Goal: Task Accomplishment & Management: Manage account settings

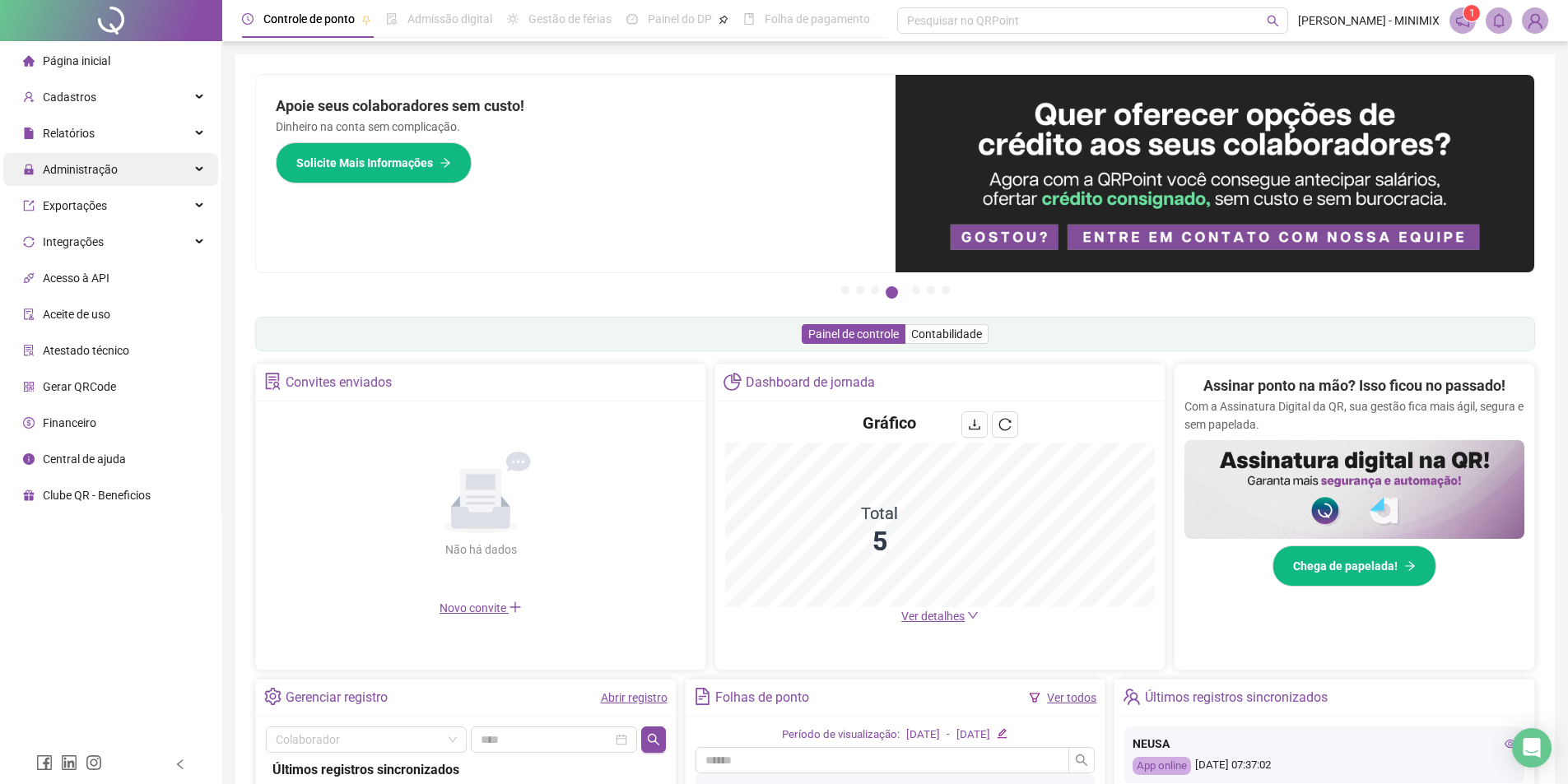
click at [99, 167] on span "Administração" at bounding box center [80, 169] width 75 height 13
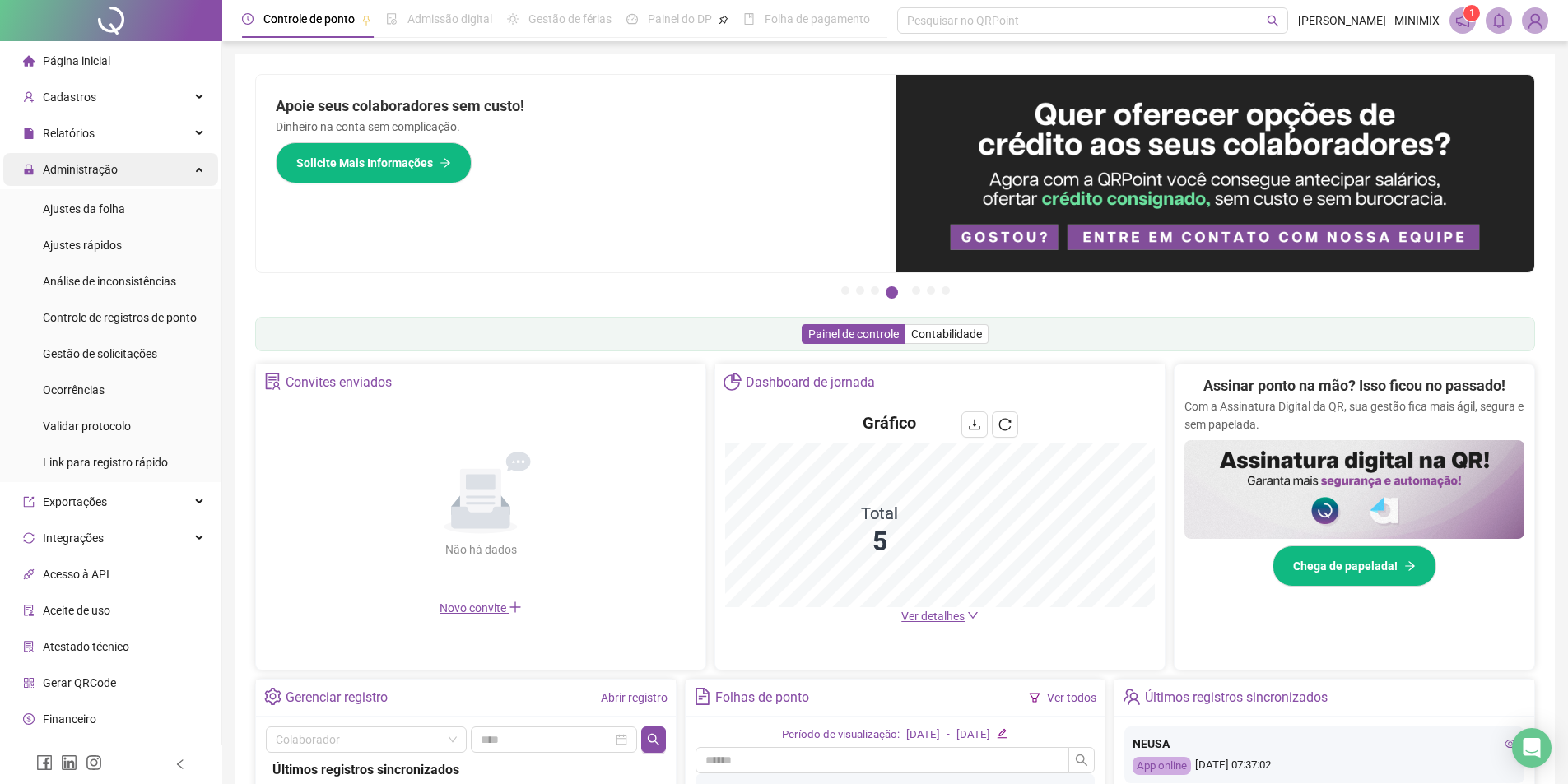
click at [108, 173] on span "Administração" at bounding box center [80, 169] width 75 height 13
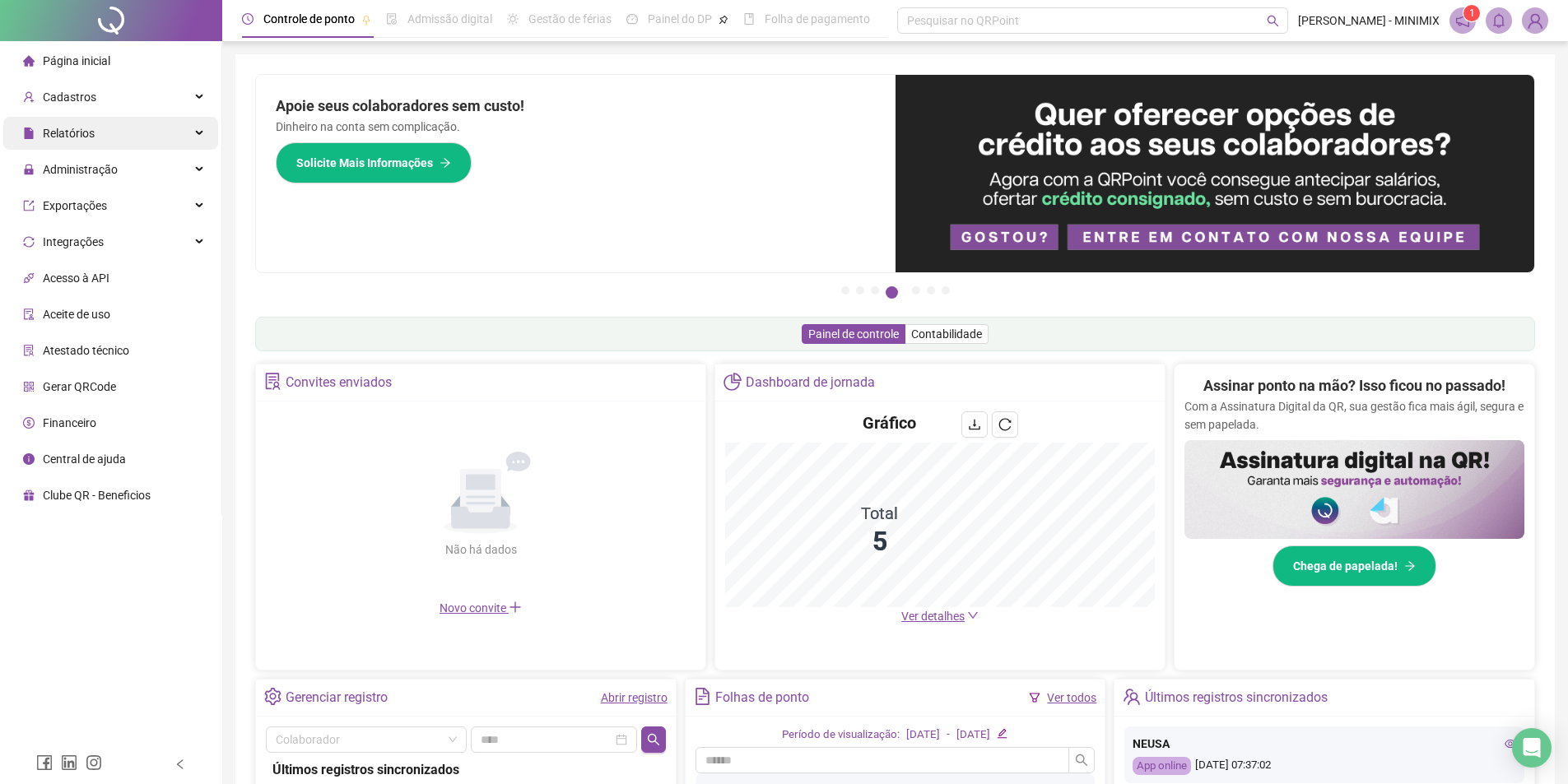
click at [117, 121] on div "Relatórios" at bounding box center [111, 132] width 215 height 33
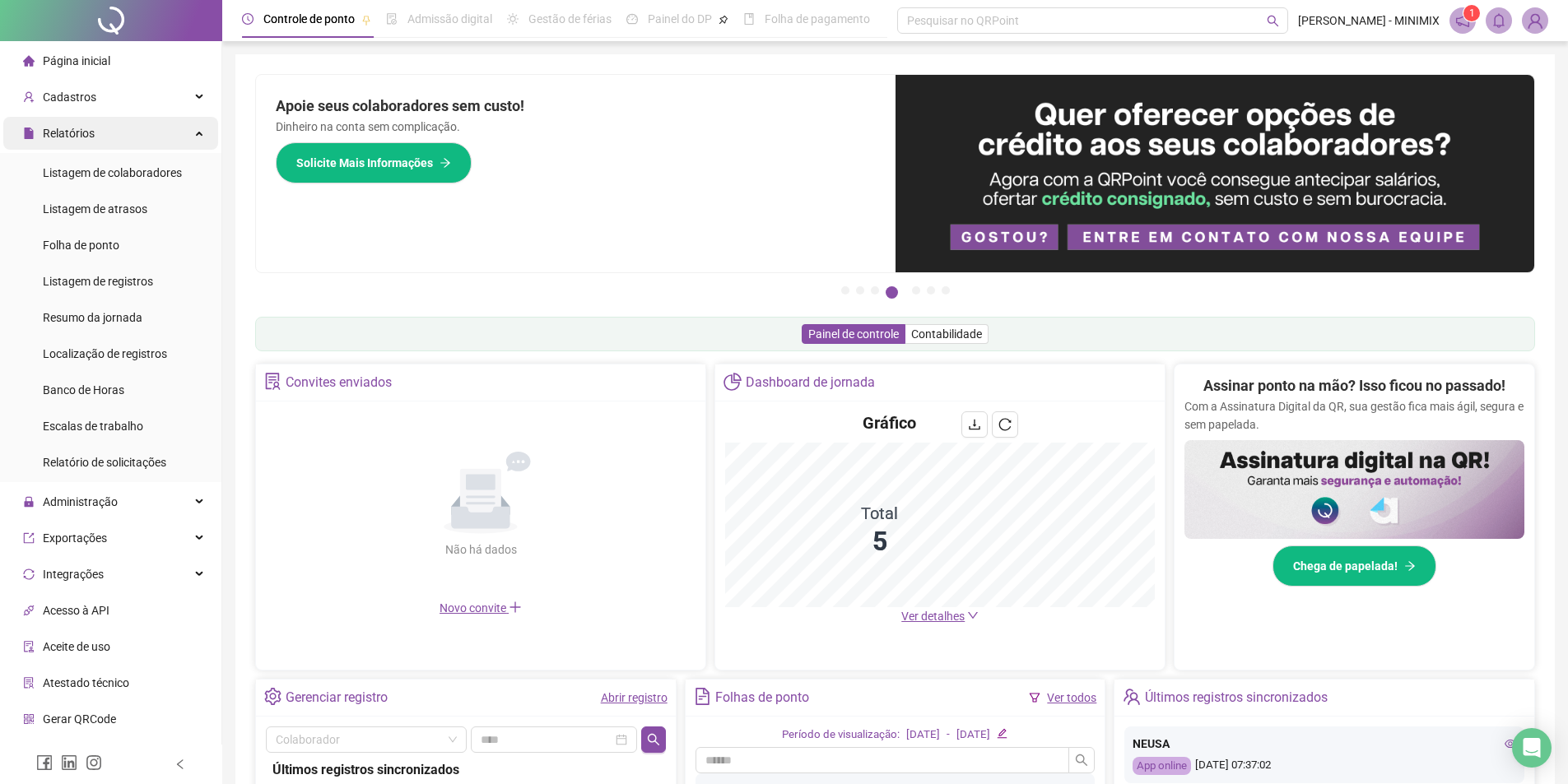
click at [117, 121] on div "Relatórios" at bounding box center [111, 132] width 215 height 33
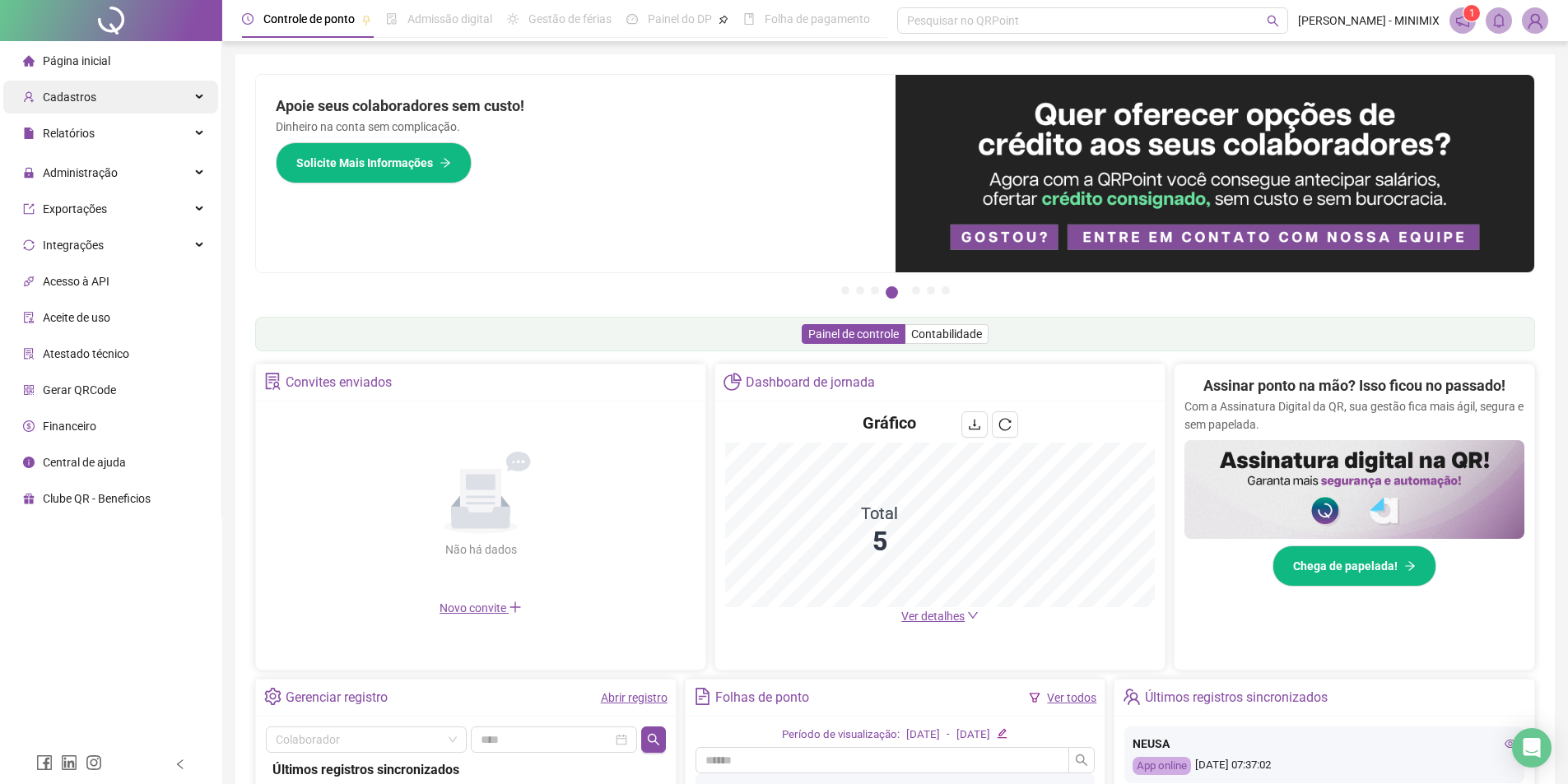
click at [118, 89] on div "Cadastros" at bounding box center [111, 97] width 215 height 33
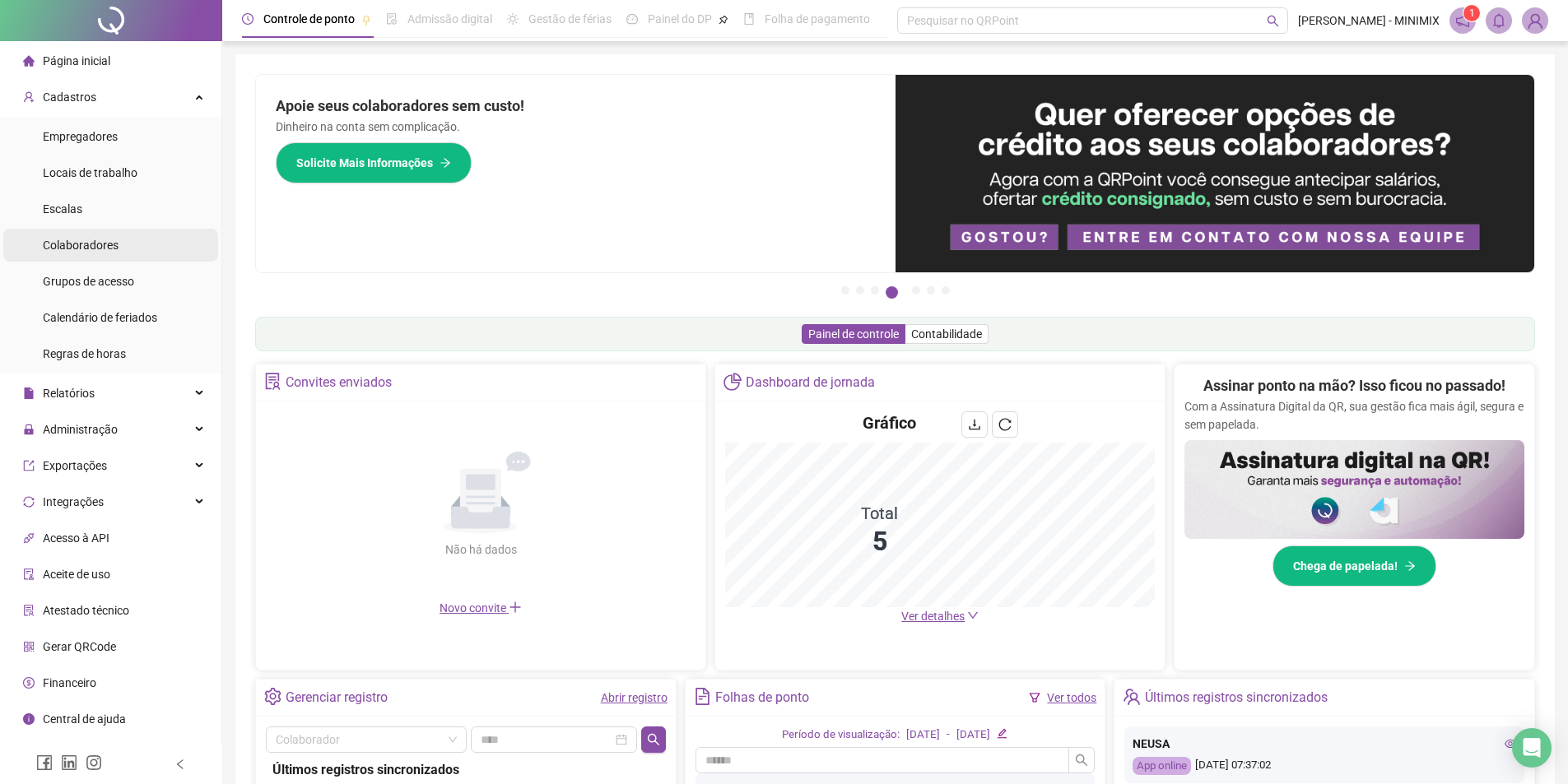
click at [116, 253] on div "Colaboradores" at bounding box center [80, 245] width 76 height 33
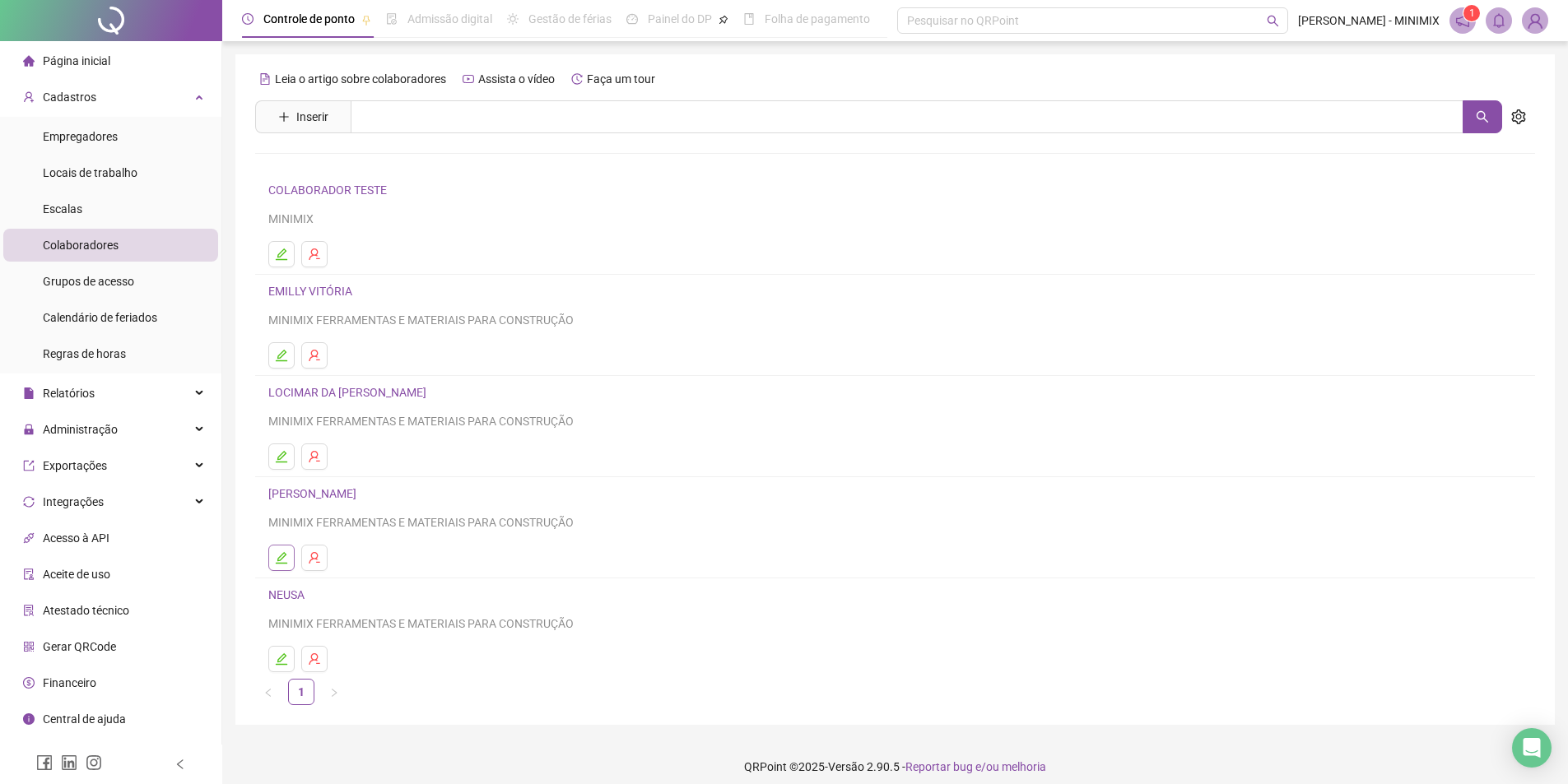
click at [277, 547] on button "button" at bounding box center [281, 557] width 27 height 27
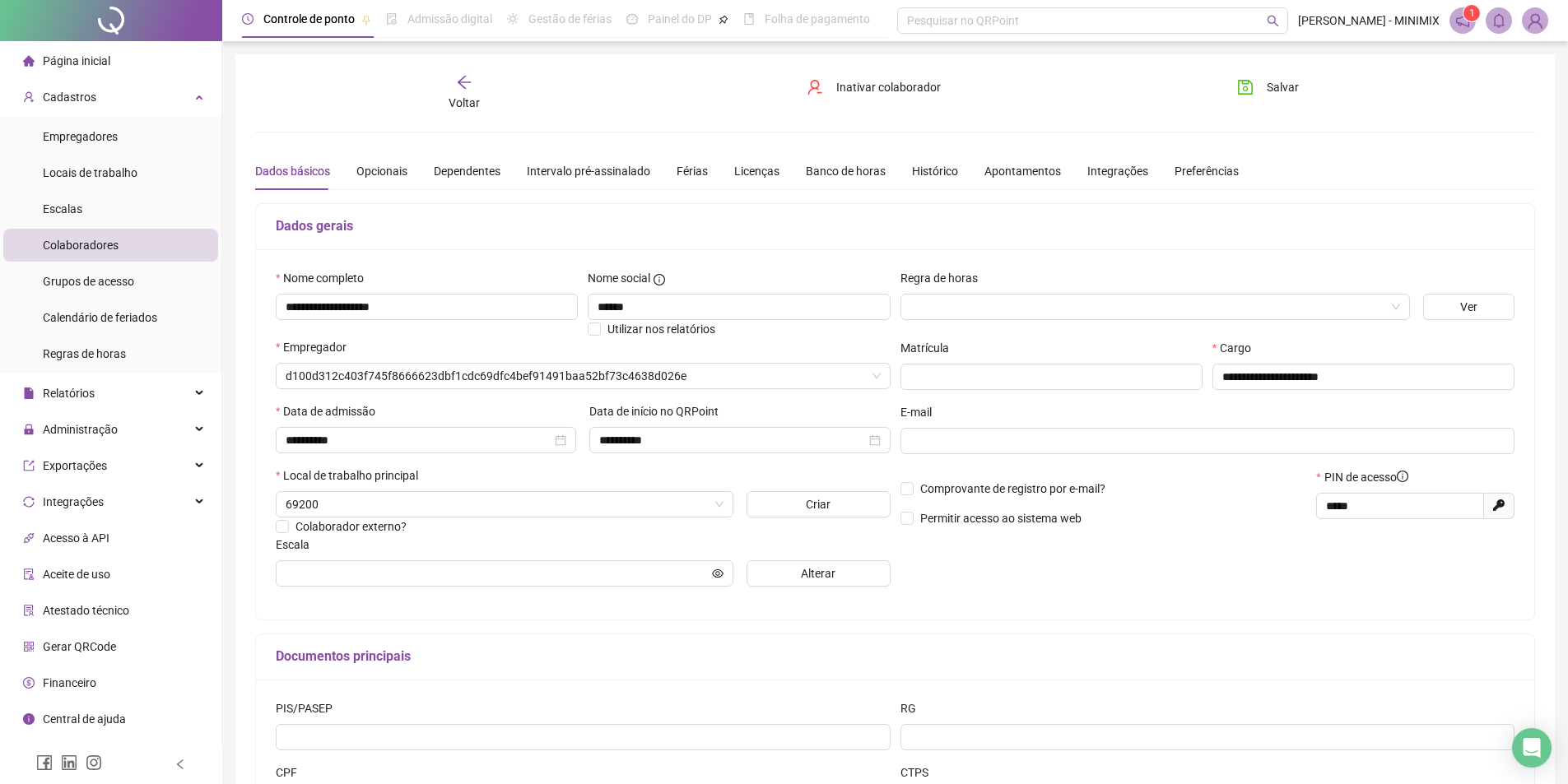
type input "**********"
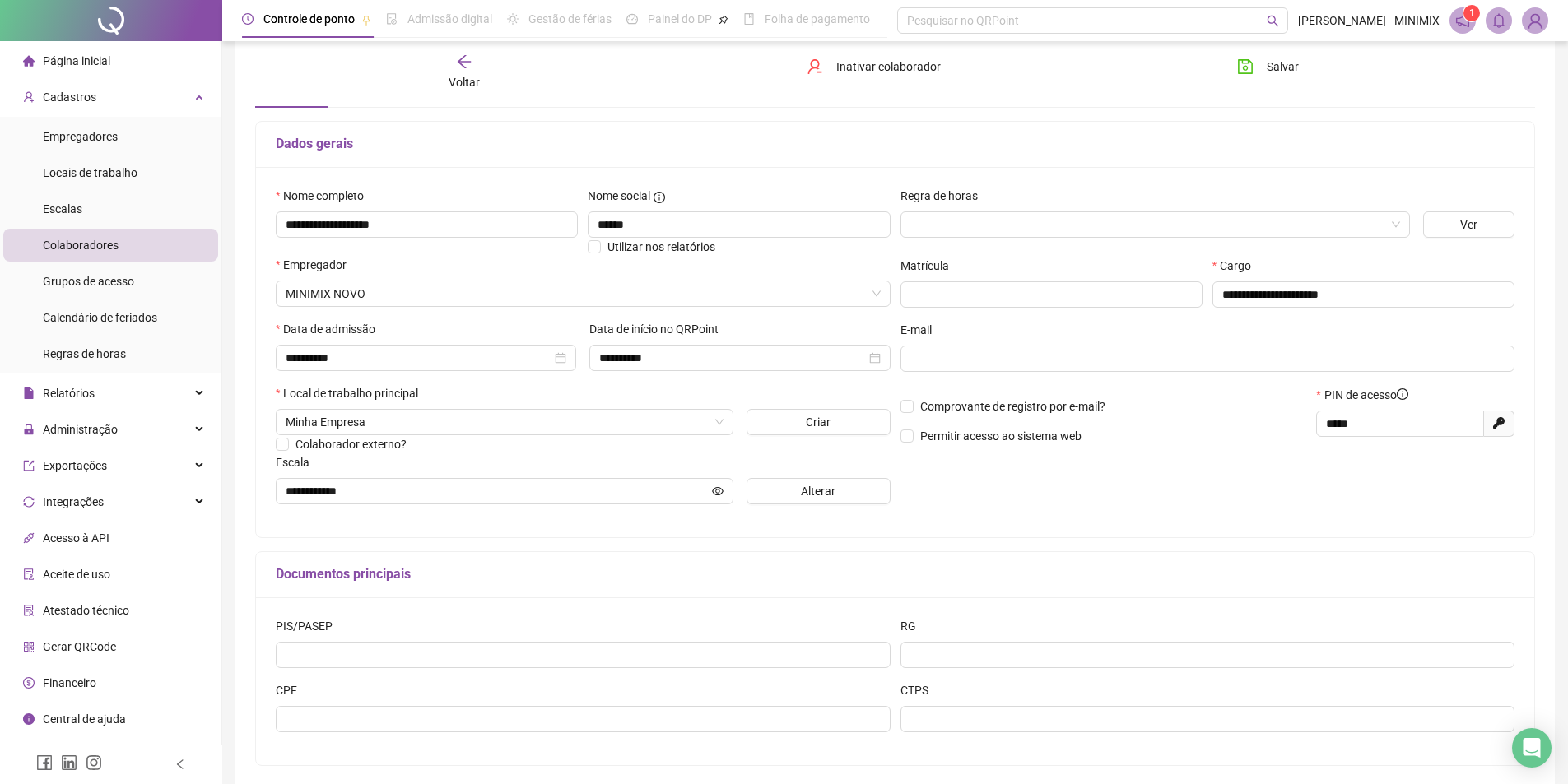
click at [429, 735] on div "CPF" at bounding box center [582, 713] width 625 height 64
click at [430, 719] on input "text" at bounding box center [582, 719] width 615 height 27
type input "**********"
click at [1262, 65] on button "Salvar" at bounding box center [1268, 66] width 87 height 27
click at [484, 67] on div "Voltar" at bounding box center [464, 72] width 202 height 37
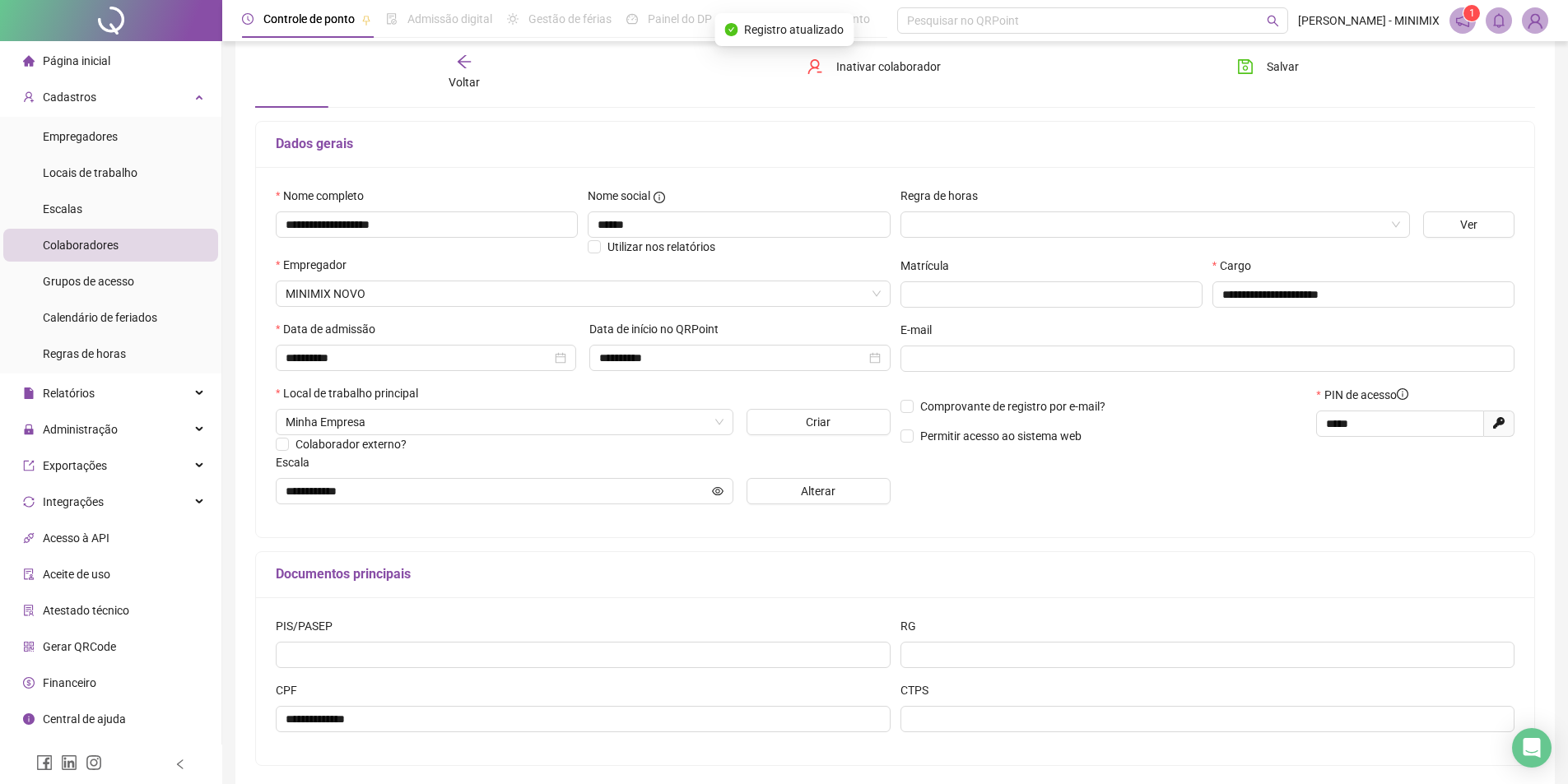
scroll to position [0, 0]
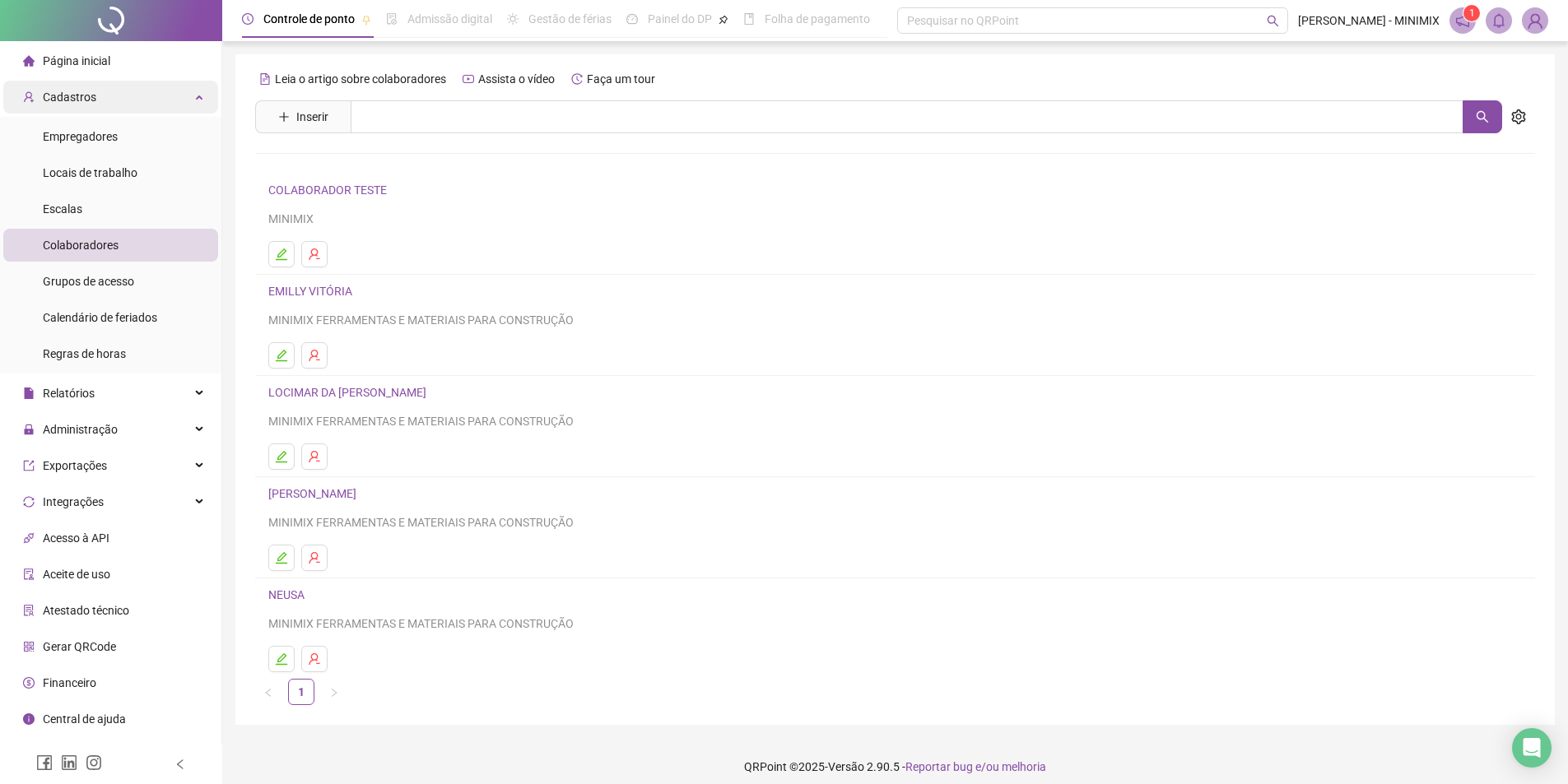
click at [81, 100] on span "Cadastros" at bounding box center [69, 97] width 53 height 13
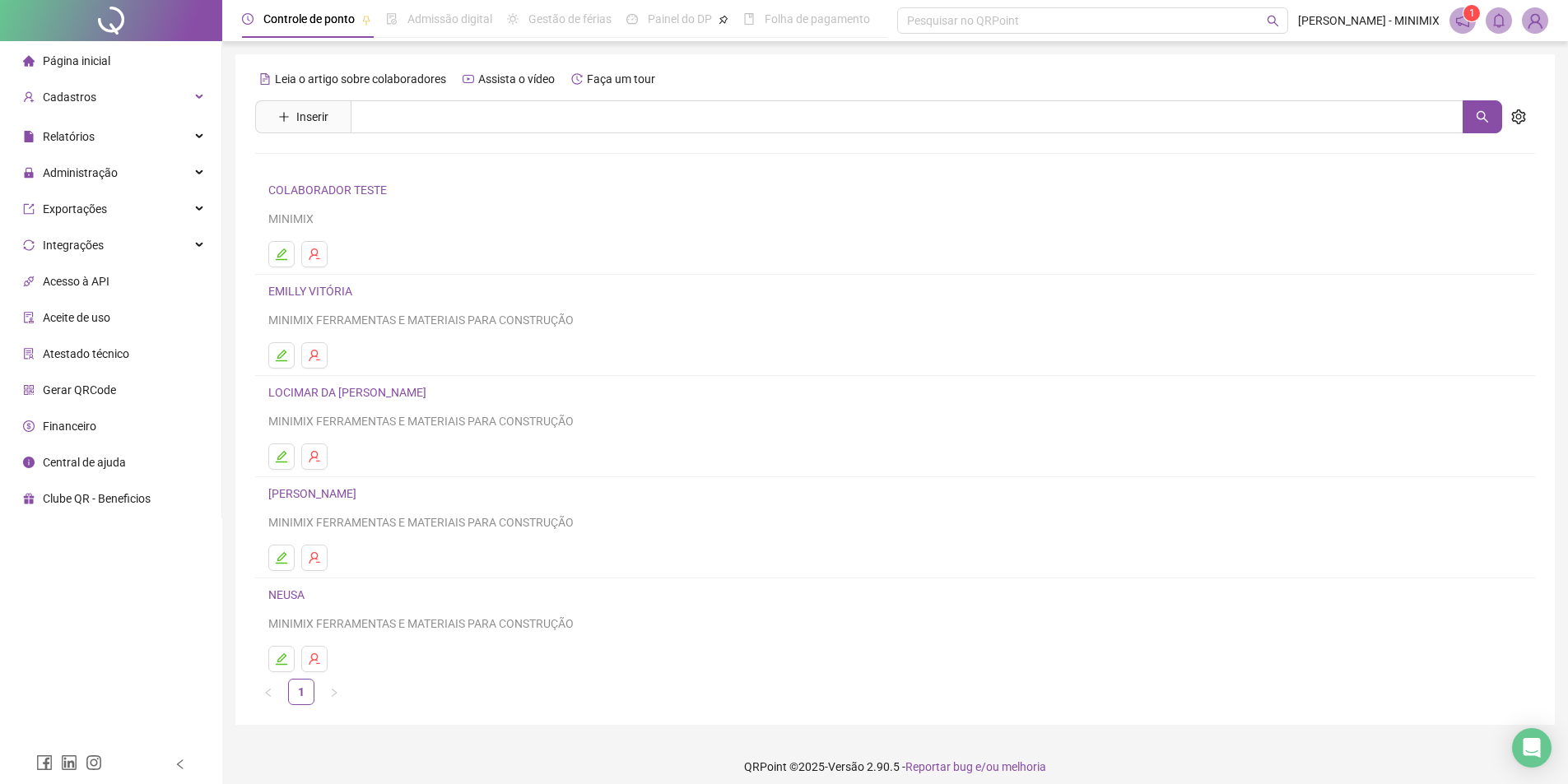
click at [107, 50] on div "Página inicial" at bounding box center [66, 60] width 87 height 33
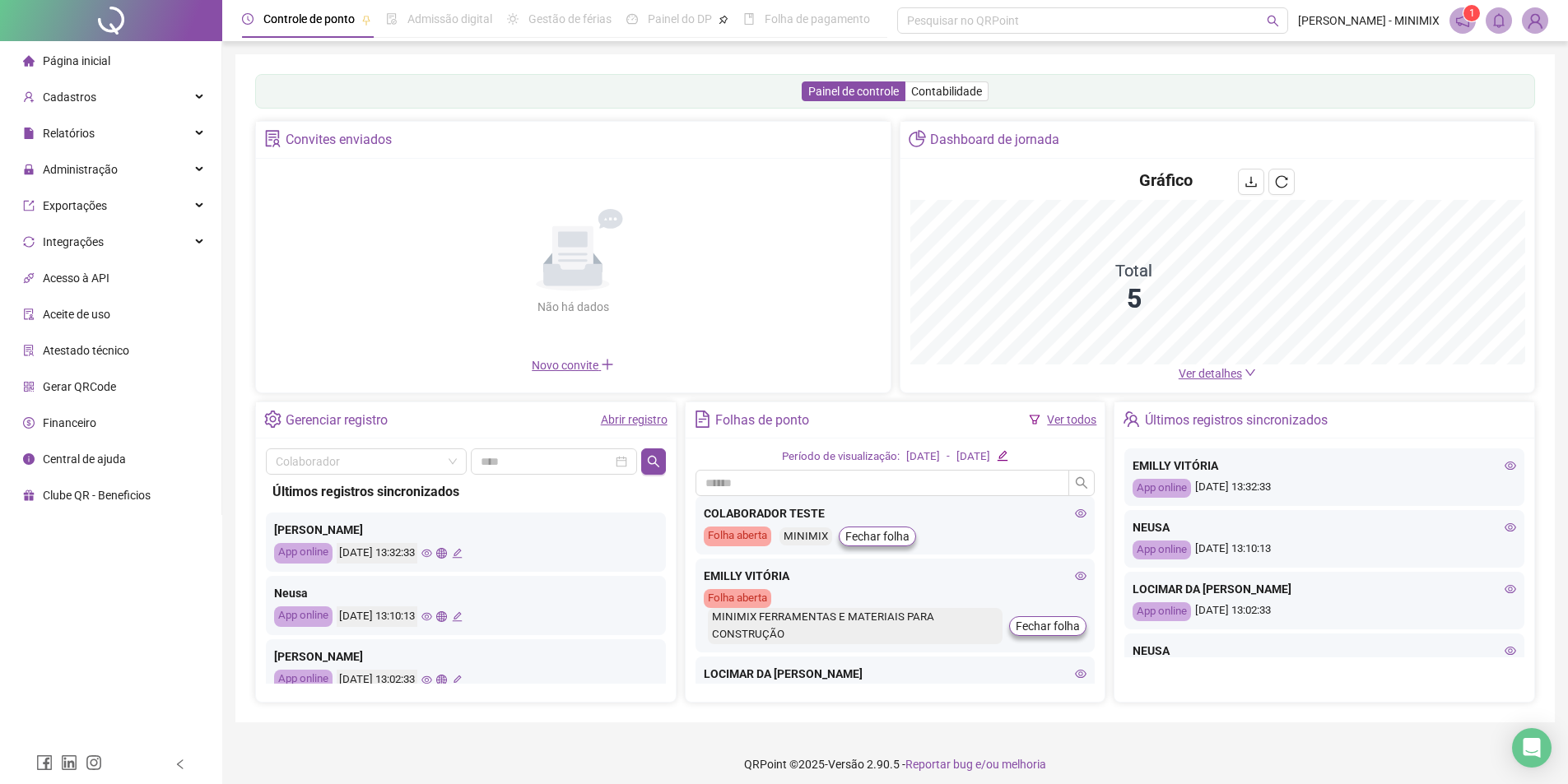
click at [1505, 528] on icon "eye" at bounding box center [1511, 528] width 12 height 12
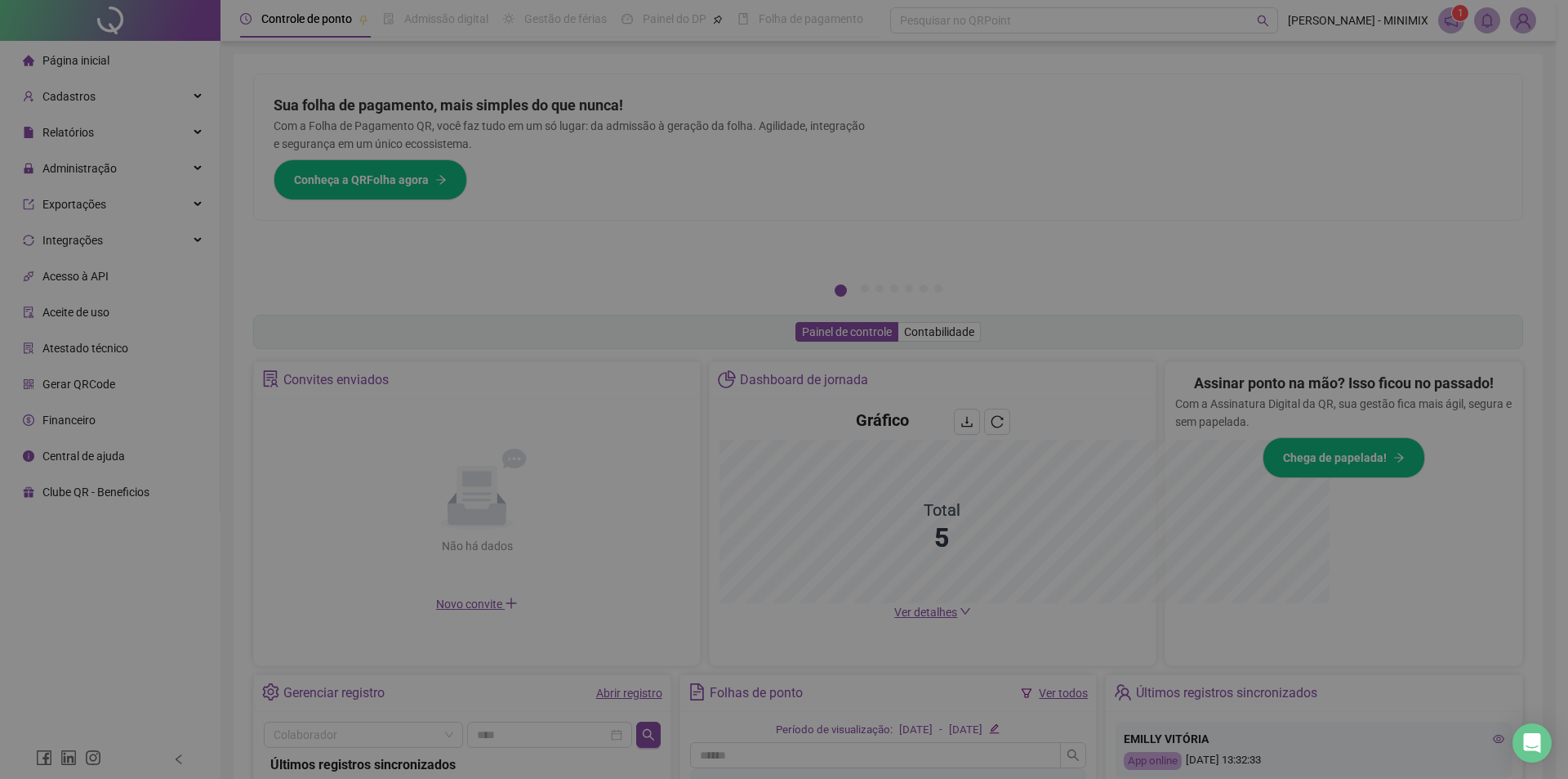
type input "**********"
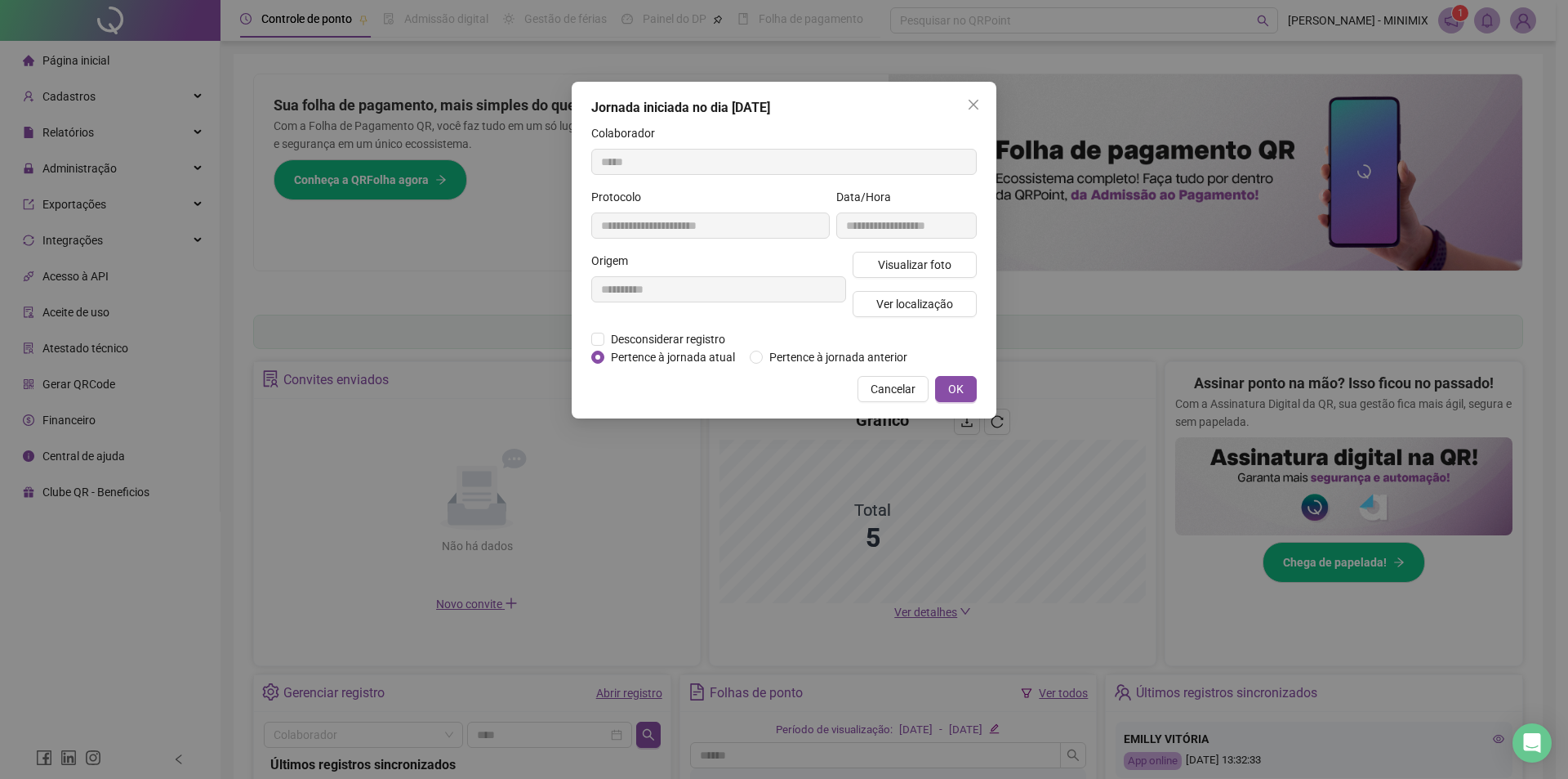
click at [893, 248] on div "**********" at bounding box center [907, 219] width 147 height 64
click at [908, 267] on span "Visualizar foto" at bounding box center [915, 265] width 73 height 18
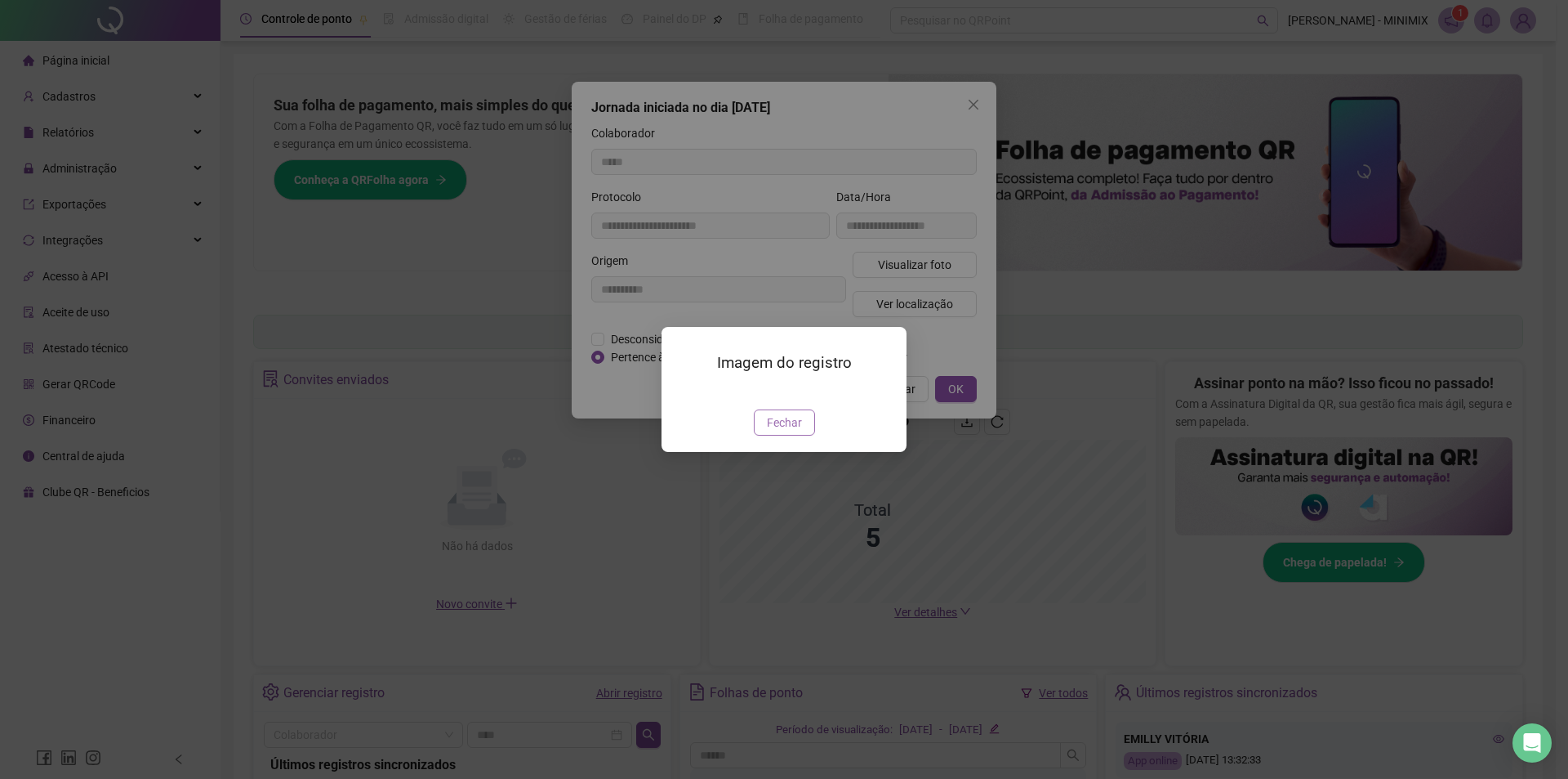
click at [800, 431] on span "Fechar" at bounding box center [784, 422] width 35 height 18
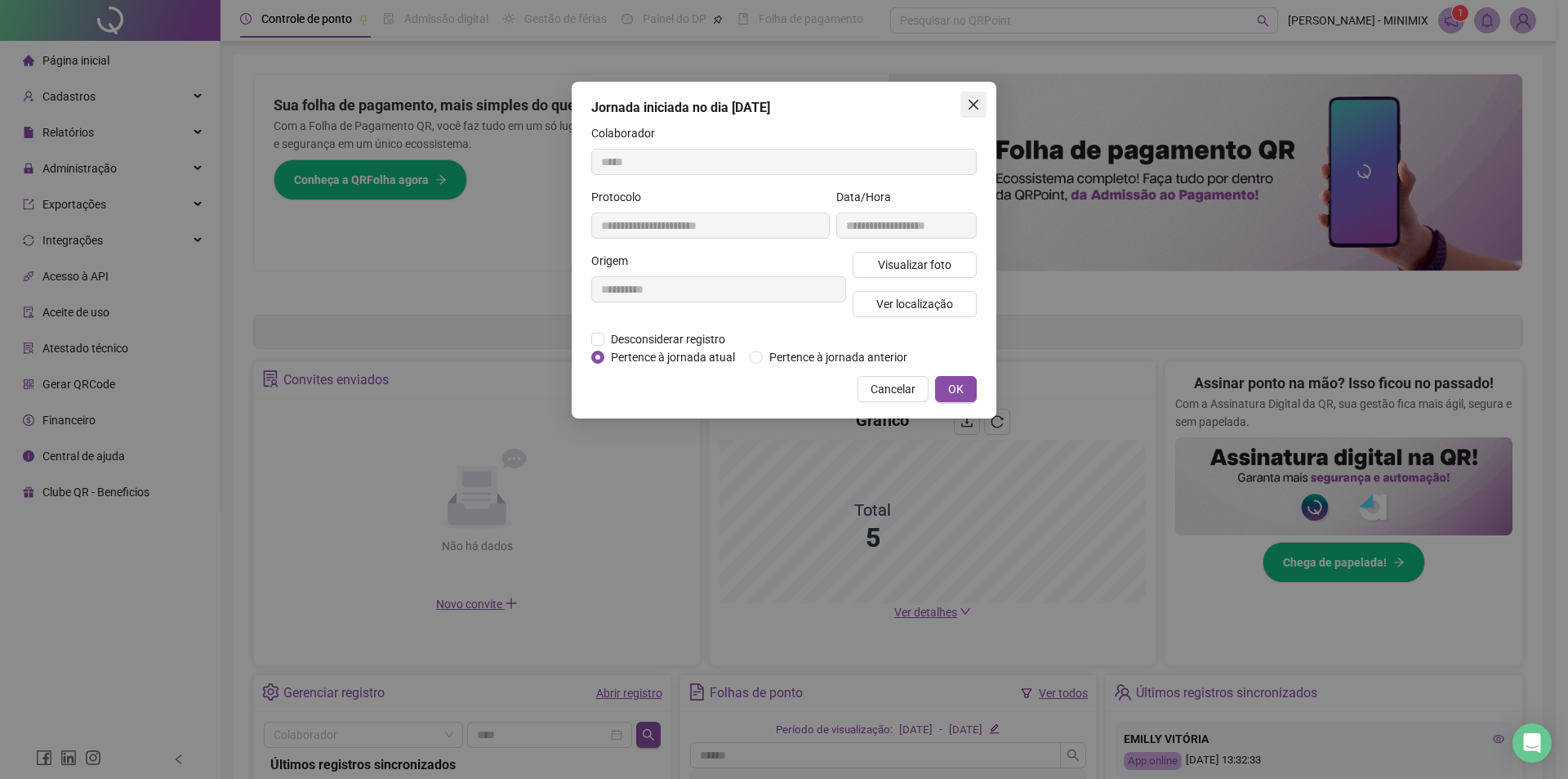
click at [968, 102] on icon "close" at bounding box center [974, 104] width 13 height 13
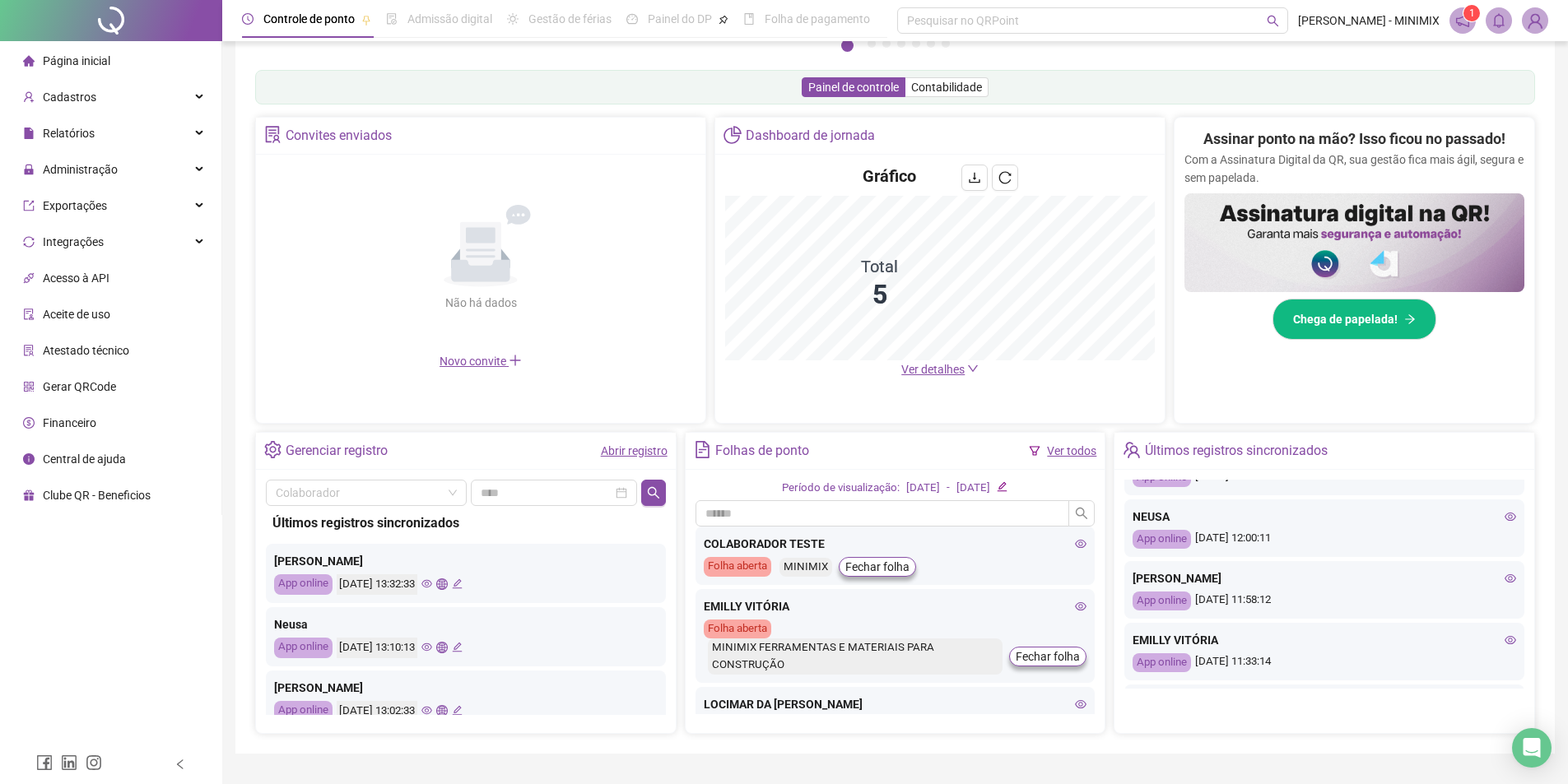
scroll to position [82, 0]
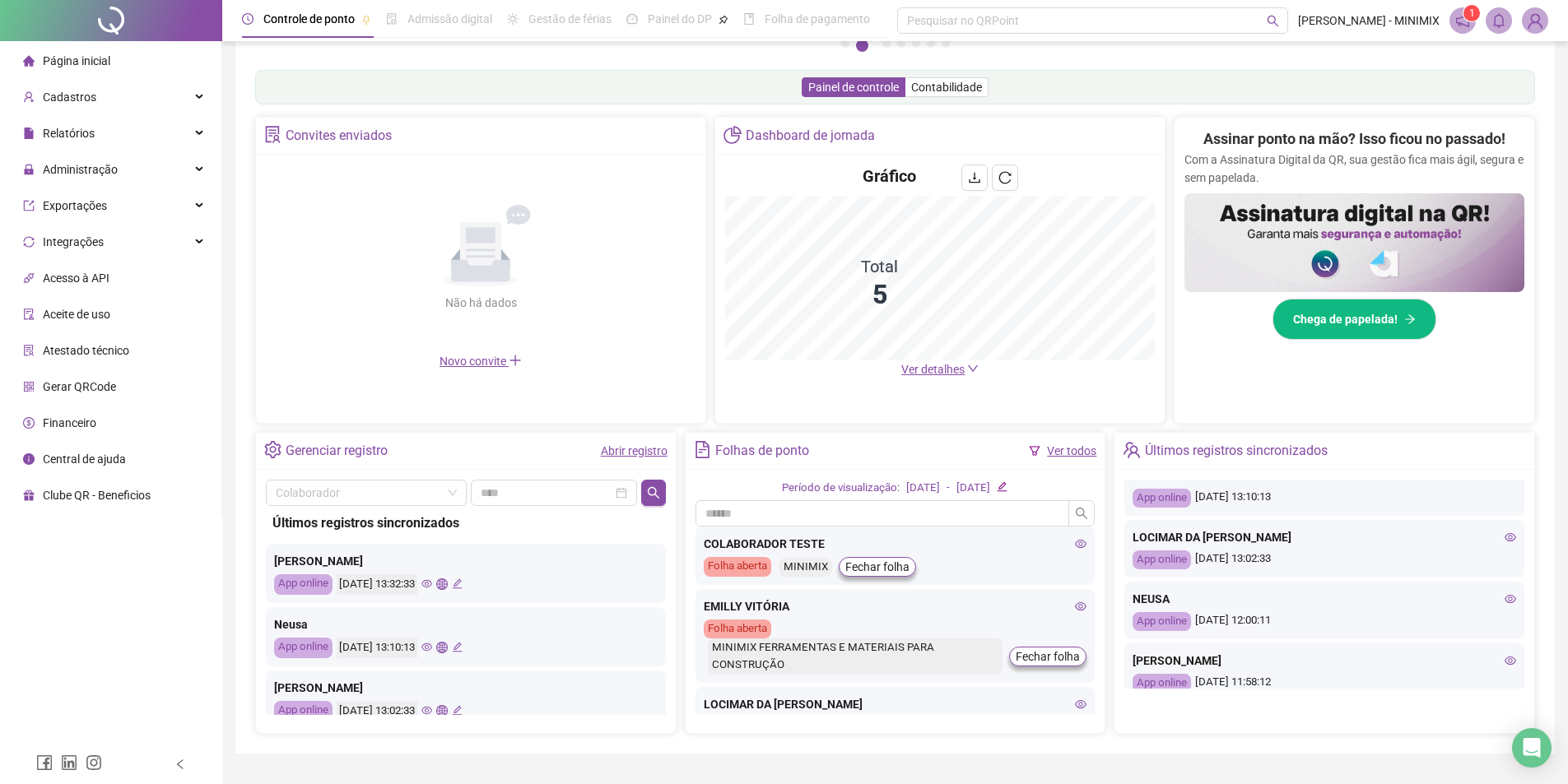
click at [1505, 533] on icon "eye" at bounding box center [1511, 537] width 12 height 12
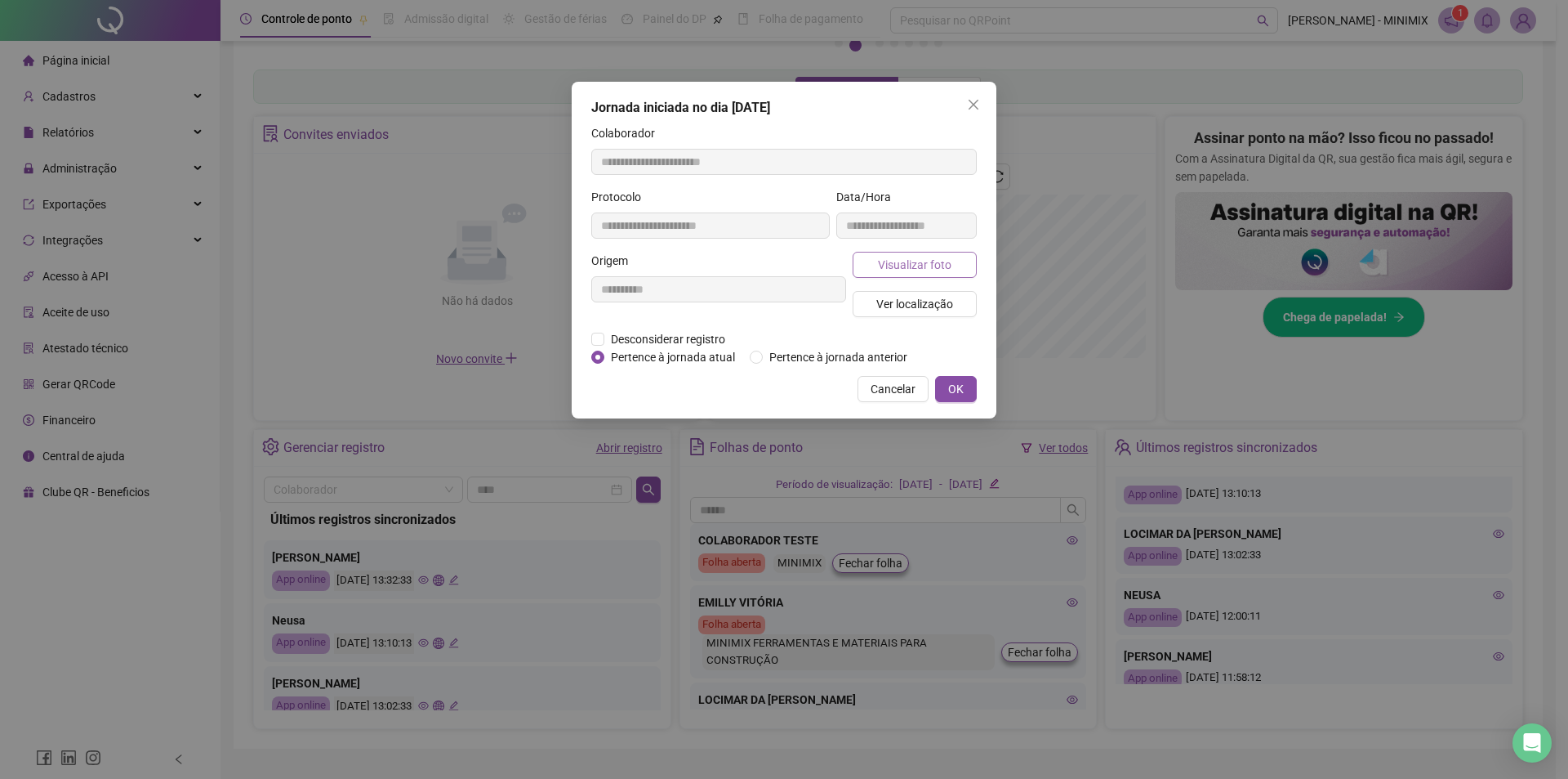
click at [901, 260] on span "Visualizar foto" at bounding box center [915, 265] width 73 height 18
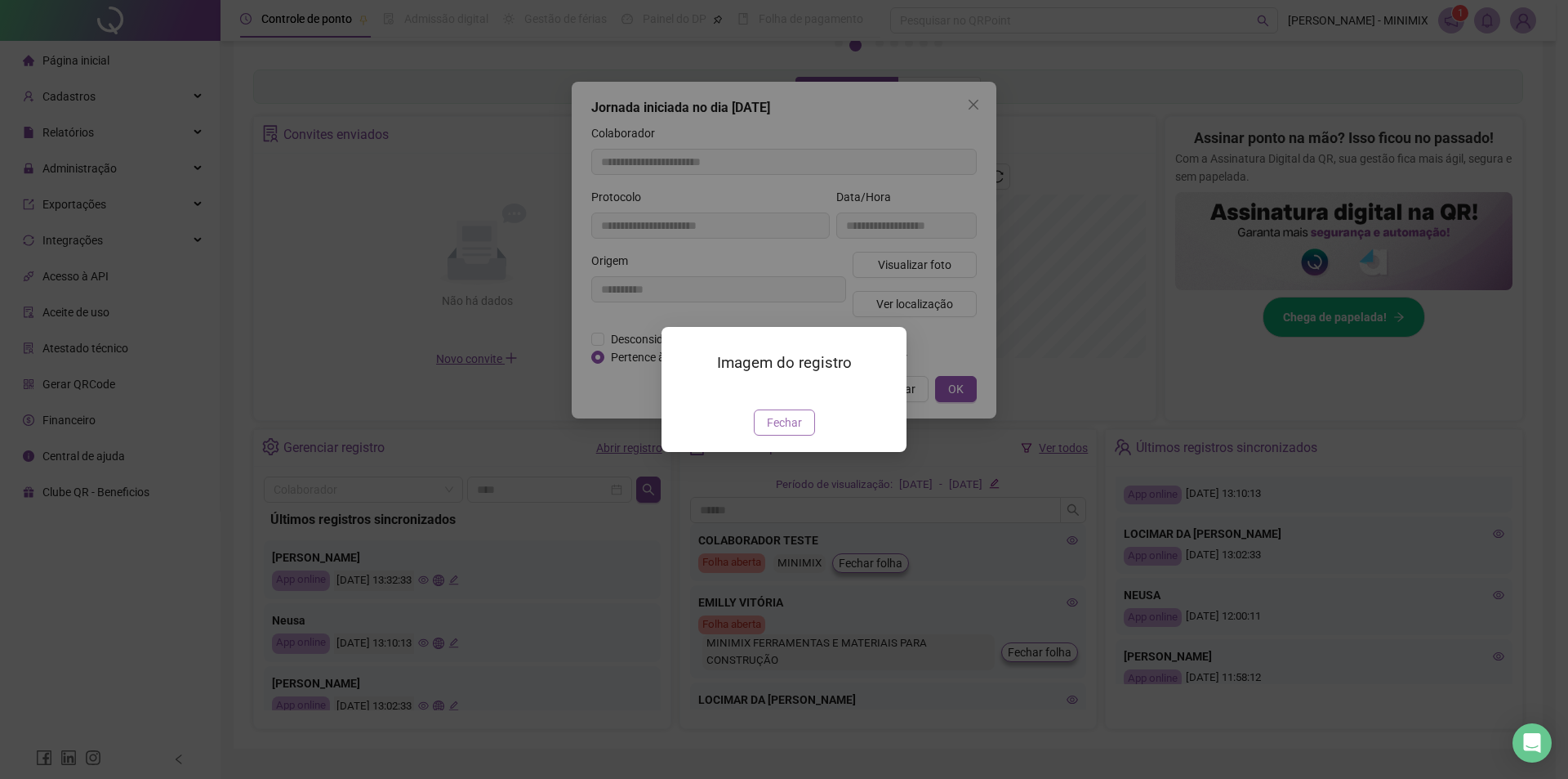
click at [775, 431] on span "Fechar" at bounding box center [784, 422] width 35 height 18
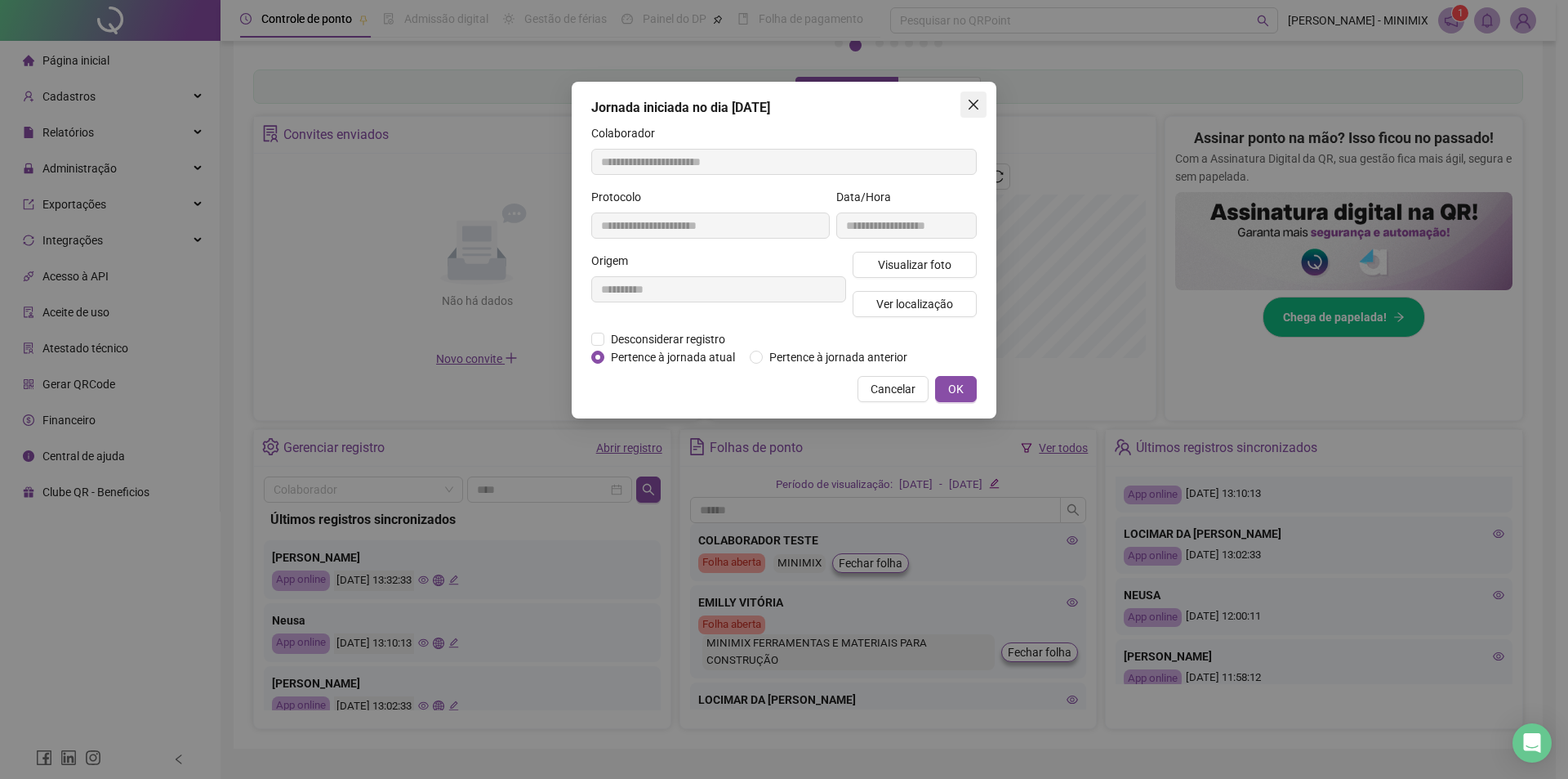
click at [967, 107] on span "Close" at bounding box center [974, 104] width 26 height 13
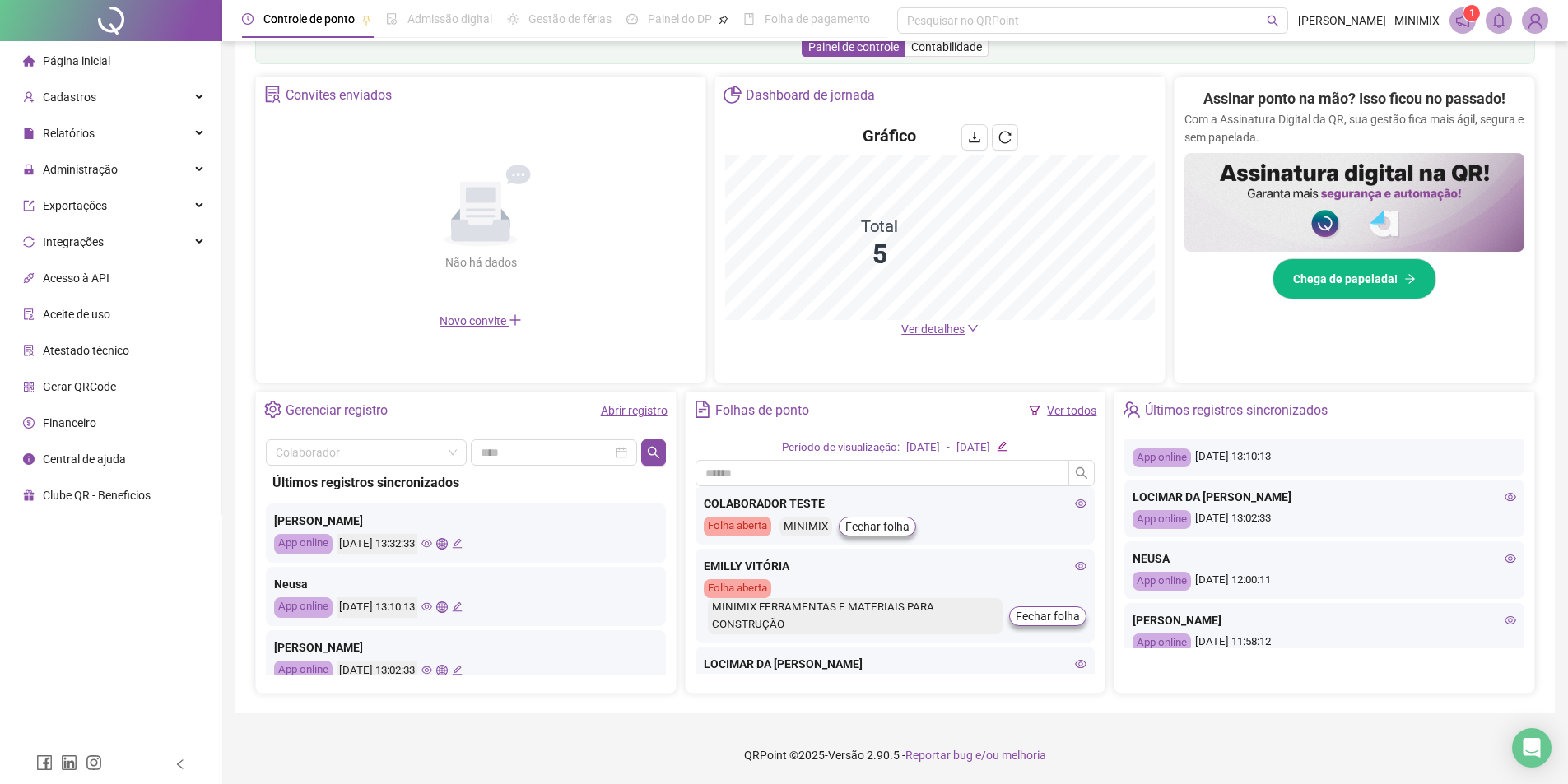
scroll to position [165, 0]
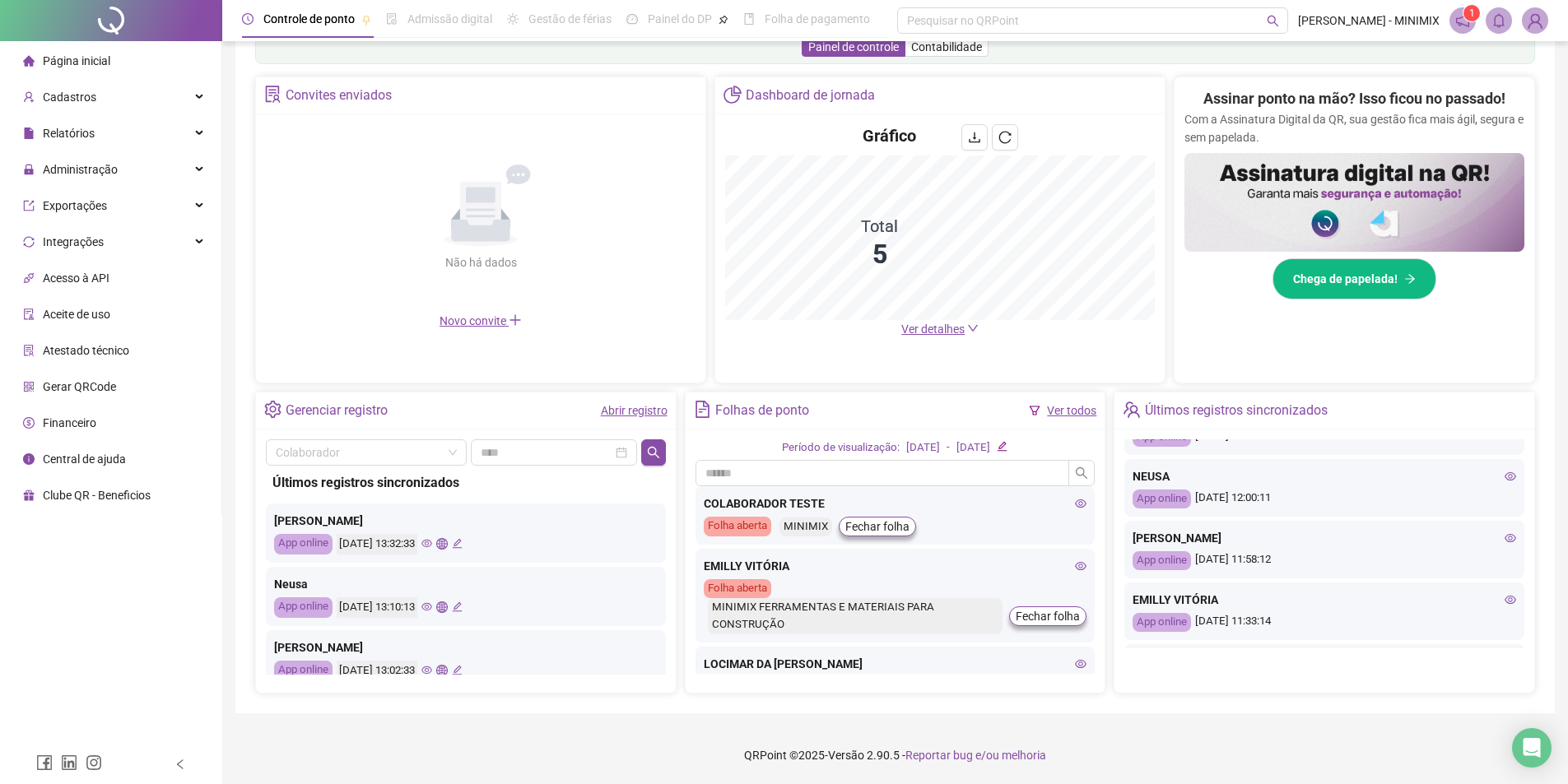
click at [1487, 535] on div "[PERSON_NAME]" at bounding box center [1324, 537] width 384 height 18
click at [1500, 526] on div "[PERSON_NAME] App online [DATE] 11:58:12" at bounding box center [1323, 549] width 400 height 57
click at [1505, 534] on icon "eye" at bounding box center [1511, 538] width 12 height 12
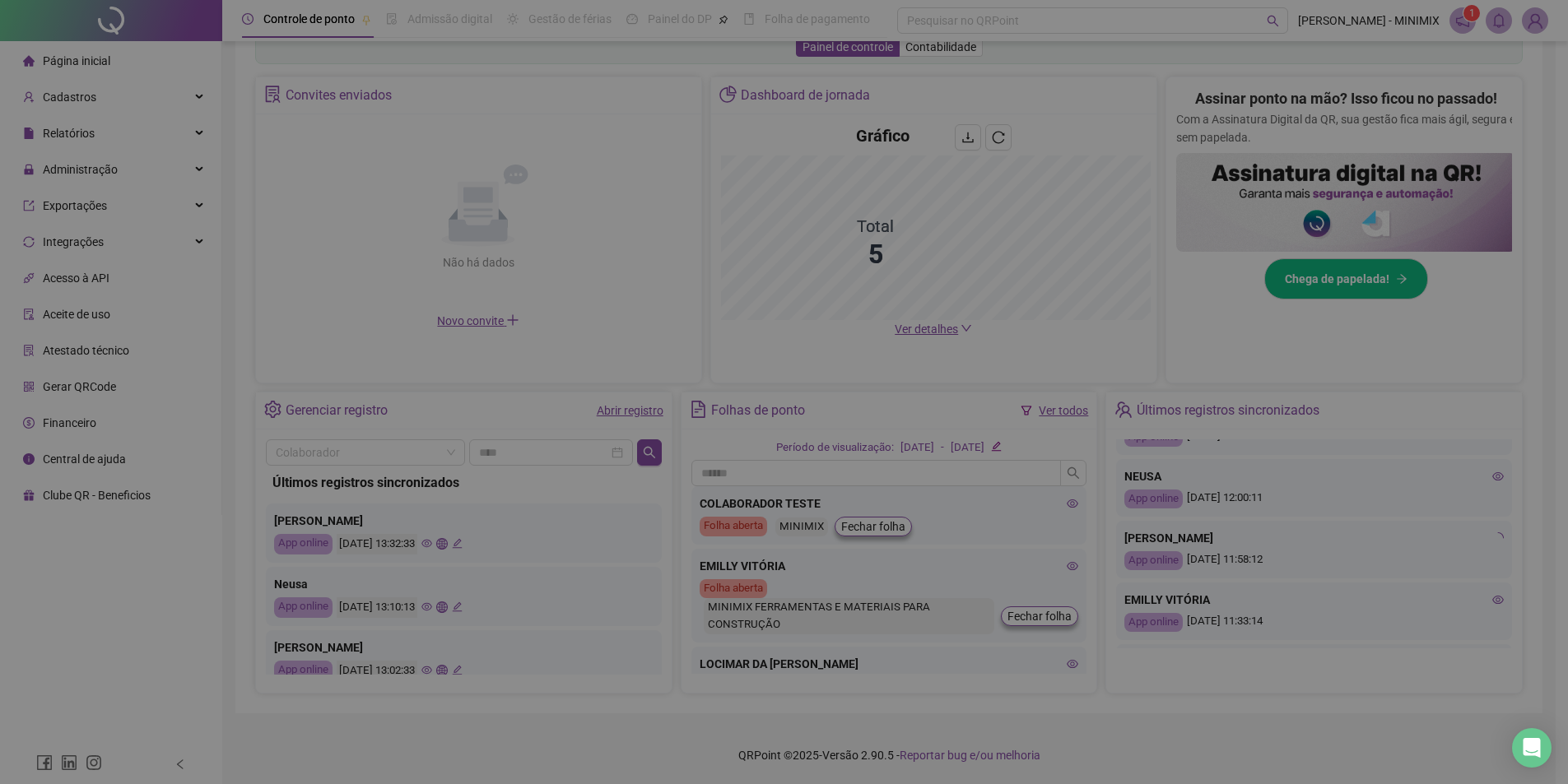
type input "**********"
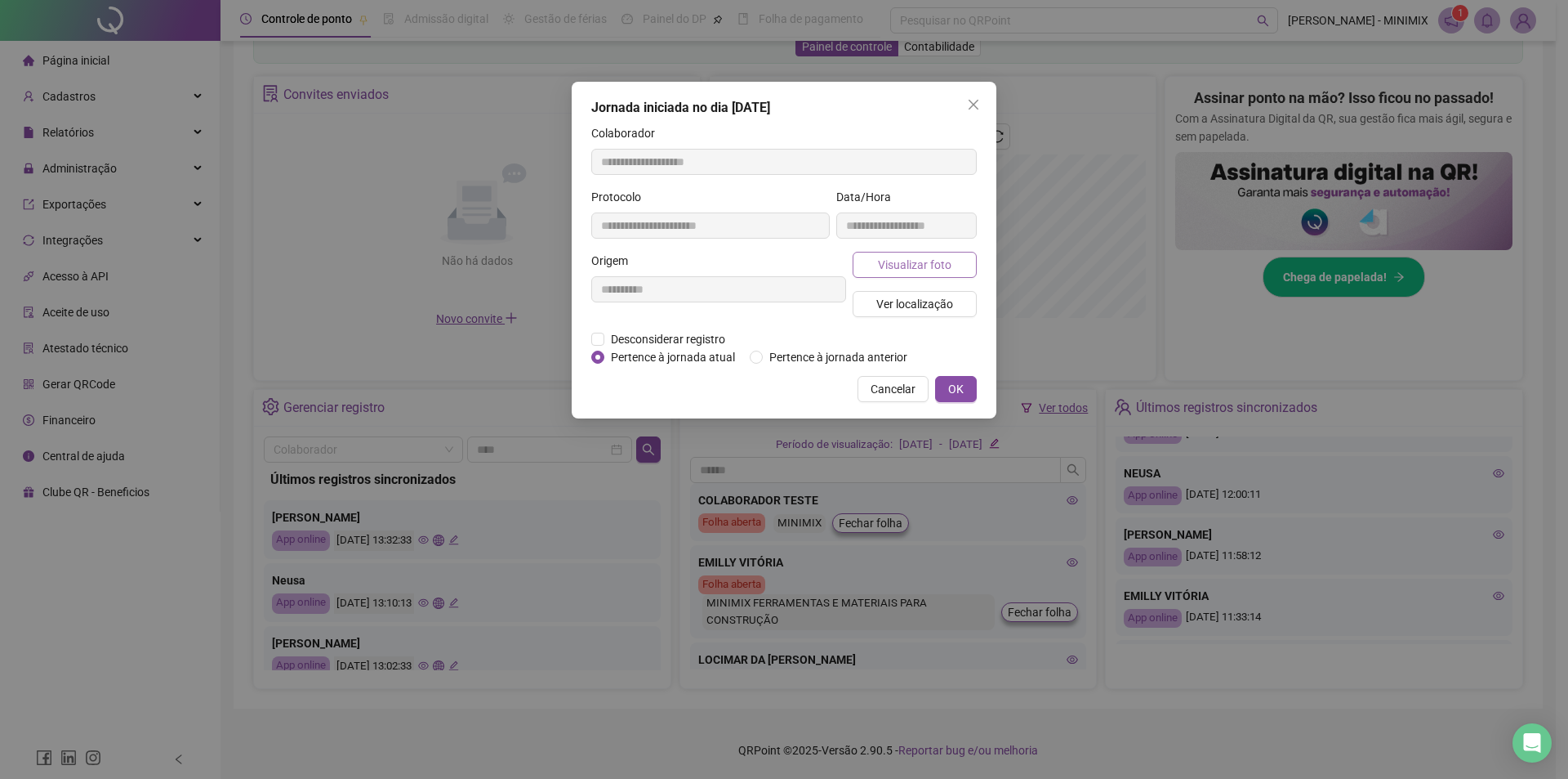
click at [916, 271] on span "Visualizar foto" at bounding box center [915, 265] width 73 height 18
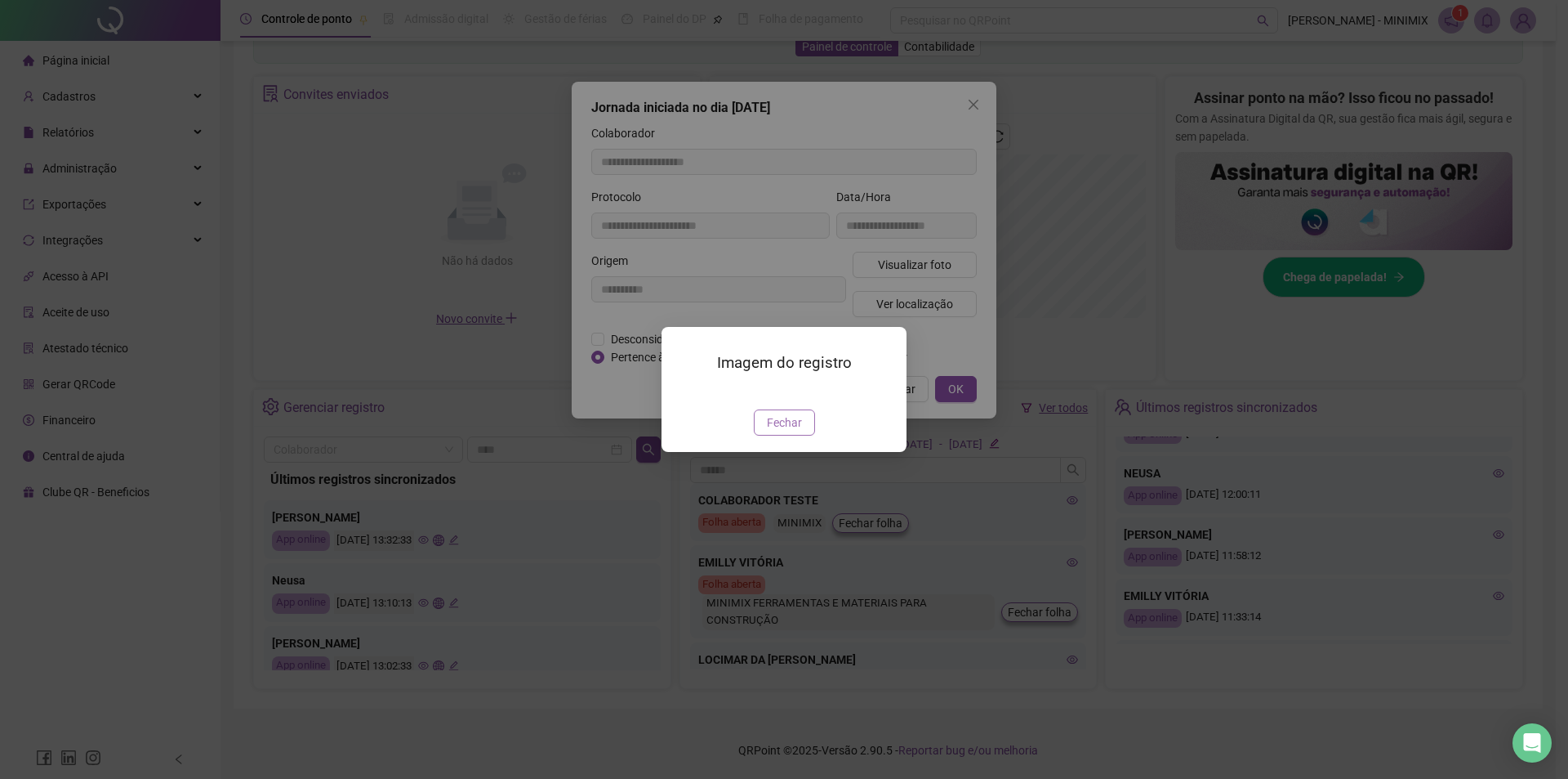
click at [771, 436] on button "Fechar" at bounding box center [784, 422] width 62 height 26
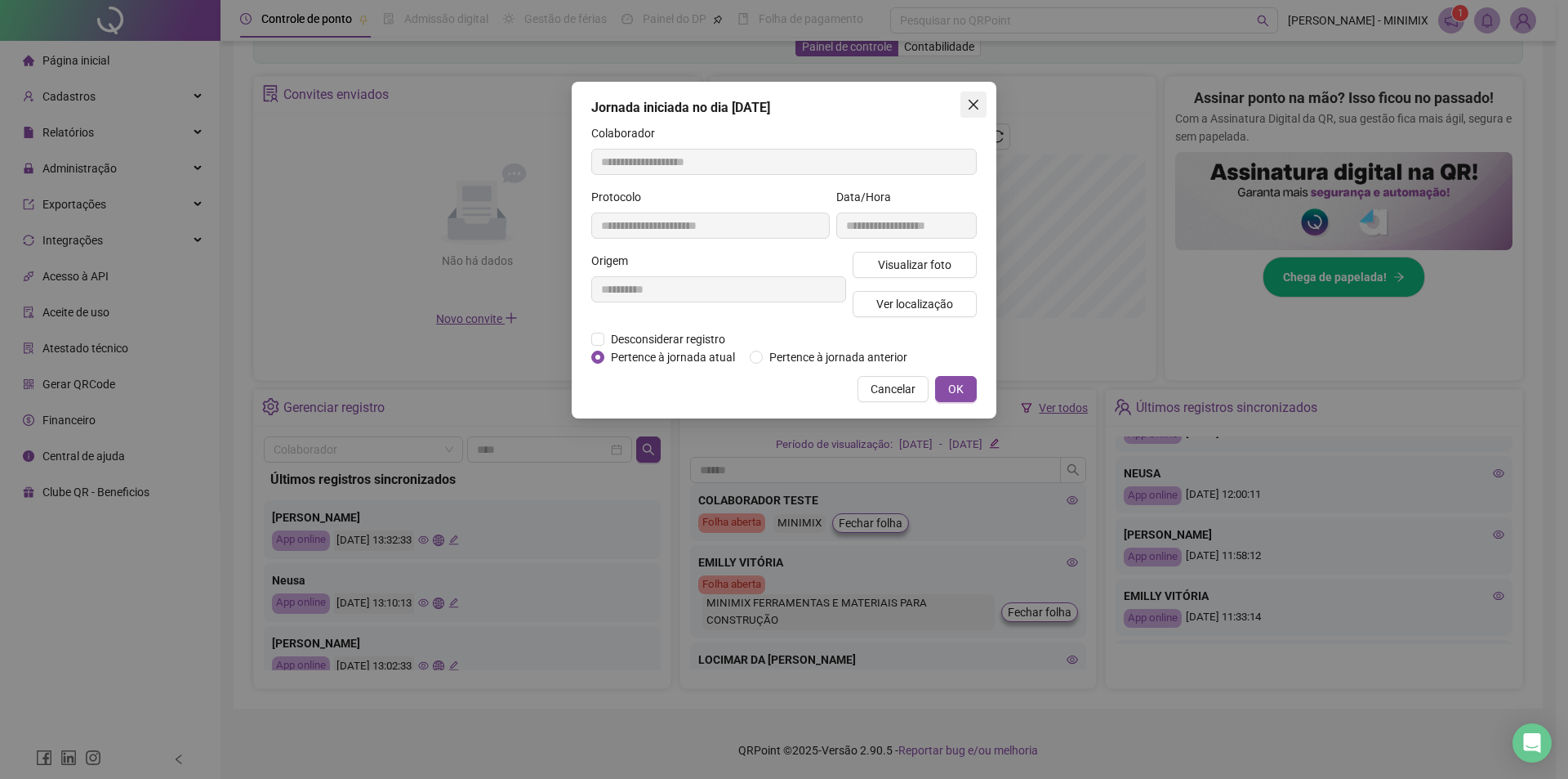
click at [971, 102] on icon "close" at bounding box center [974, 105] width 10 height 10
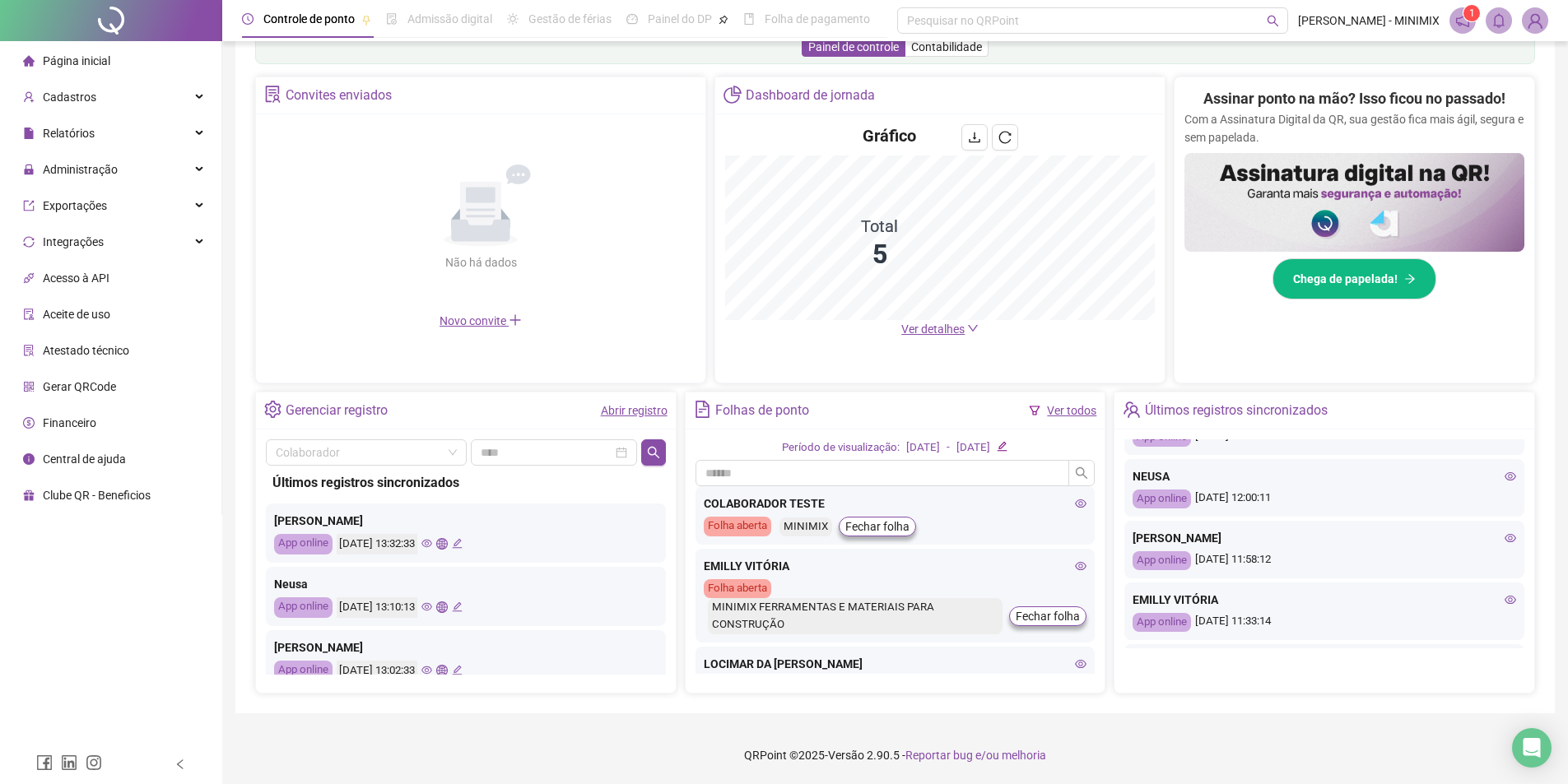
click at [1505, 599] on icon "eye" at bounding box center [1511, 600] width 12 height 8
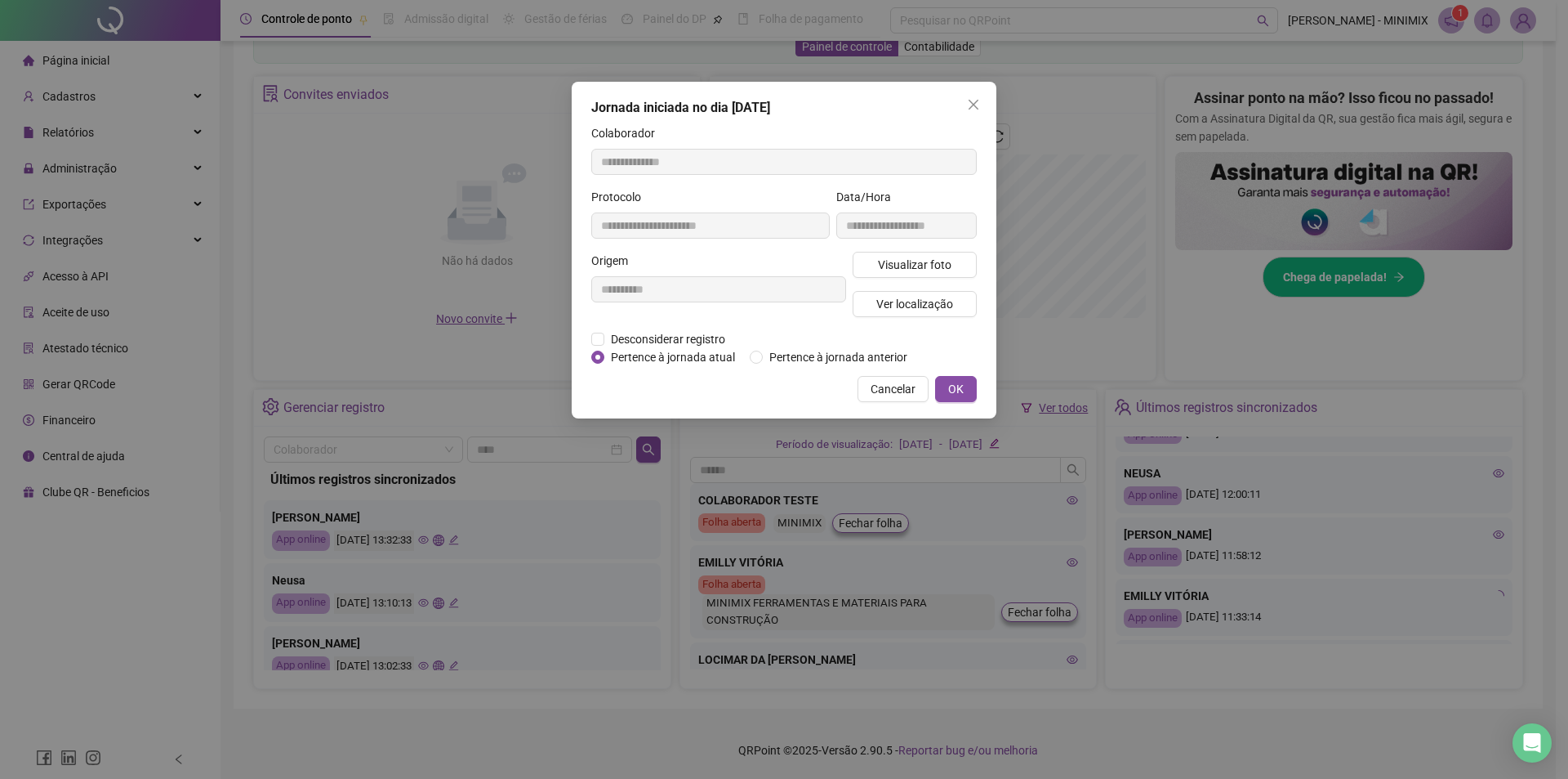
type input "**********"
click at [879, 268] on button "Visualizar foto" at bounding box center [915, 265] width 124 height 26
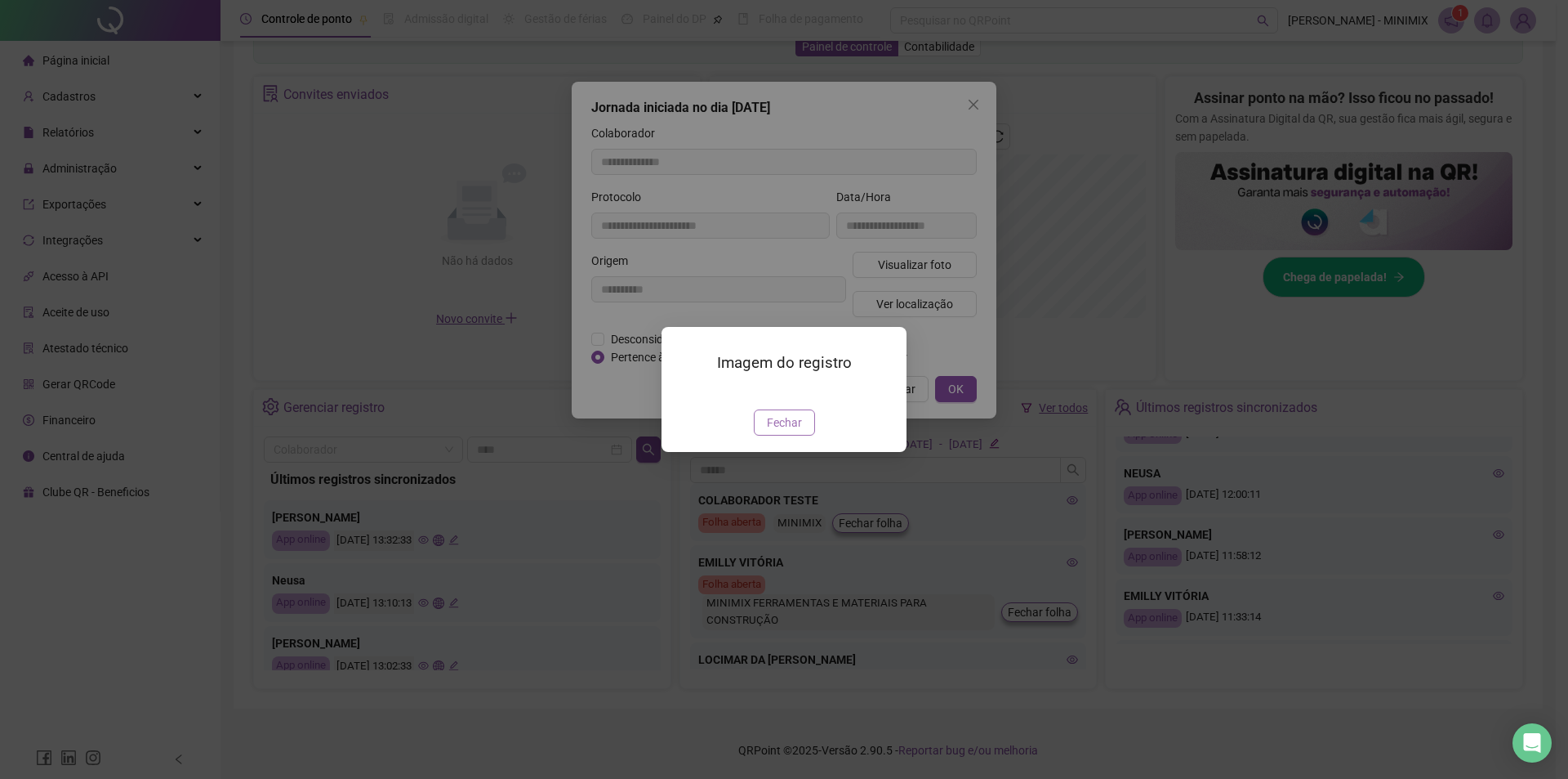
click at [792, 431] on span "Fechar" at bounding box center [784, 422] width 35 height 18
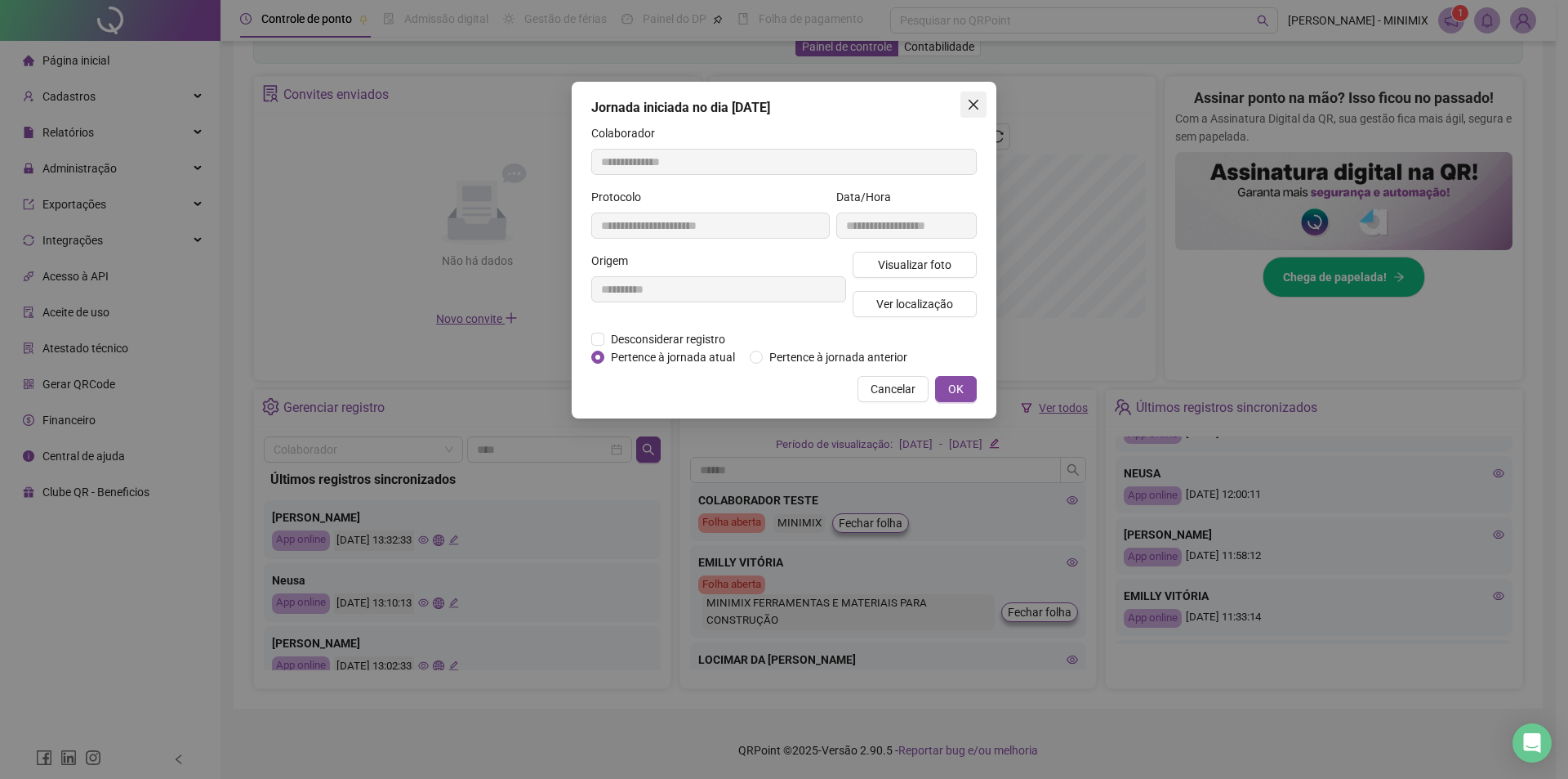
click at [968, 100] on icon "close" at bounding box center [974, 104] width 13 height 13
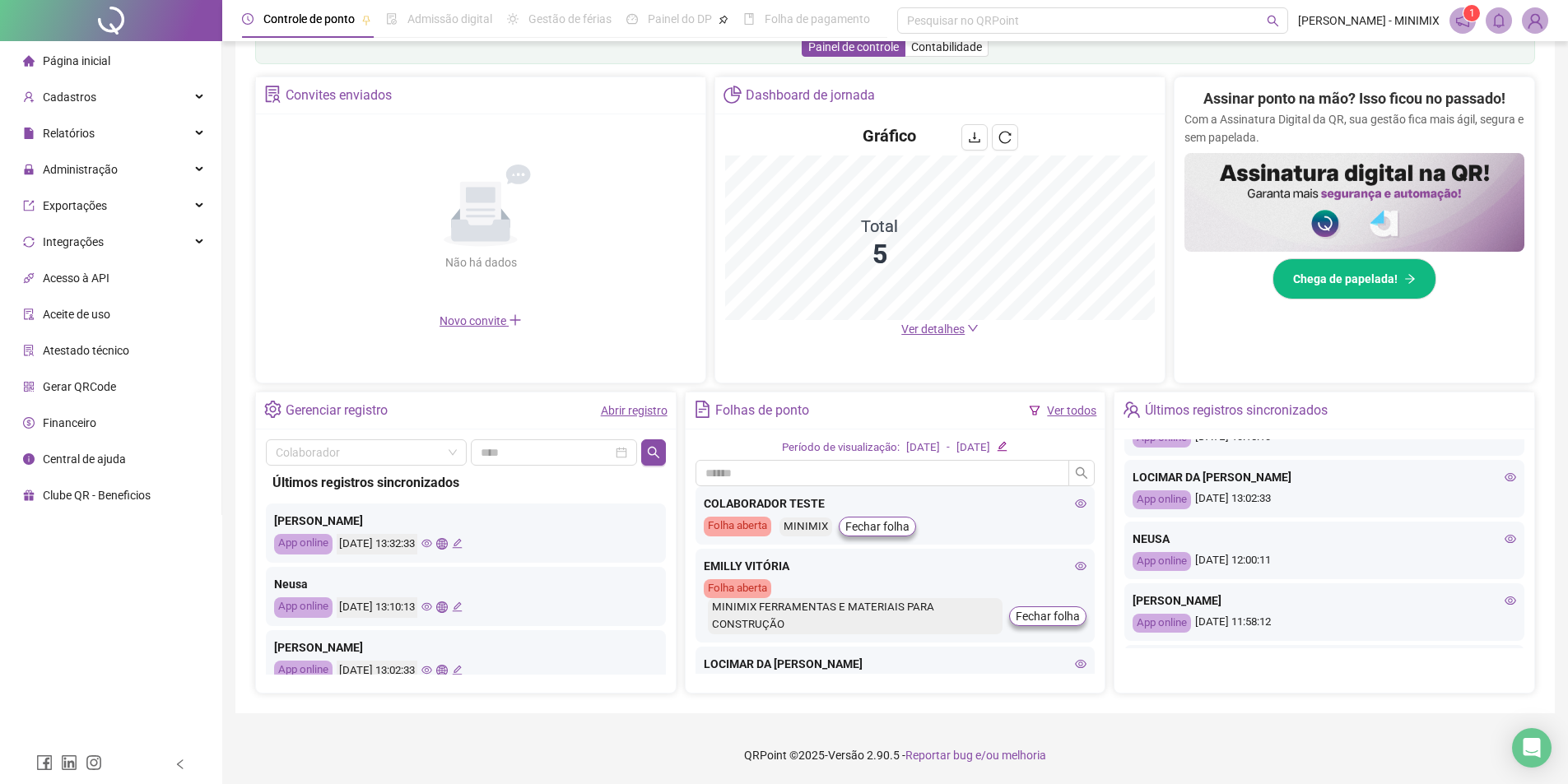
scroll to position [0, 0]
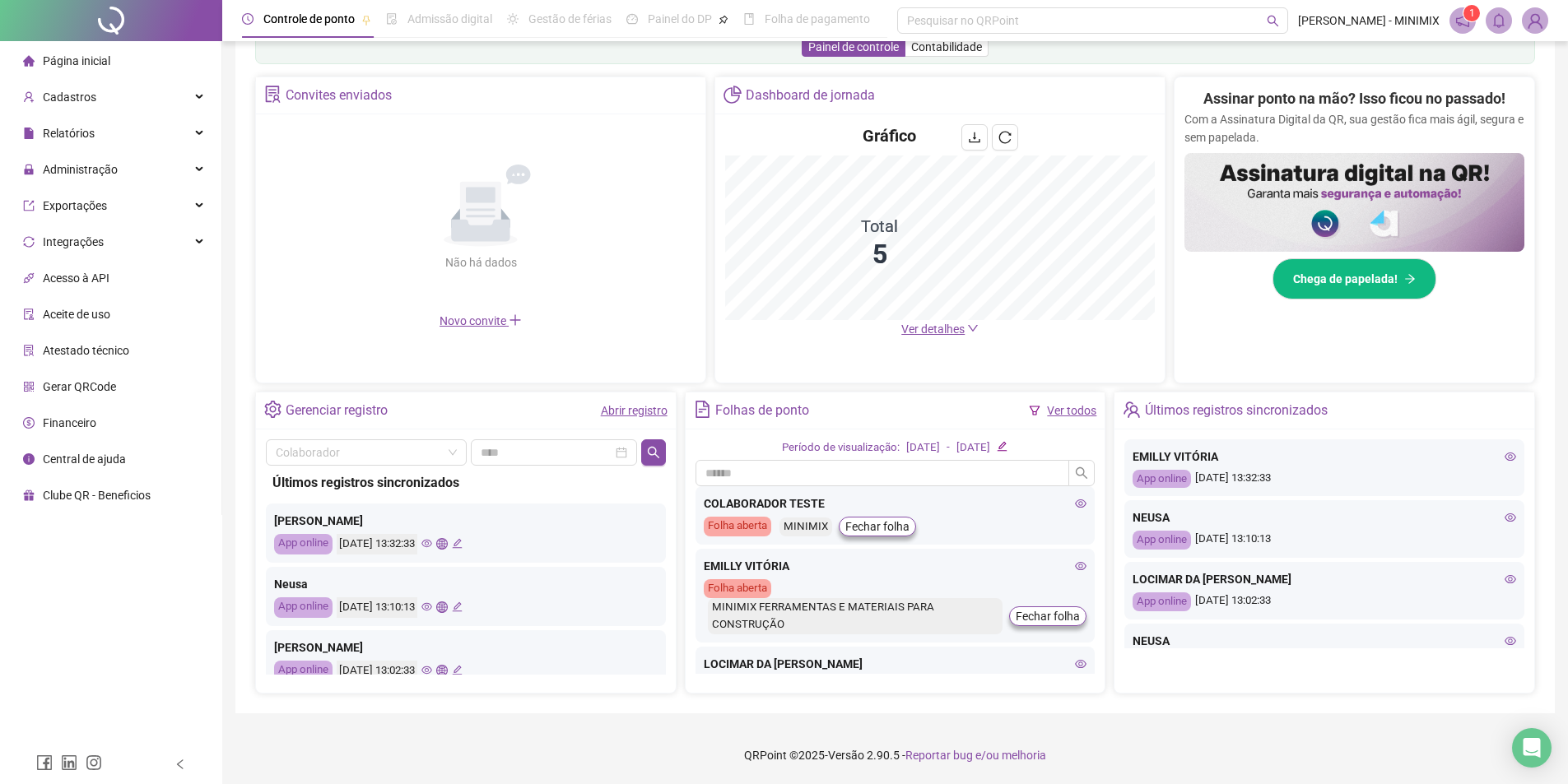
drag, startPoint x: 1508, startPoint y: 462, endPoint x: 1495, endPoint y: 455, distance: 14.8
click at [1505, 461] on div "EMILLY VITÓRIA App online [DATE] 13:32:33" at bounding box center [1323, 467] width 400 height 57
click at [1505, 452] on icon "eye" at bounding box center [1511, 457] width 12 height 12
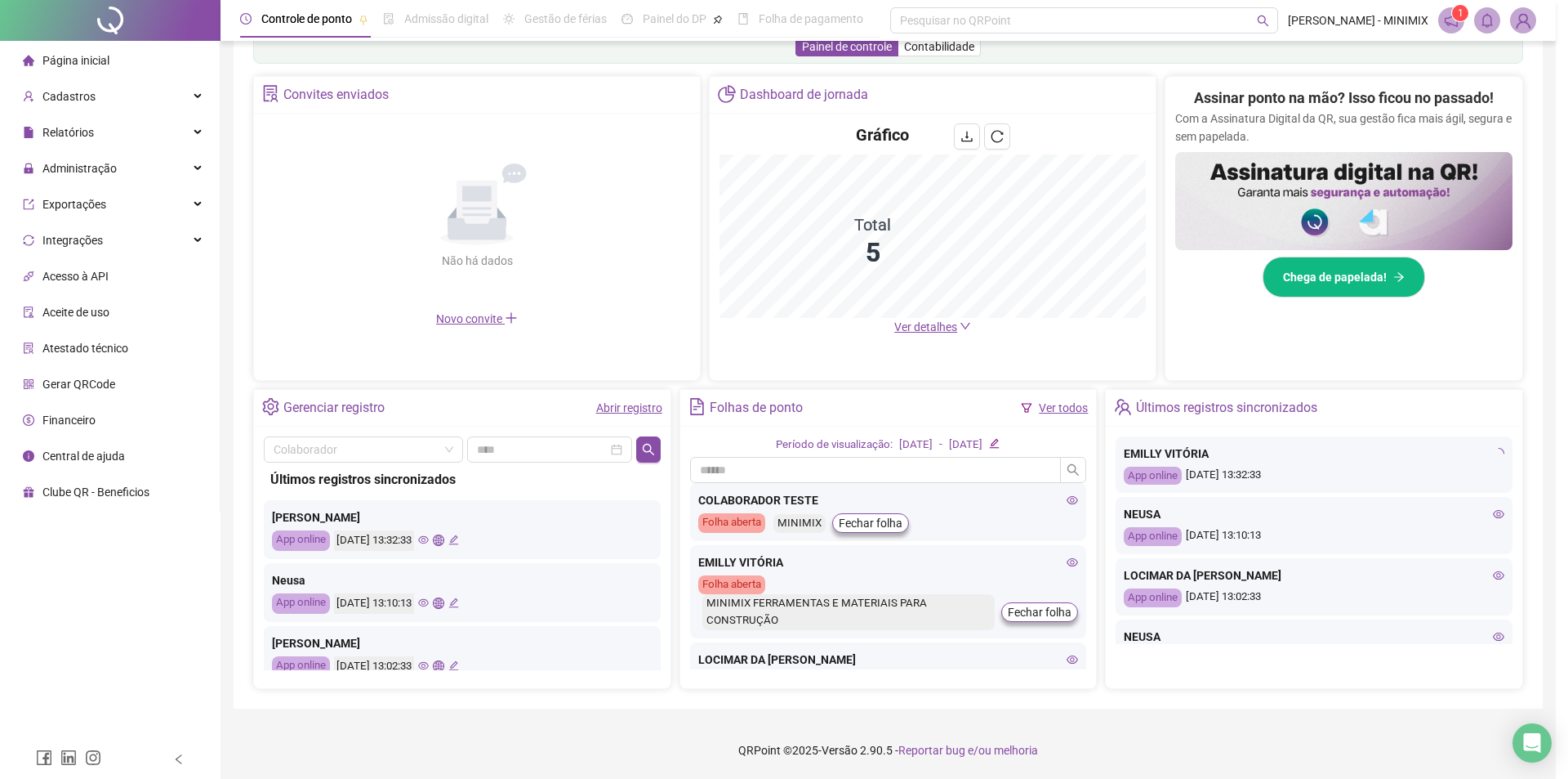
type input "**********"
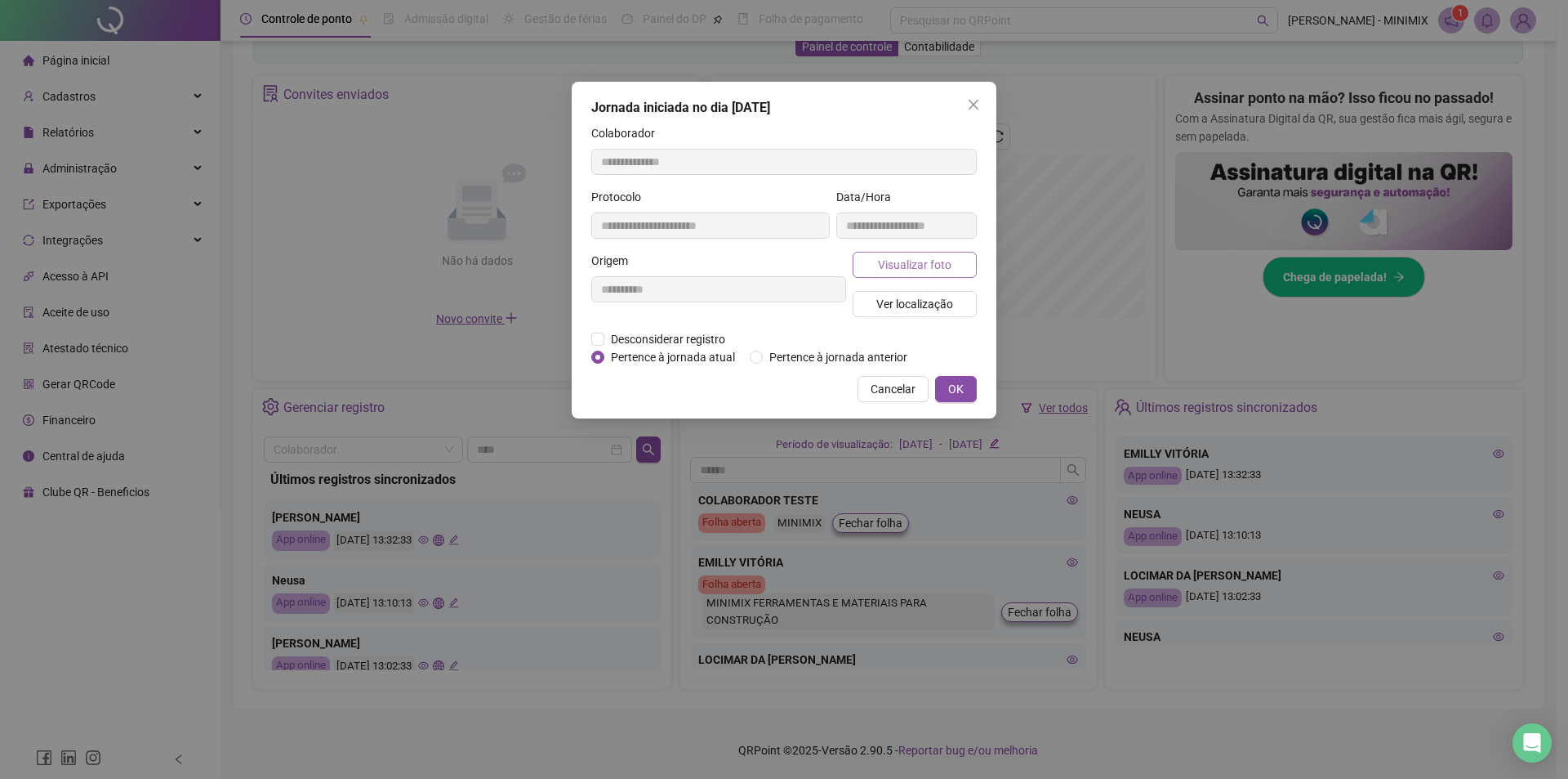
click at [894, 275] on button "Visualizar foto" at bounding box center [915, 265] width 124 height 26
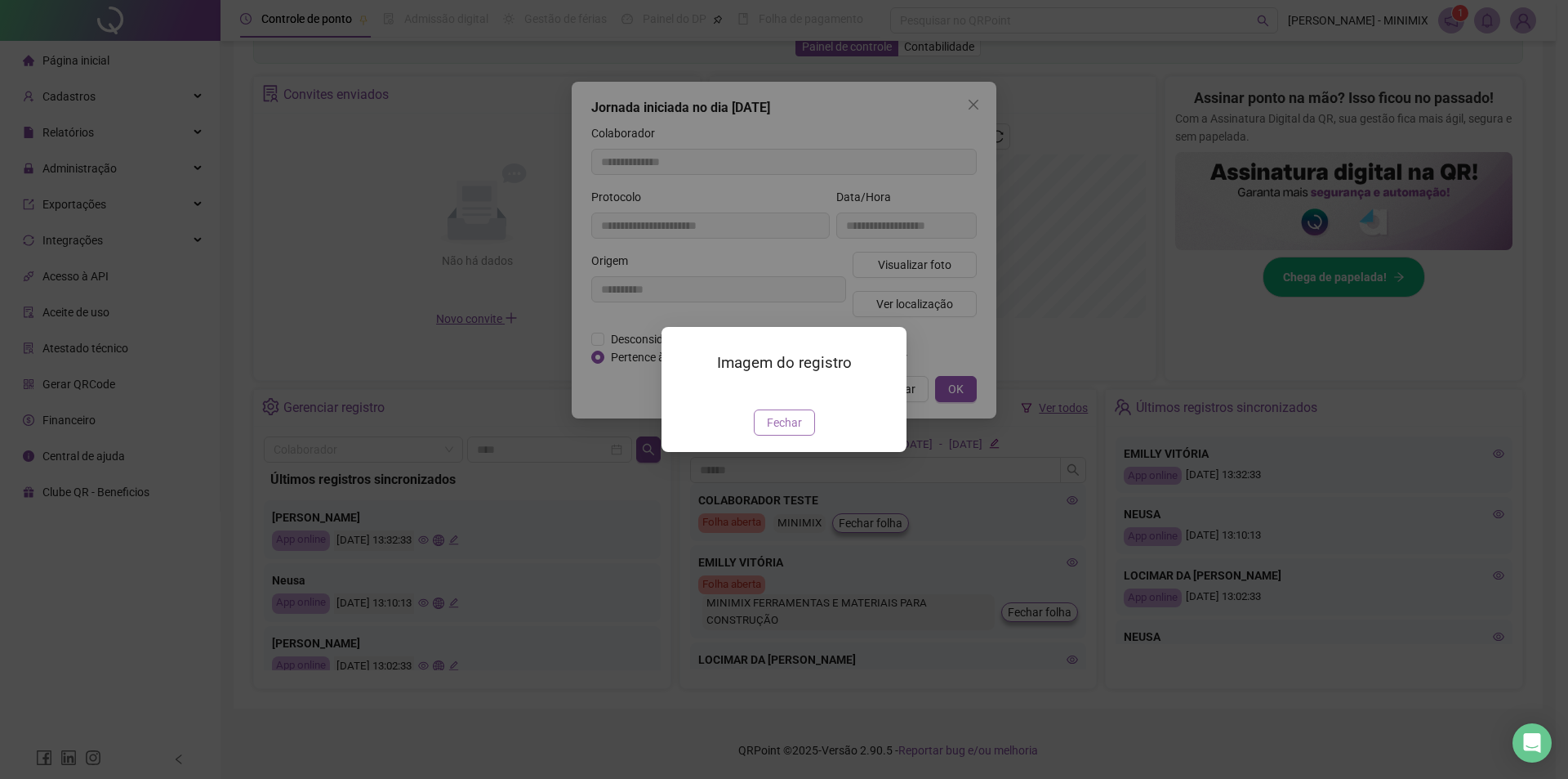
click at [765, 436] on button "Fechar" at bounding box center [784, 422] width 62 height 26
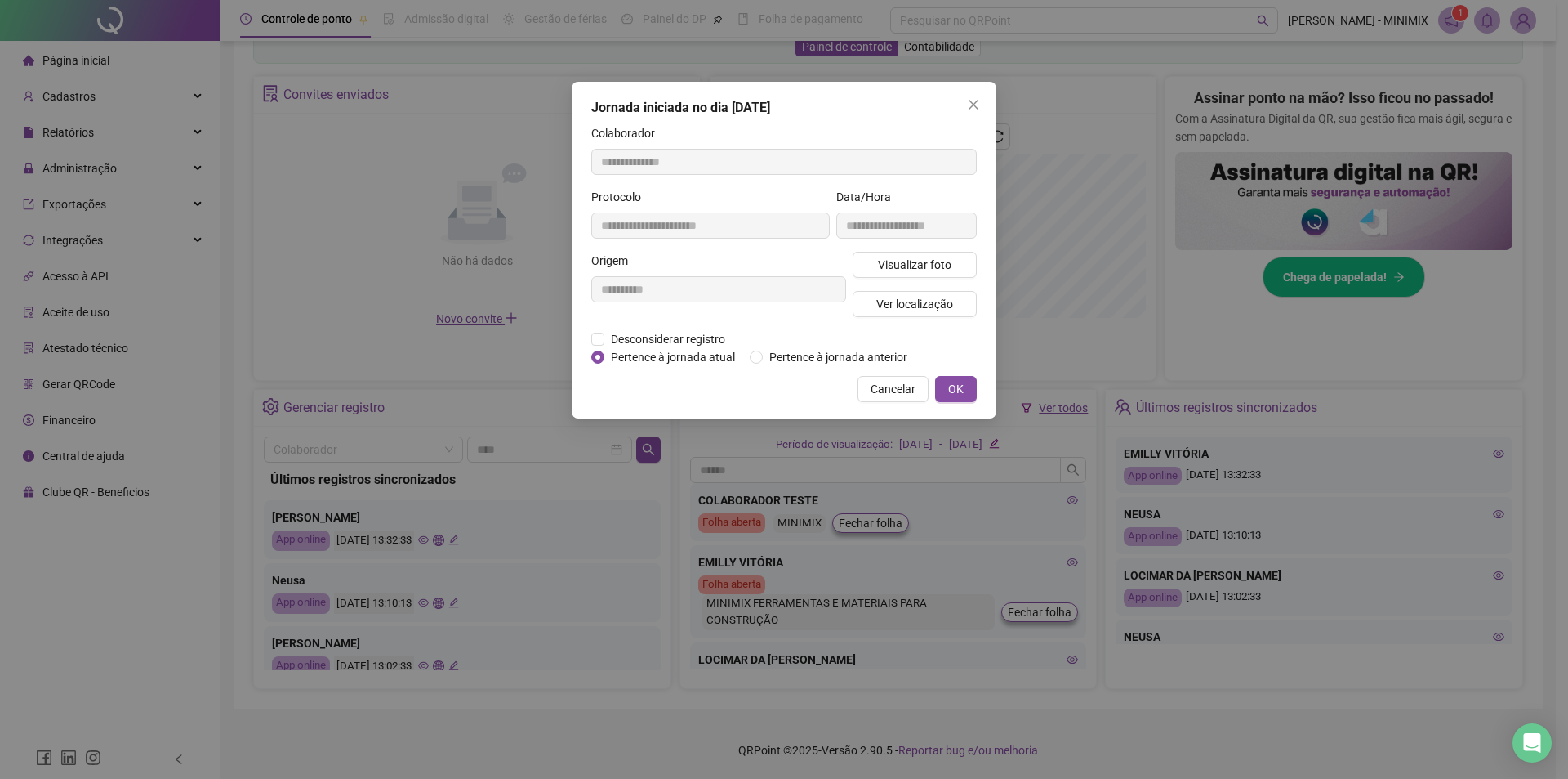
drag, startPoint x: 974, startPoint y: 101, endPoint x: 1048, endPoint y: 247, distance: 163.7
click at [974, 102] on icon "close" at bounding box center [974, 104] width 13 height 13
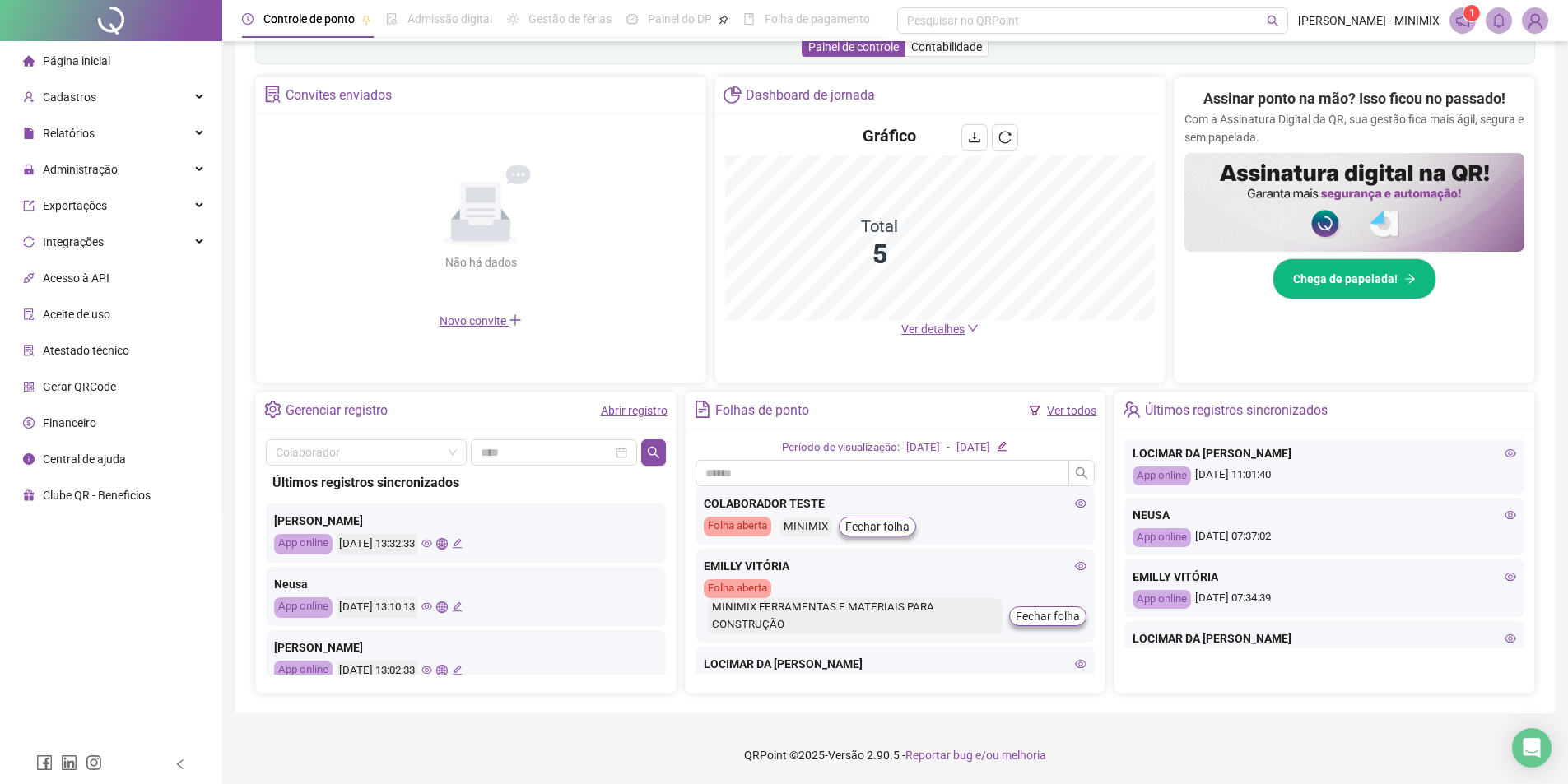
scroll to position [411, 0]
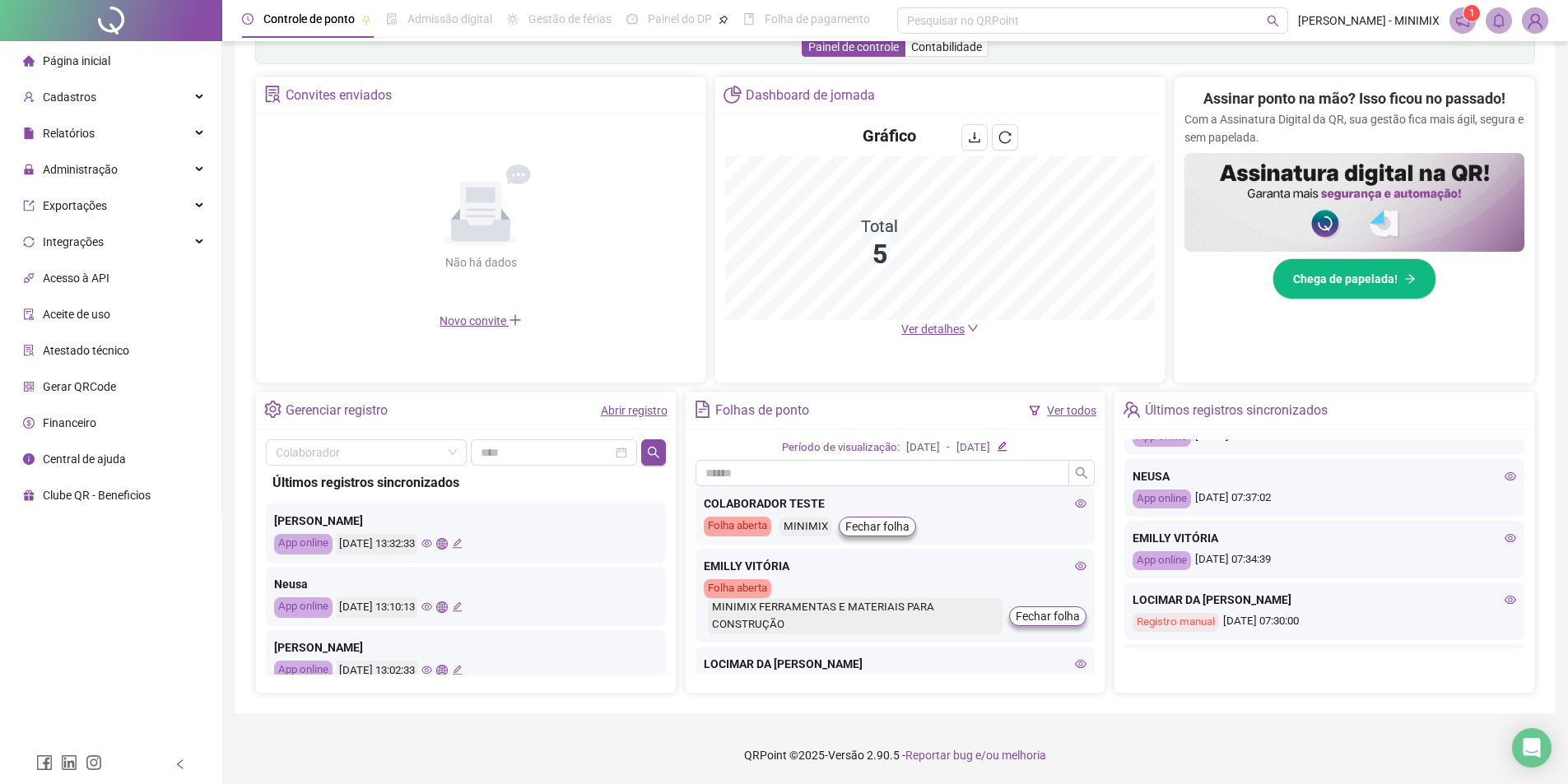
click at [1505, 537] on icon "eye" at bounding box center [1511, 538] width 12 height 12
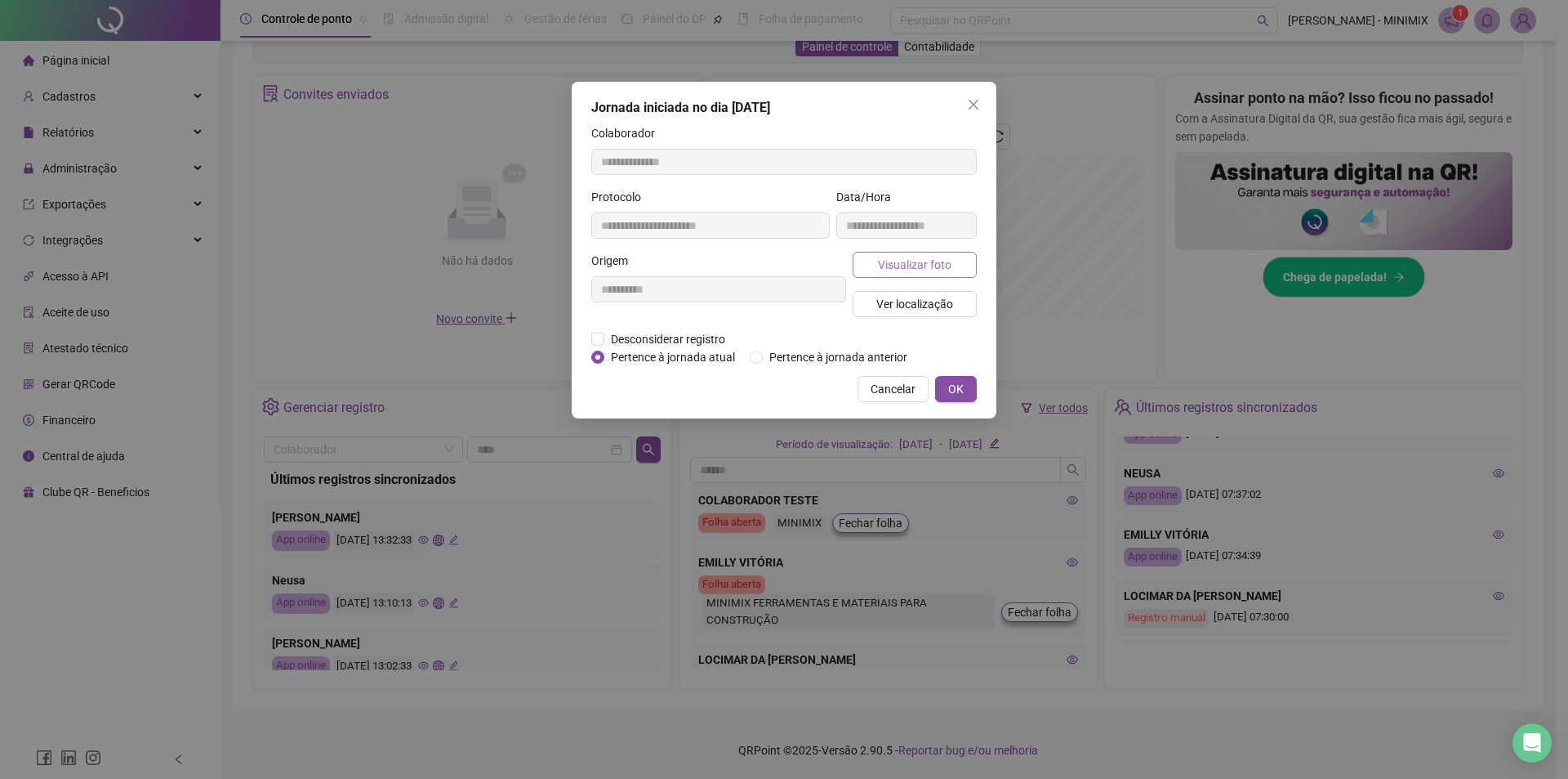
click at [903, 258] on span "Visualizar foto" at bounding box center [915, 265] width 73 height 18
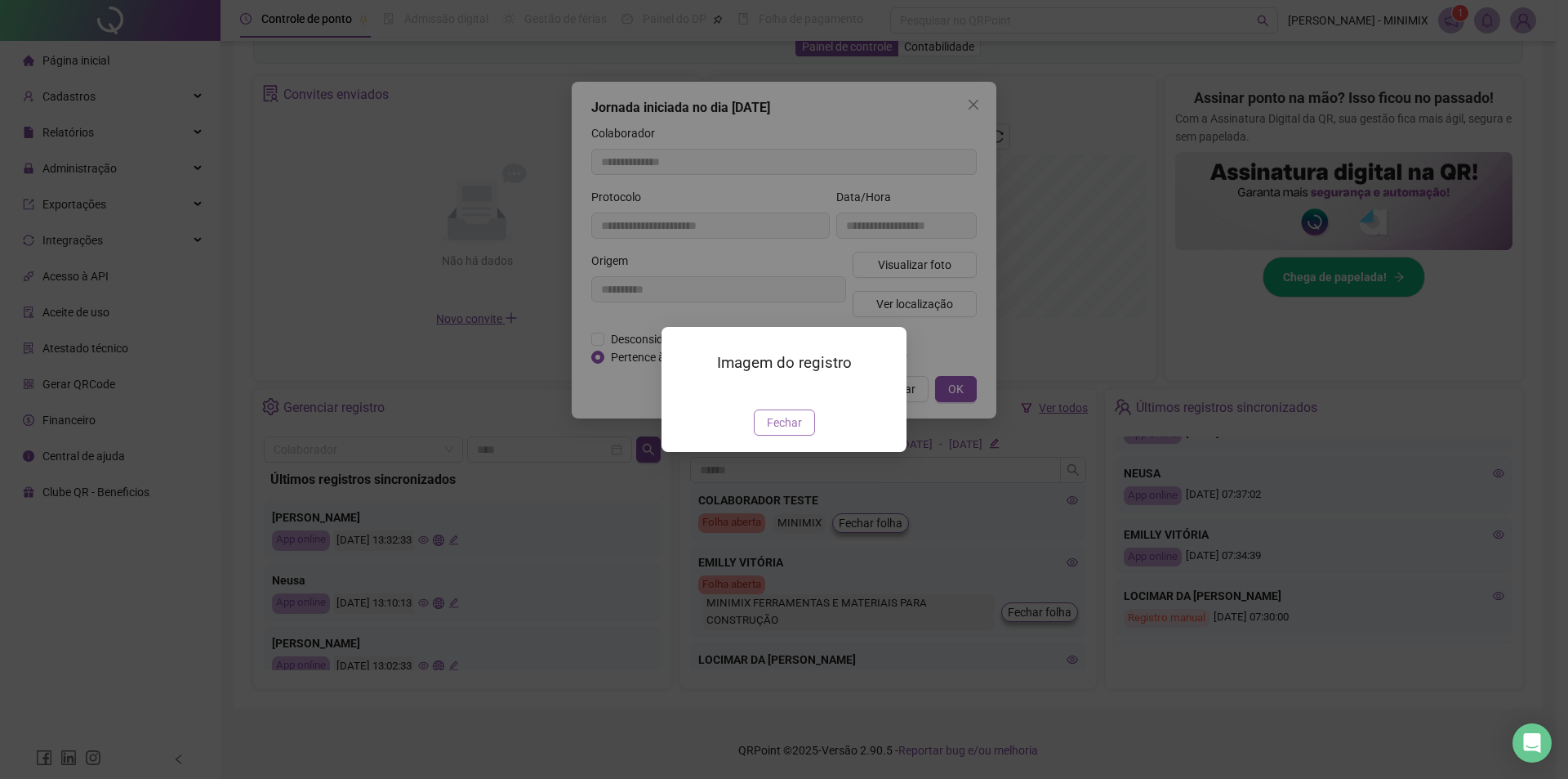
click at [784, 431] on span "Fechar" at bounding box center [784, 422] width 35 height 18
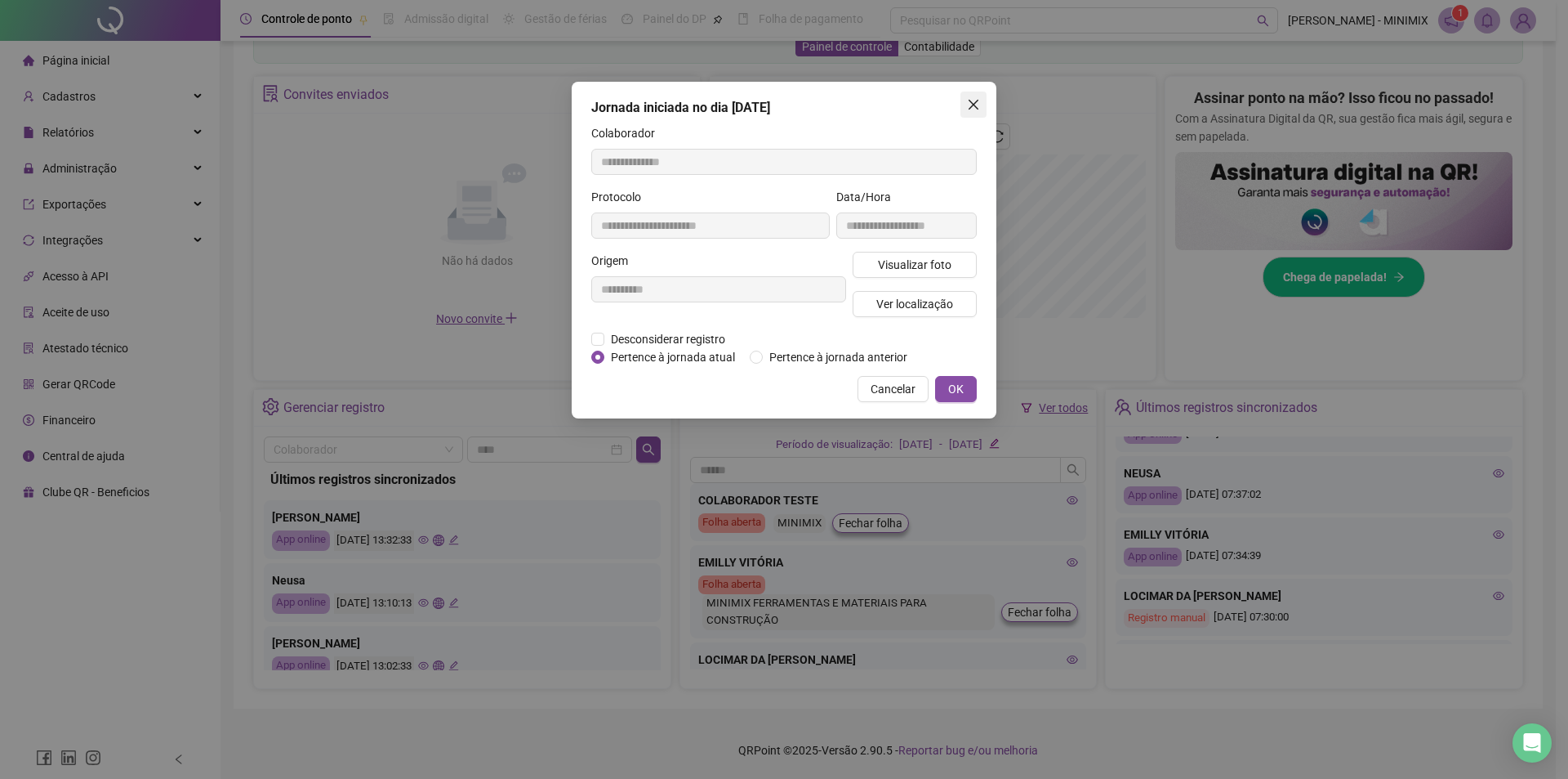
click at [964, 100] on span "Close" at bounding box center [974, 104] width 26 height 13
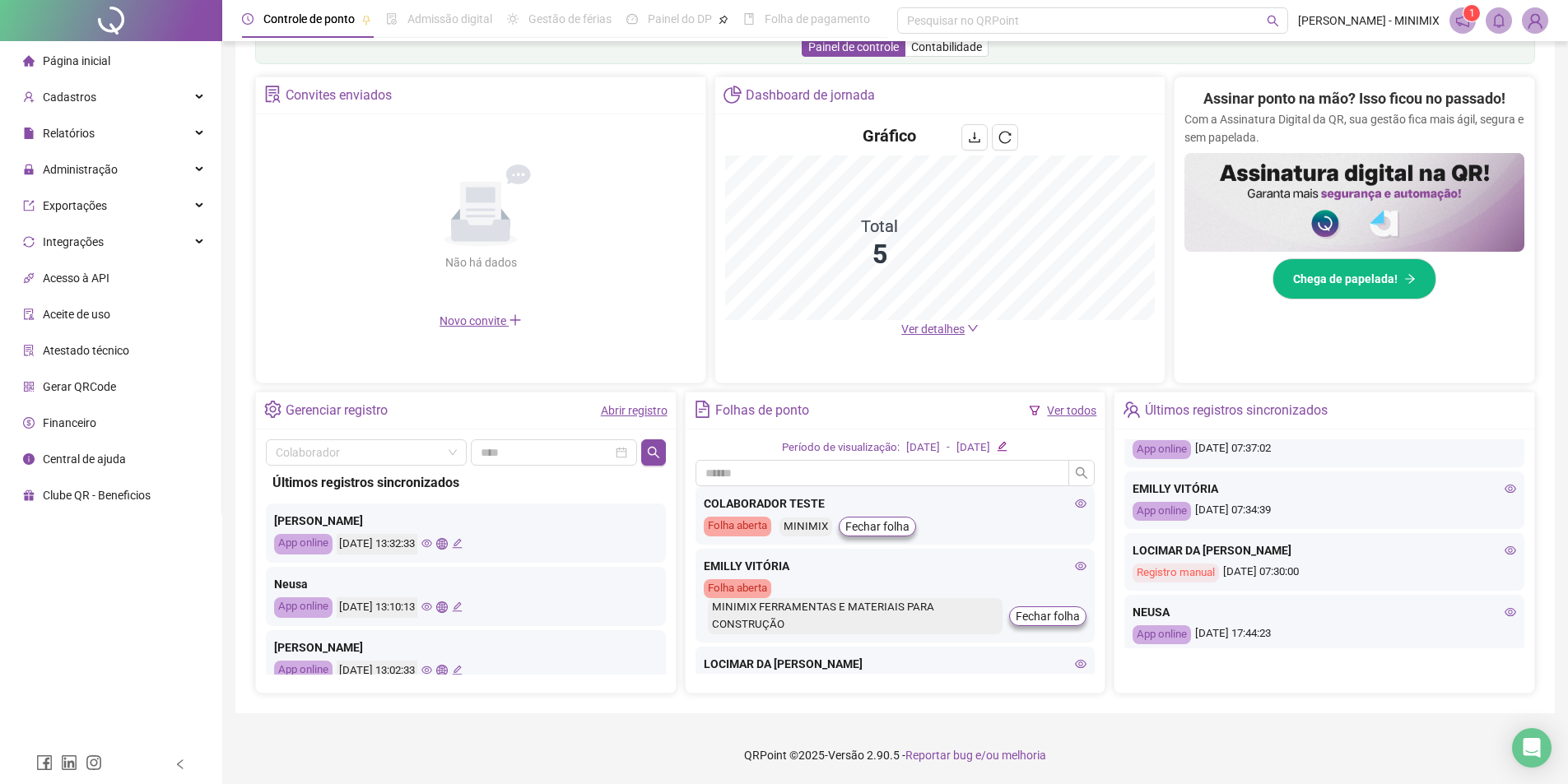
scroll to position [576, 0]
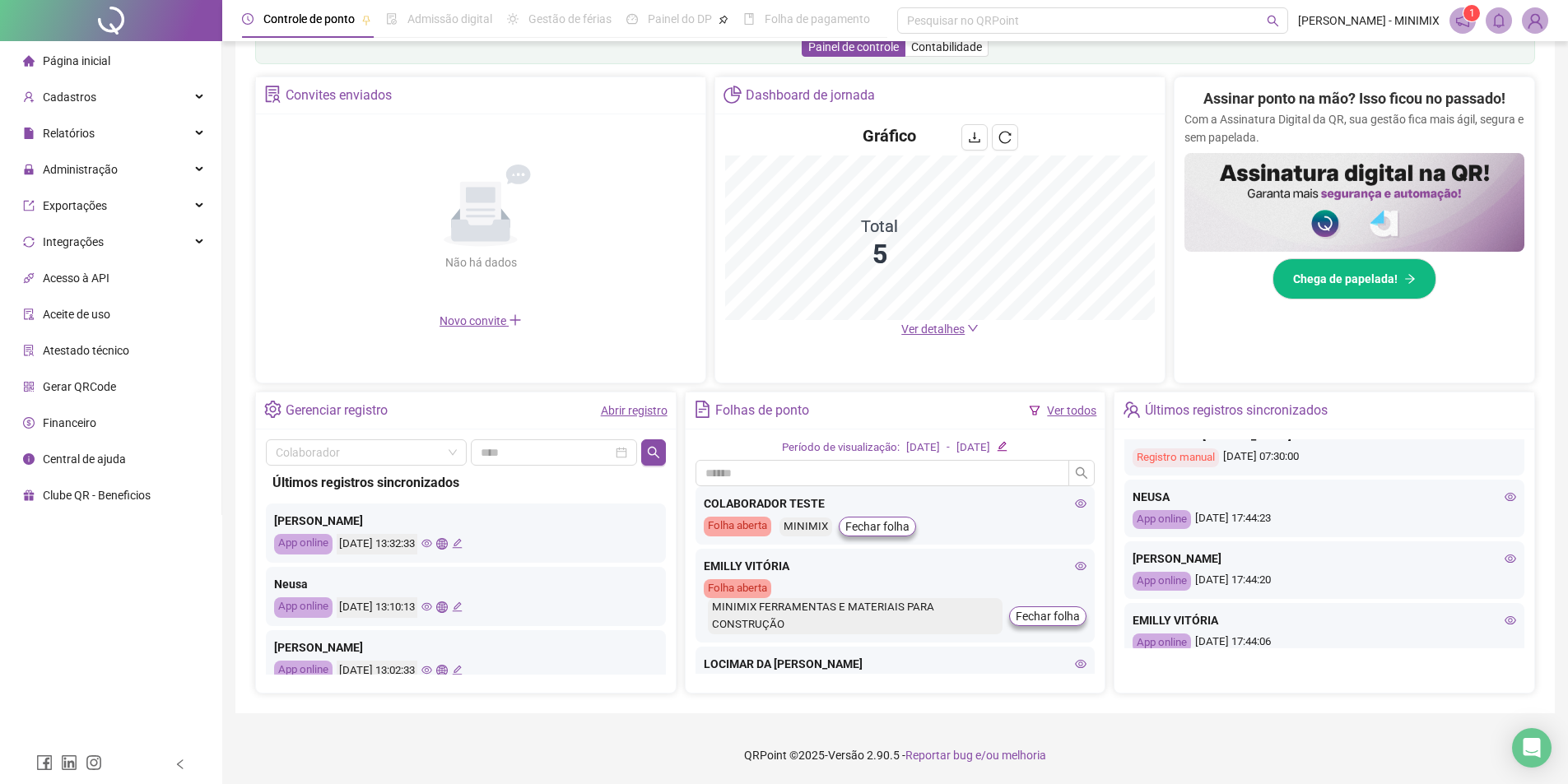
click at [1505, 494] on icon "eye" at bounding box center [1511, 497] width 12 height 12
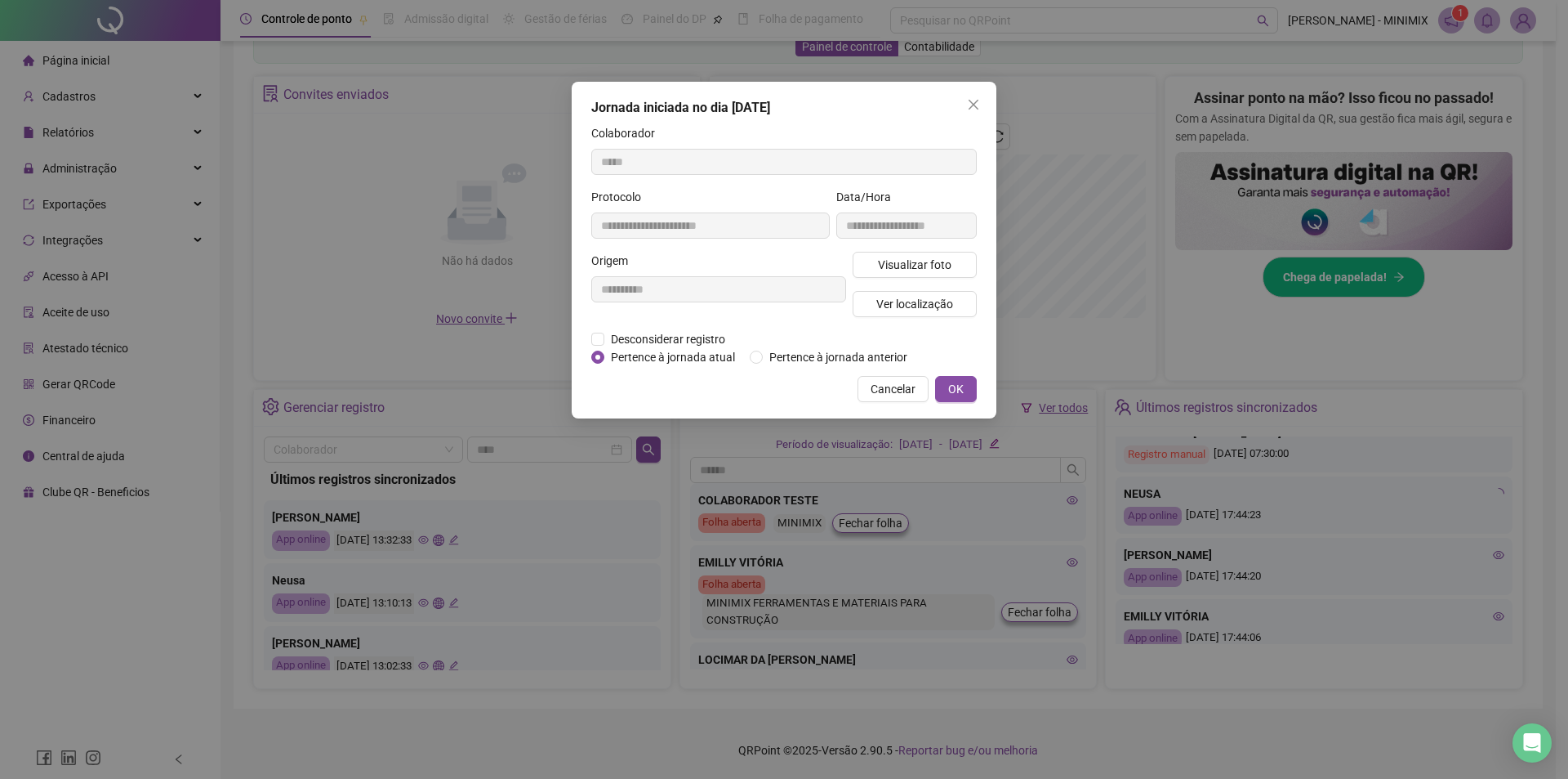
type input "**********"
click at [937, 266] on span "Visualizar foto" at bounding box center [915, 265] width 73 height 18
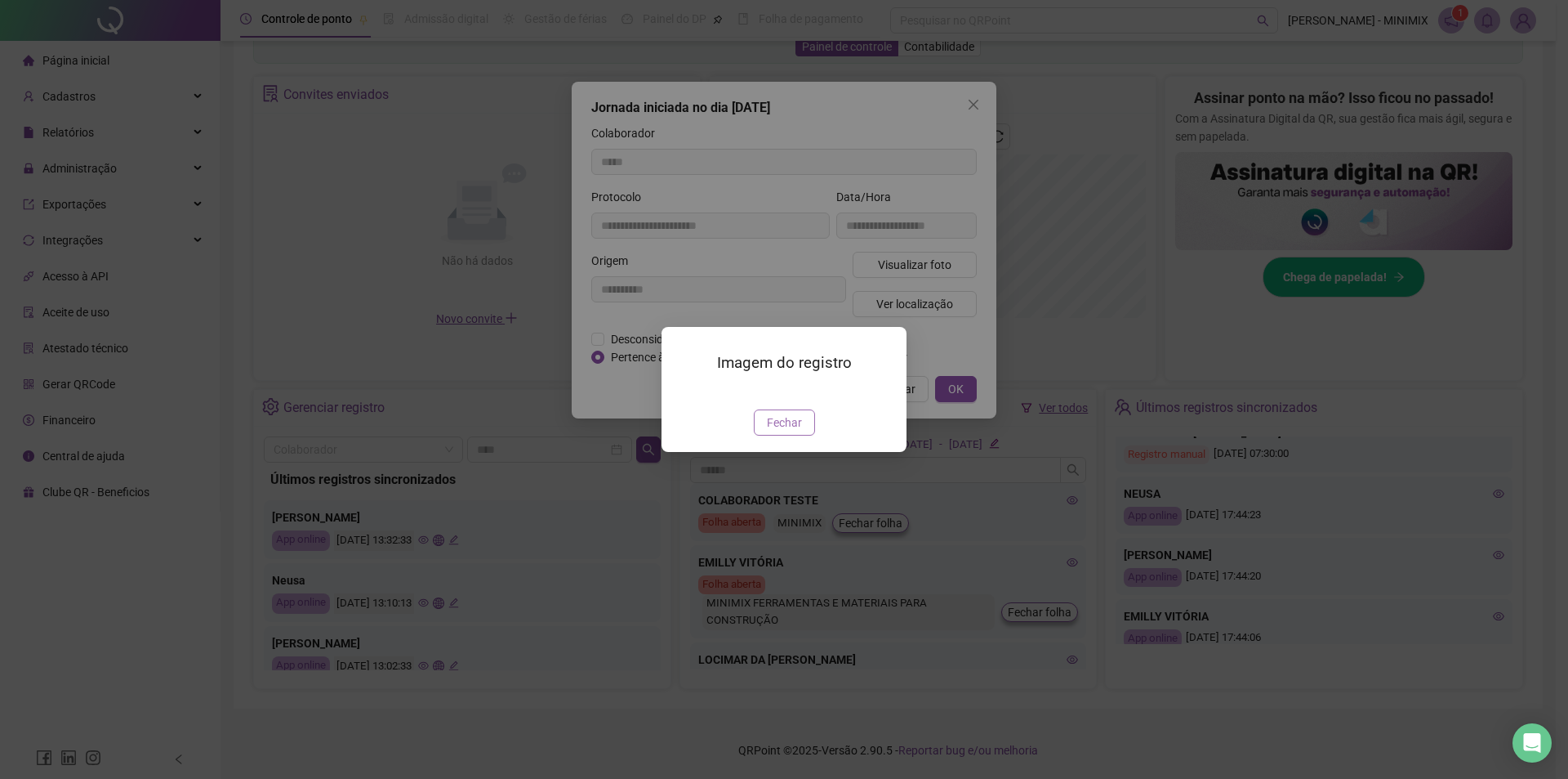
click at [772, 431] on span "Fechar" at bounding box center [784, 422] width 35 height 18
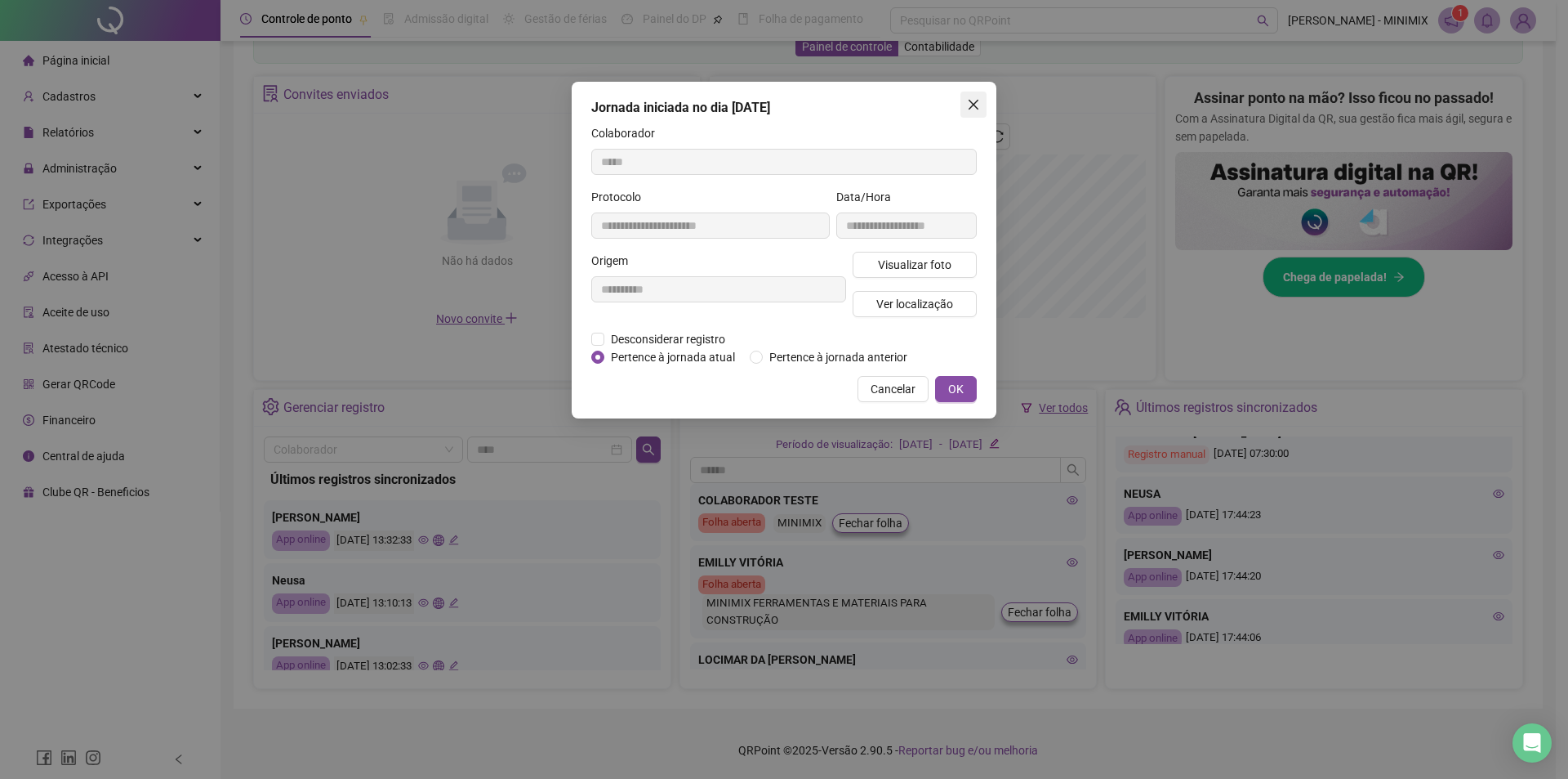
click at [968, 101] on icon "close" at bounding box center [974, 104] width 13 height 13
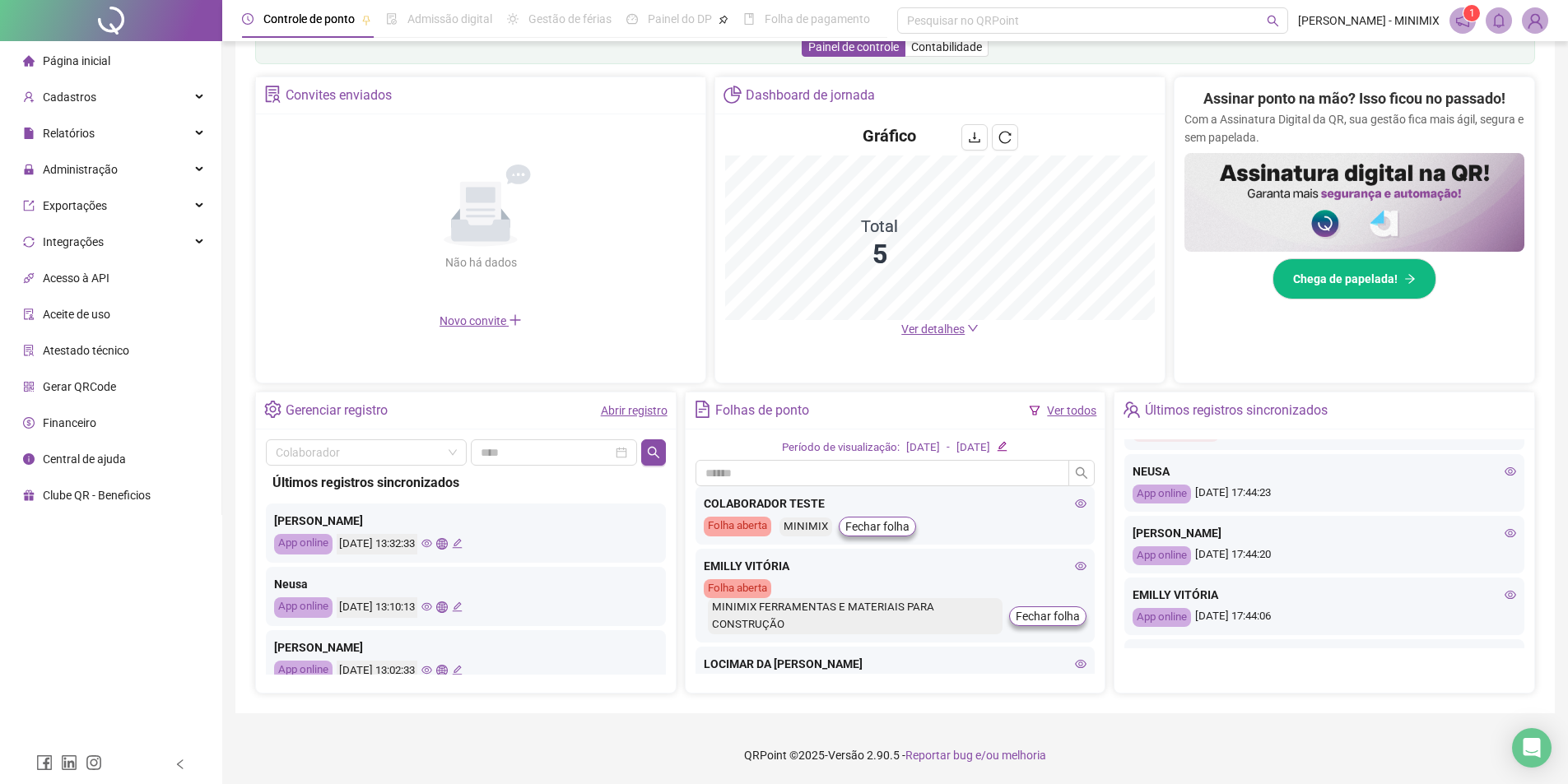
scroll to position [629, 0]
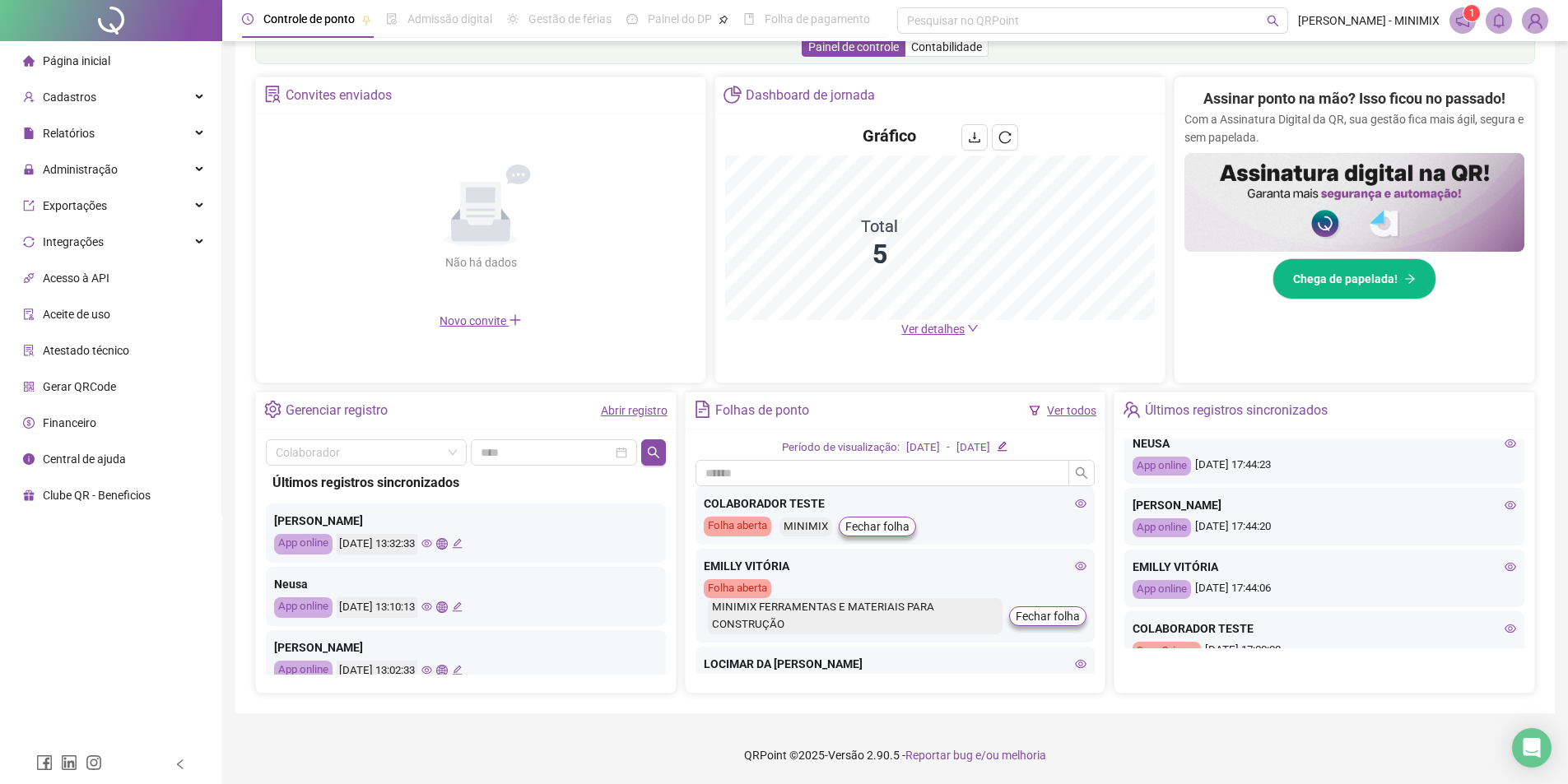
click at [1505, 508] on icon "eye" at bounding box center [1511, 505] width 12 height 8
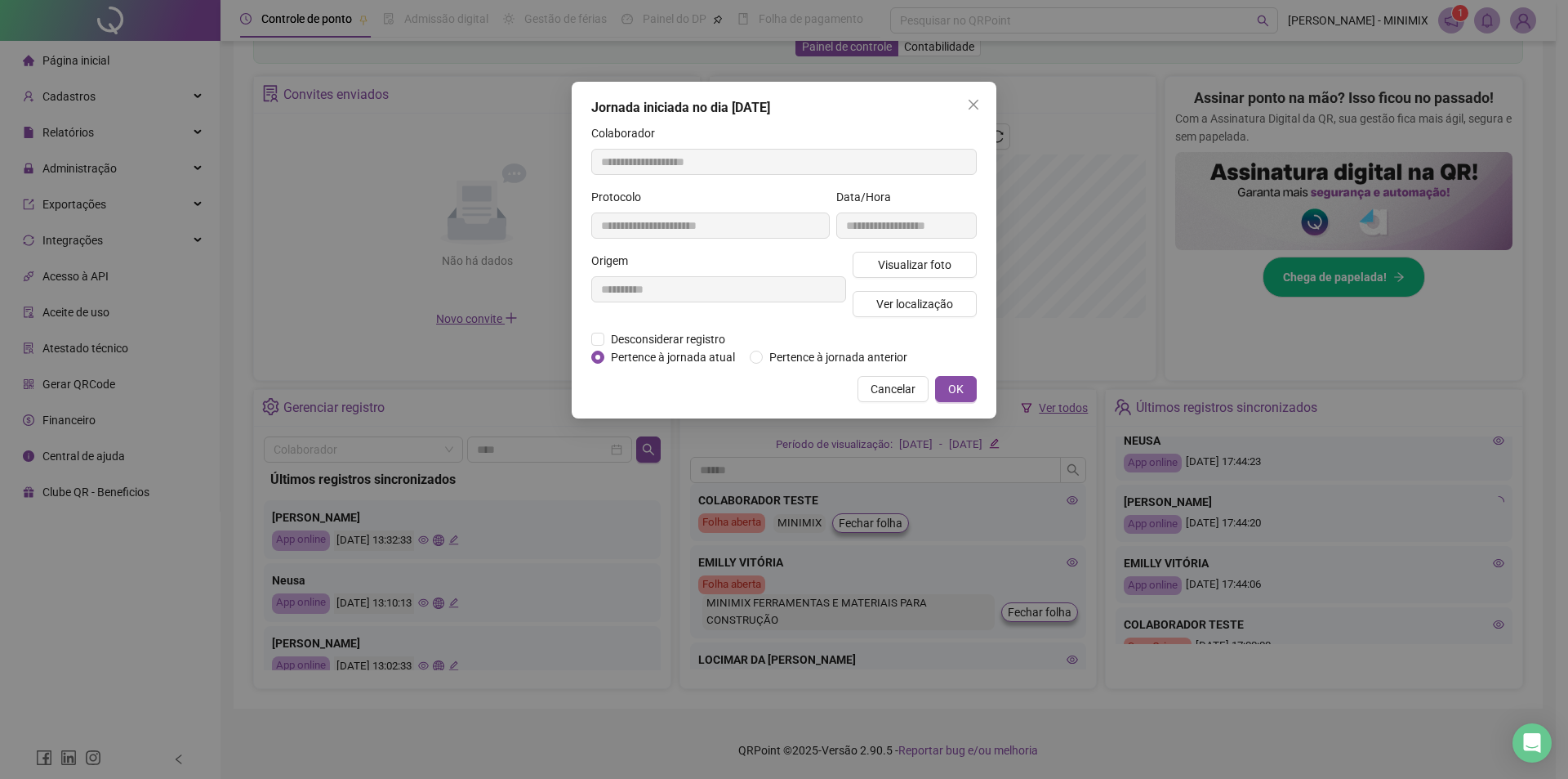
type input "**********"
click at [934, 254] on button "Visualizar foto" at bounding box center [915, 265] width 124 height 26
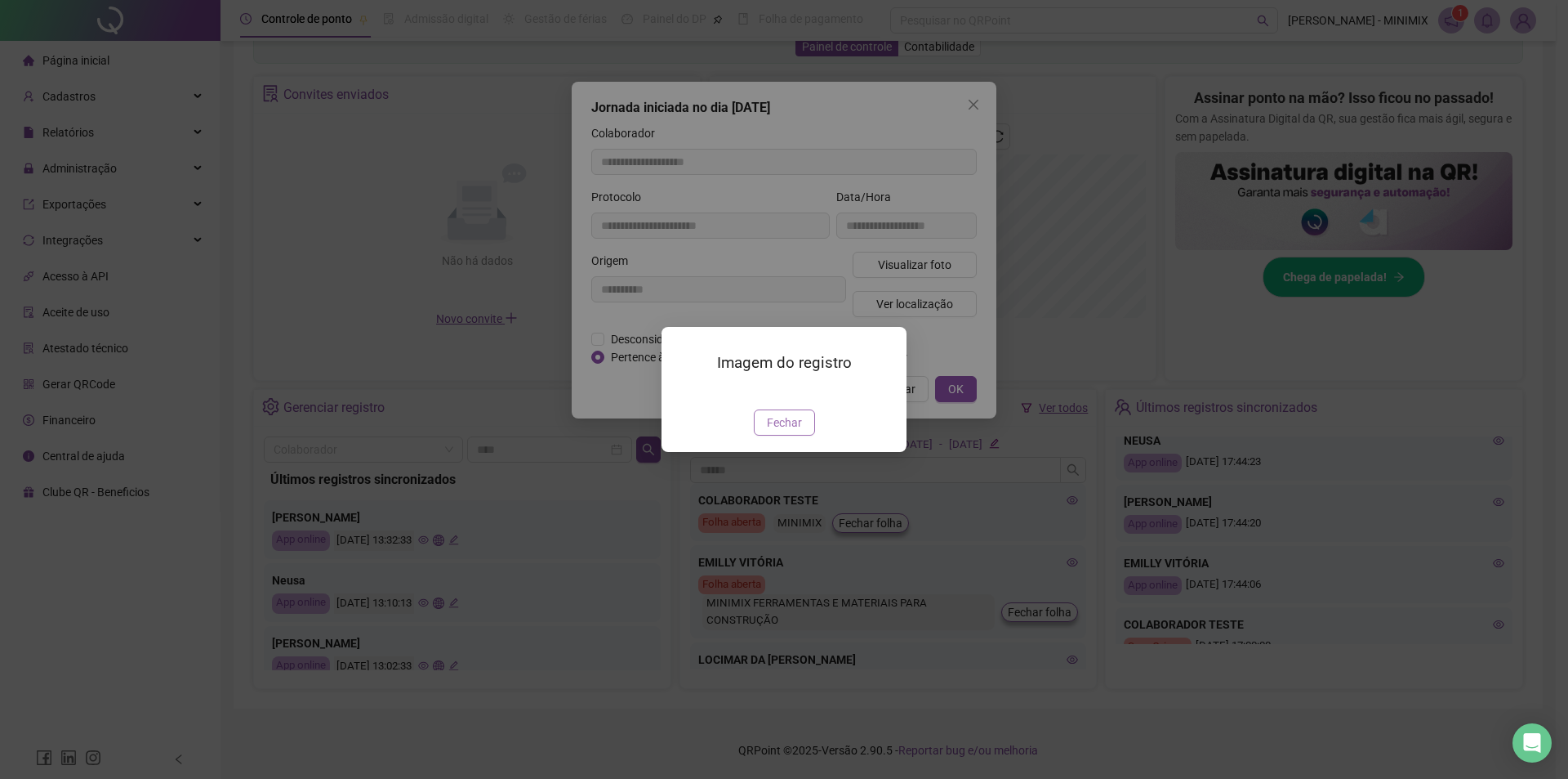
click at [786, 436] on button "Fechar" at bounding box center [784, 422] width 62 height 26
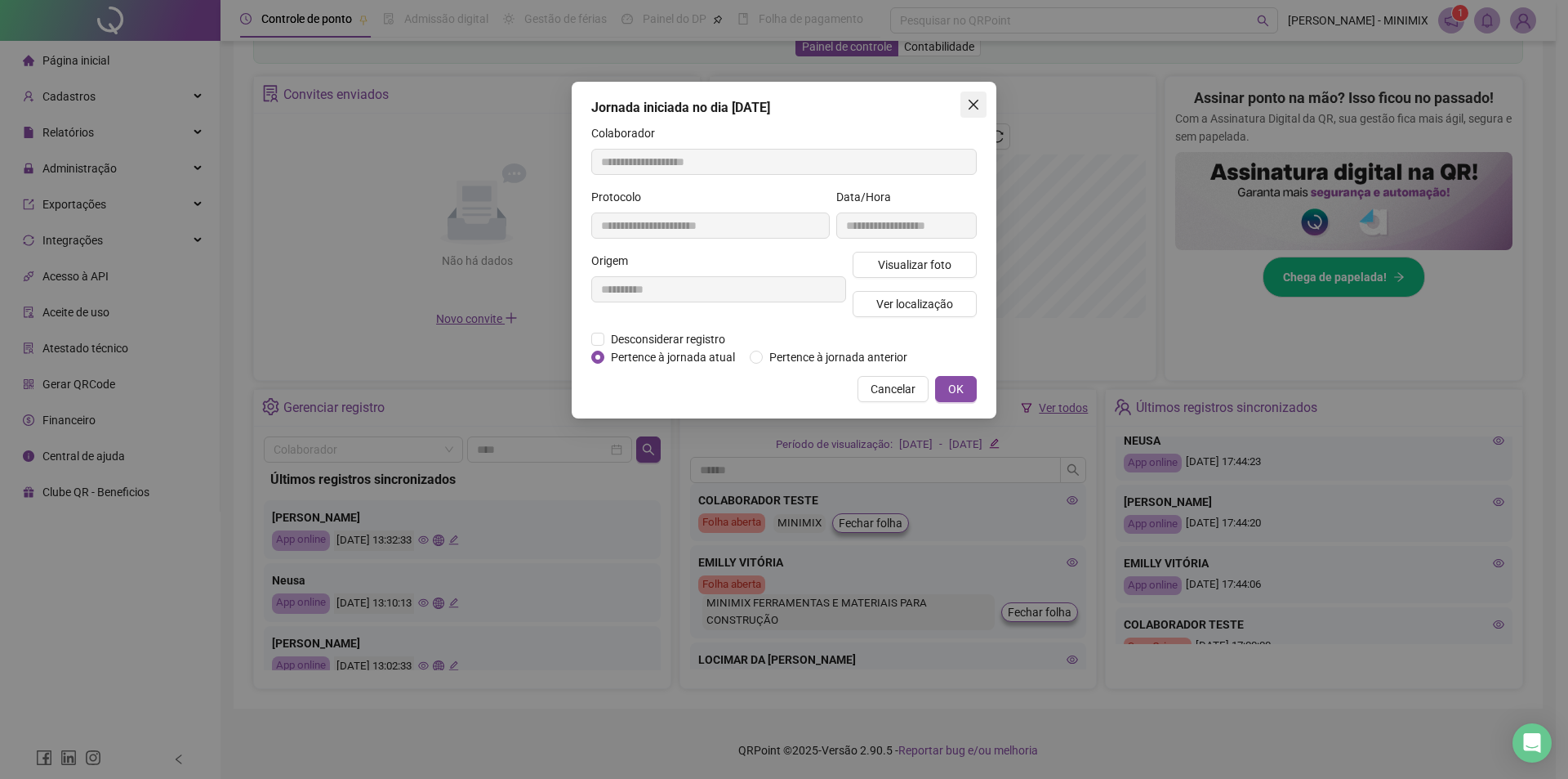
click at [970, 106] on icon "close" at bounding box center [974, 104] width 13 height 13
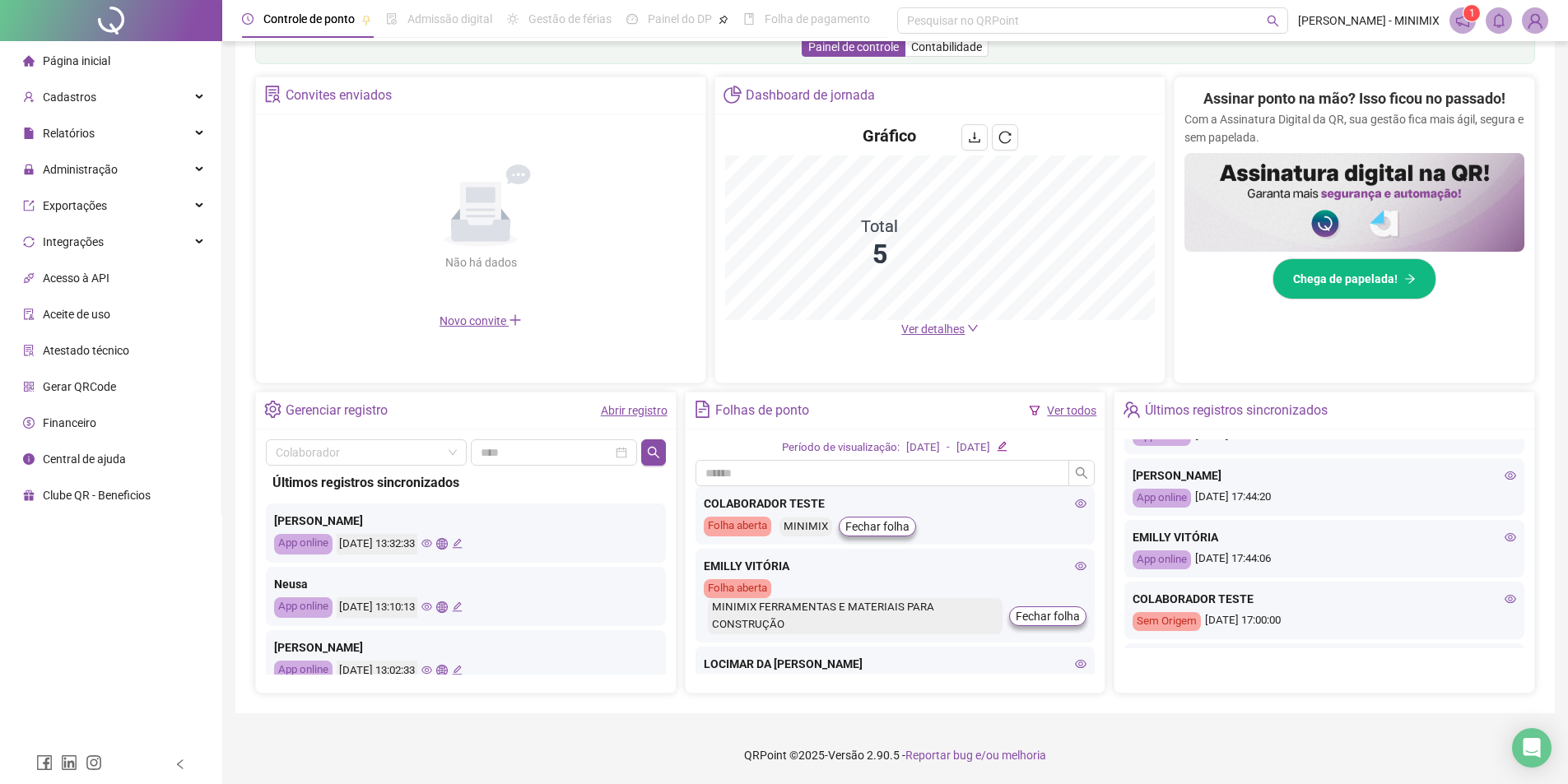
scroll to position [711, 0]
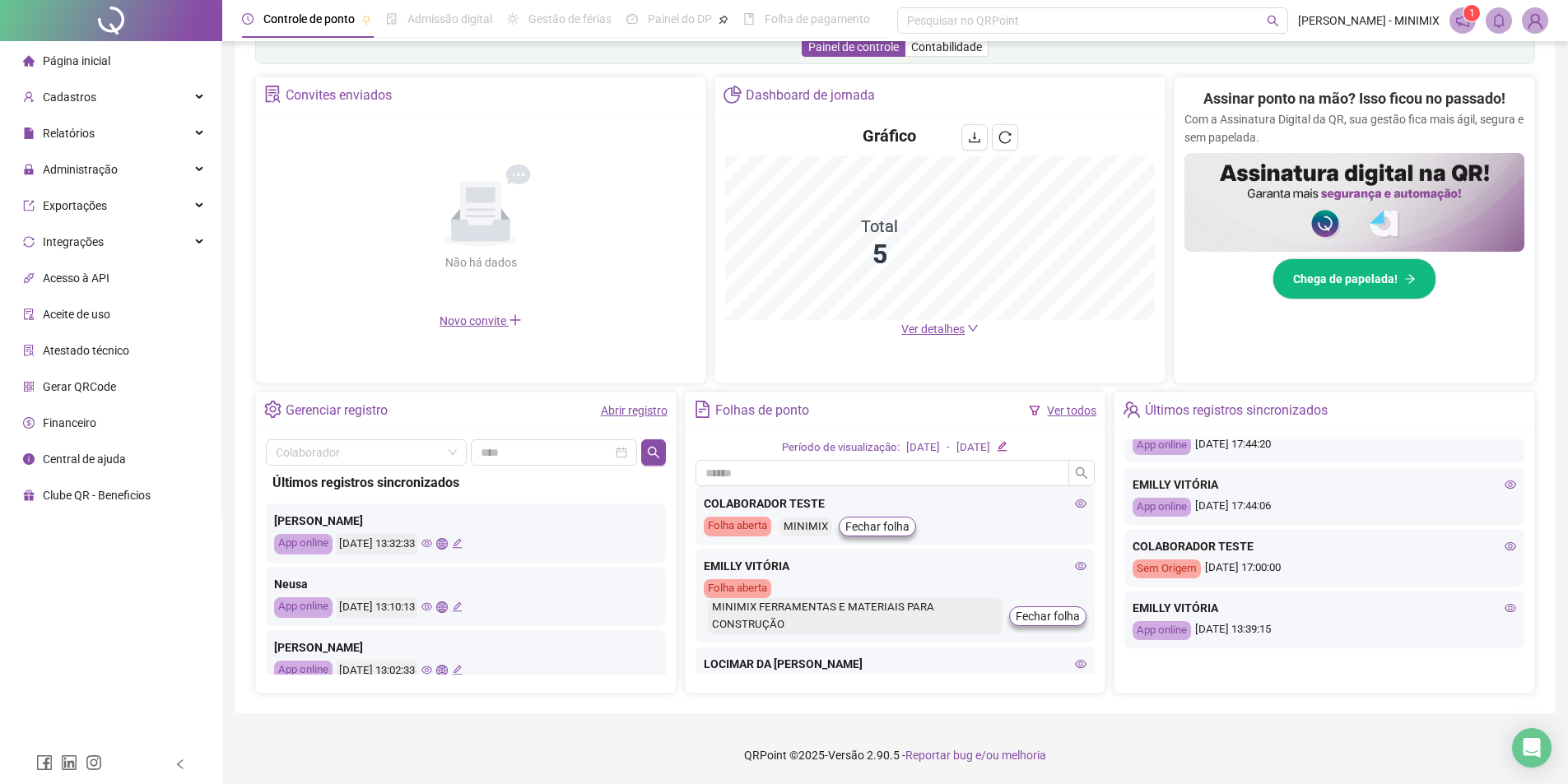
click at [1505, 603] on icon "eye" at bounding box center [1511, 608] width 12 height 12
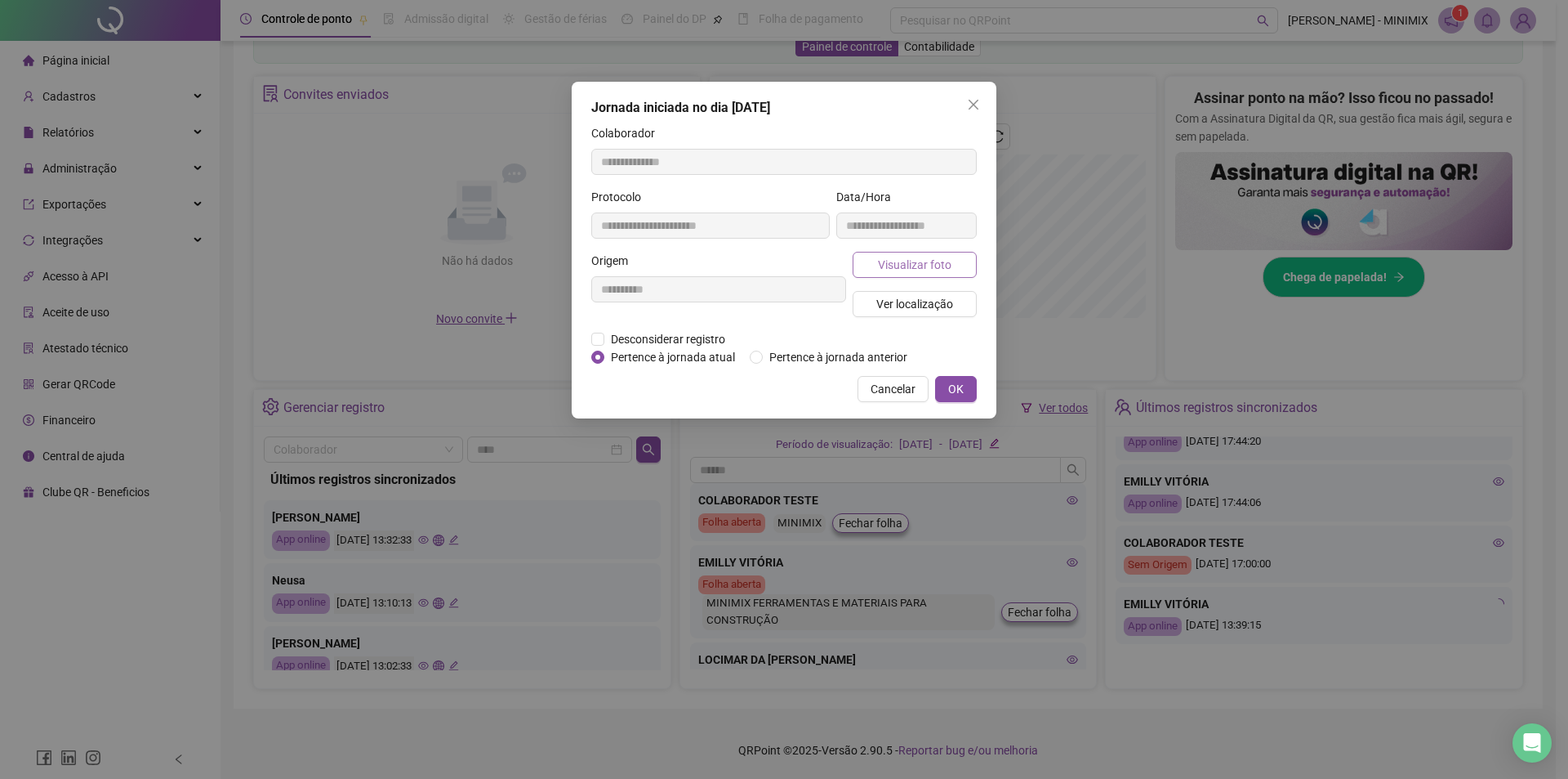
click at [874, 255] on button "Visualizar foto" at bounding box center [915, 265] width 124 height 26
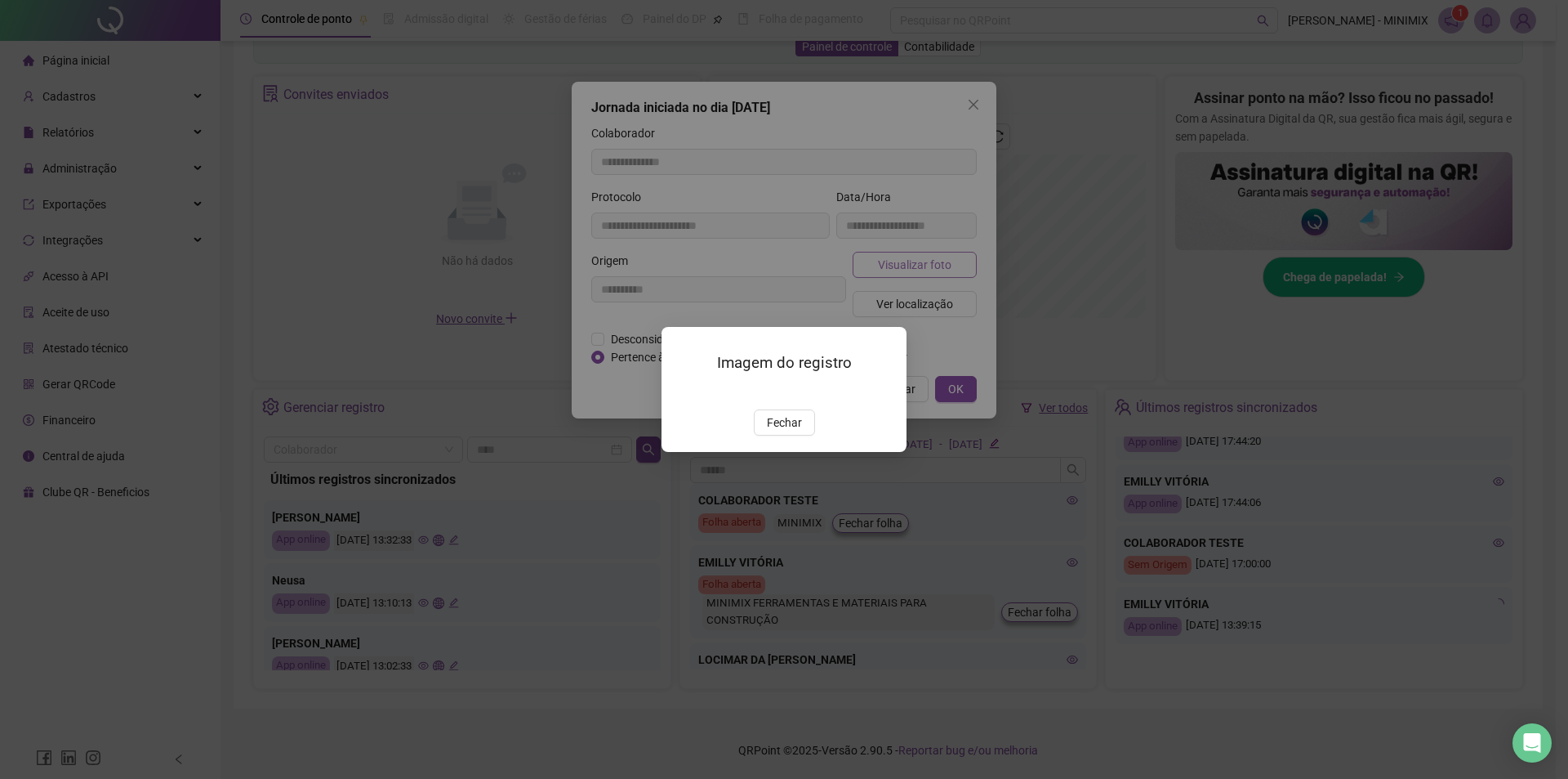
type input "**********"
click at [790, 431] on span "Fechar" at bounding box center [784, 422] width 35 height 18
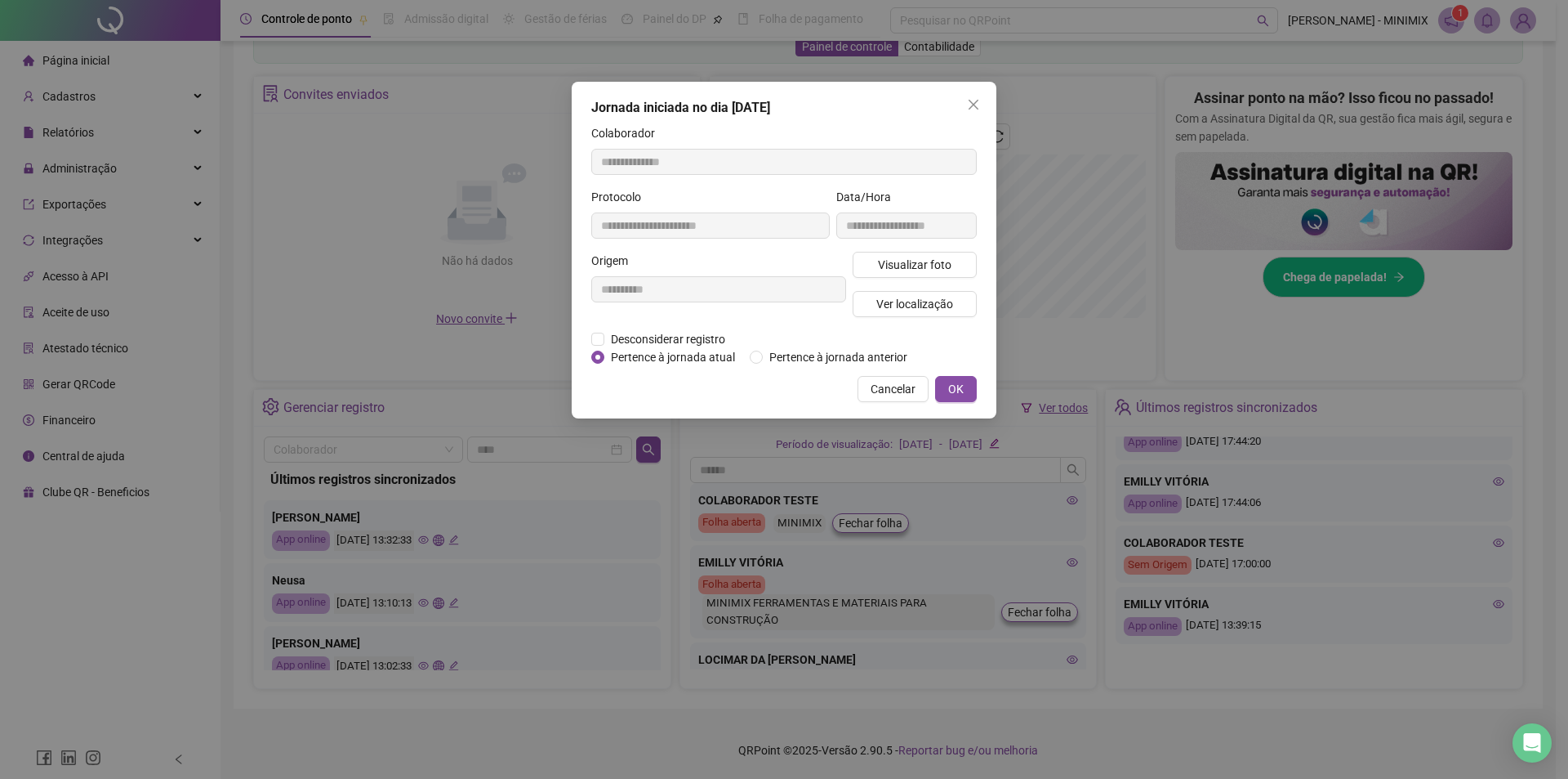
drag, startPoint x: 971, startPoint y: 101, endPoint x: 1196, endPoint y: 271, distance: 282.0
click at [973, 101] on icon "close" at bounding box center [974, 104] width 13 height 13
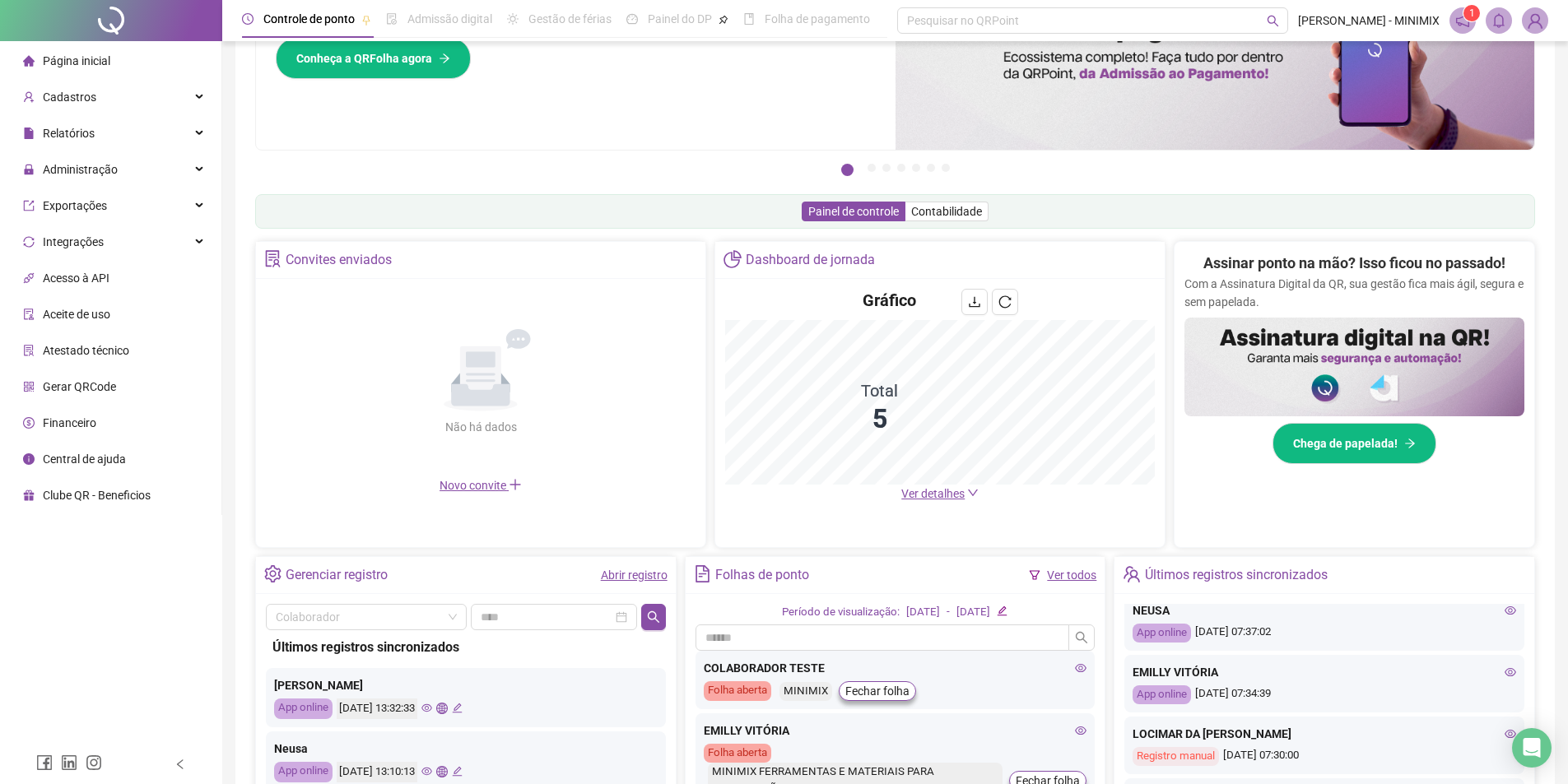
scroll to position [383, 0]
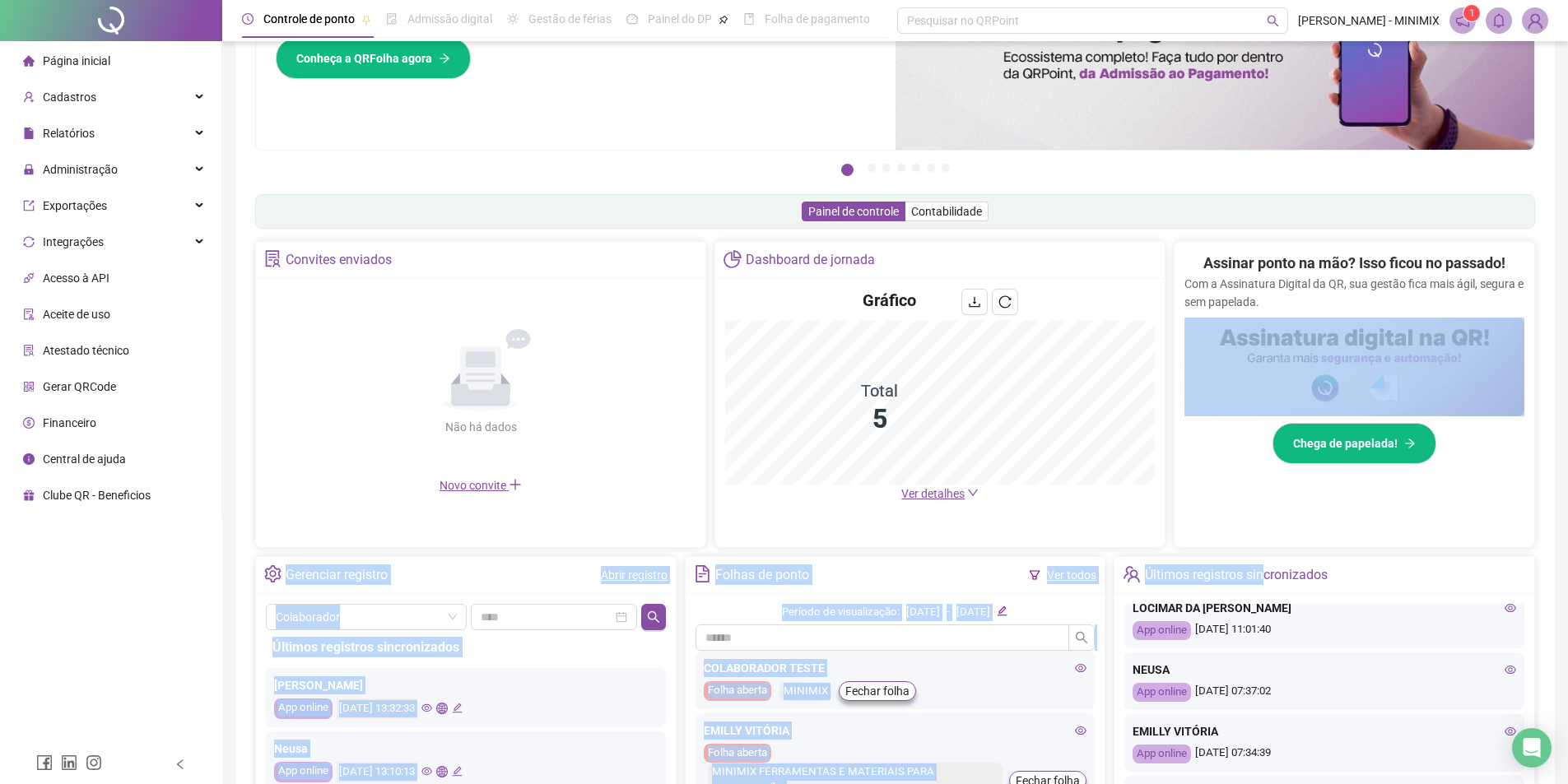
drag, startPoint x: 1272, startPoint y: 563, endPoint x: 1305, endPoint y: 508, distance: 64.1
click at [1305, 508] on main "Convites enviados Não há dados Não há dados Novo convite Dashboard de jornada G…" at bounding box center [895, 549] width 1280 height 617
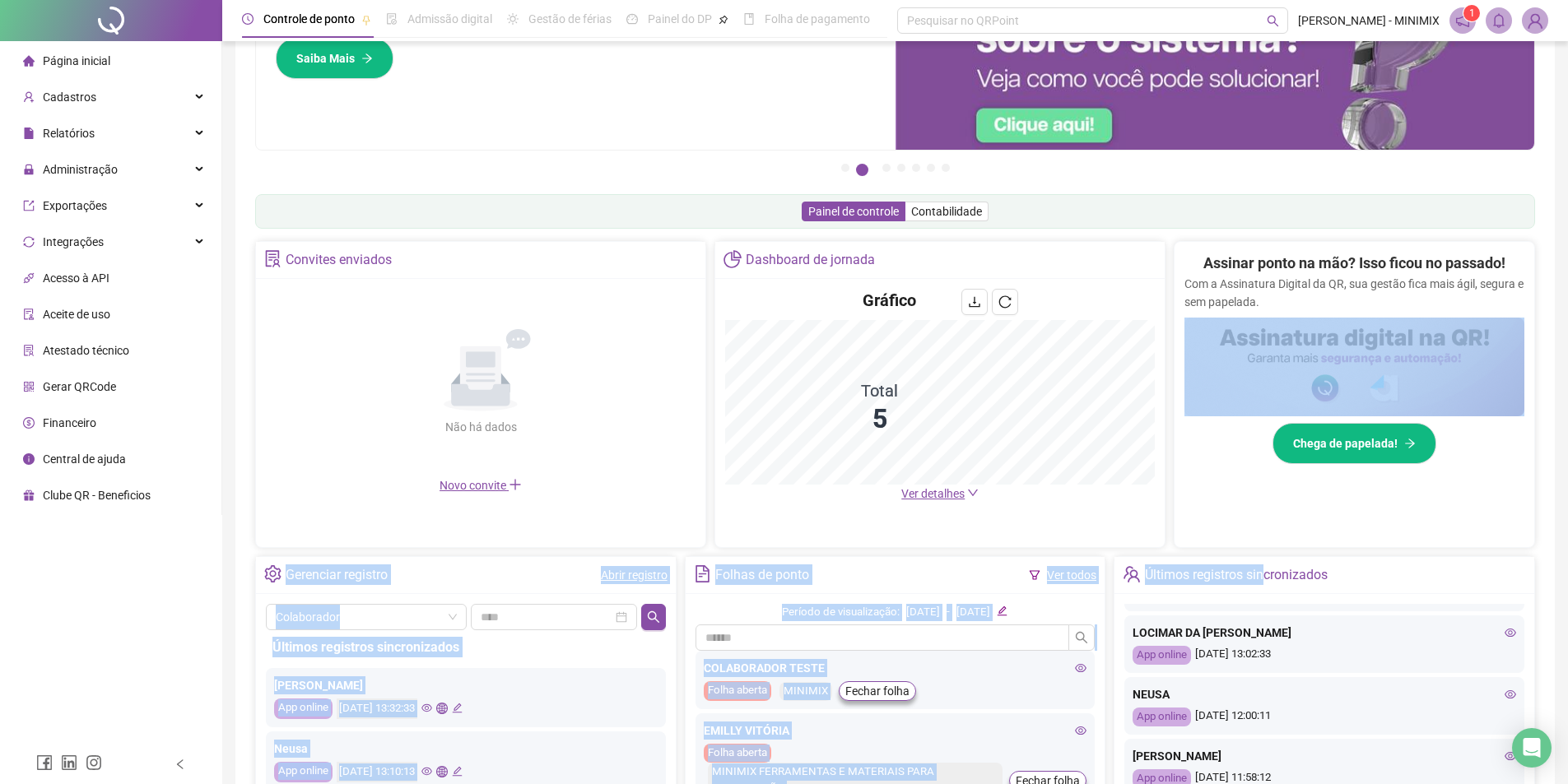
scroll to position [53, 0]
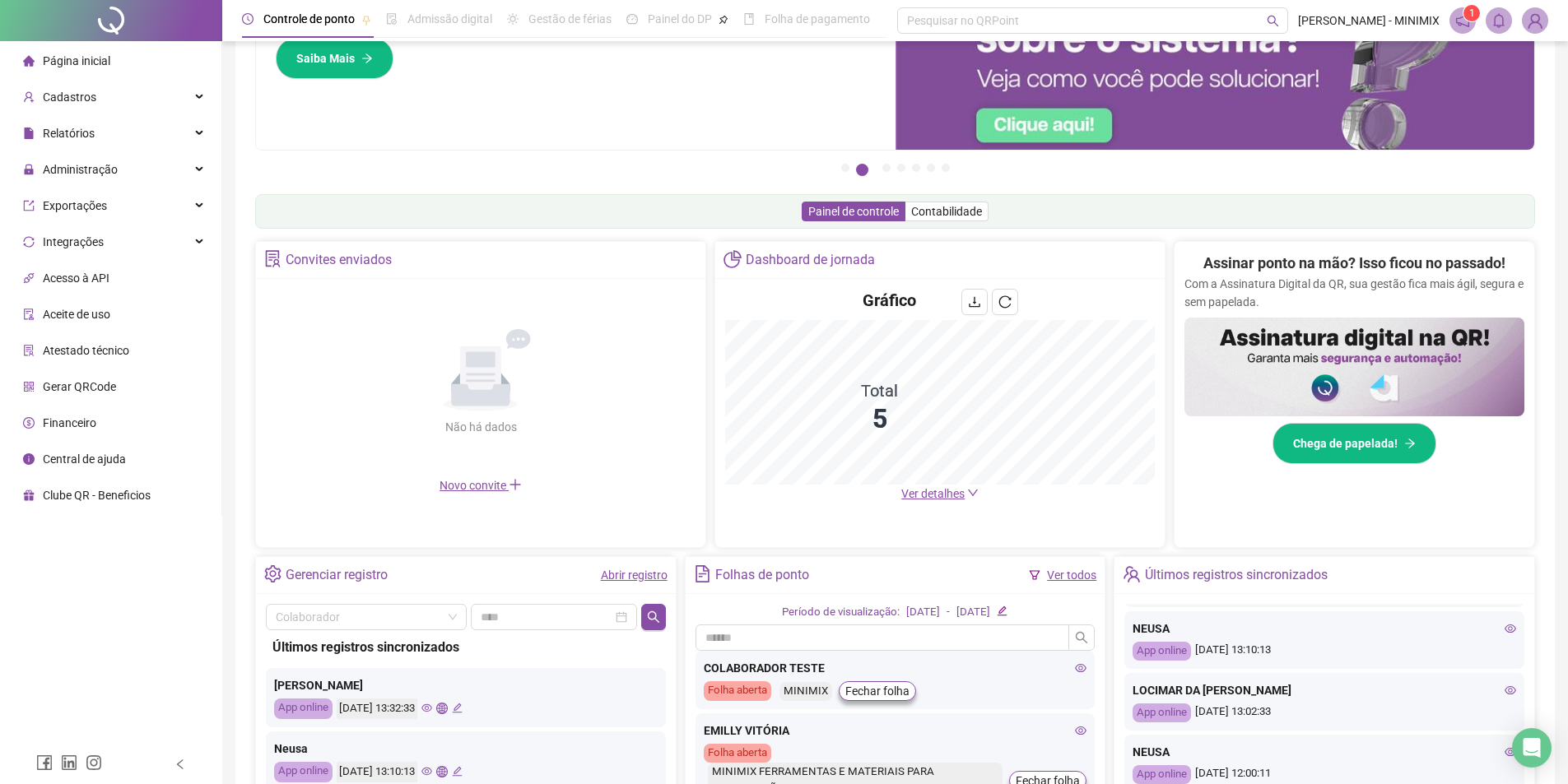
click at [1558, 471] on div "Controle de ponto Admissão digital Gestão de férias Painel do DP Folha de pagam…" at bounding box center [895, 413] width 1346 height 1071
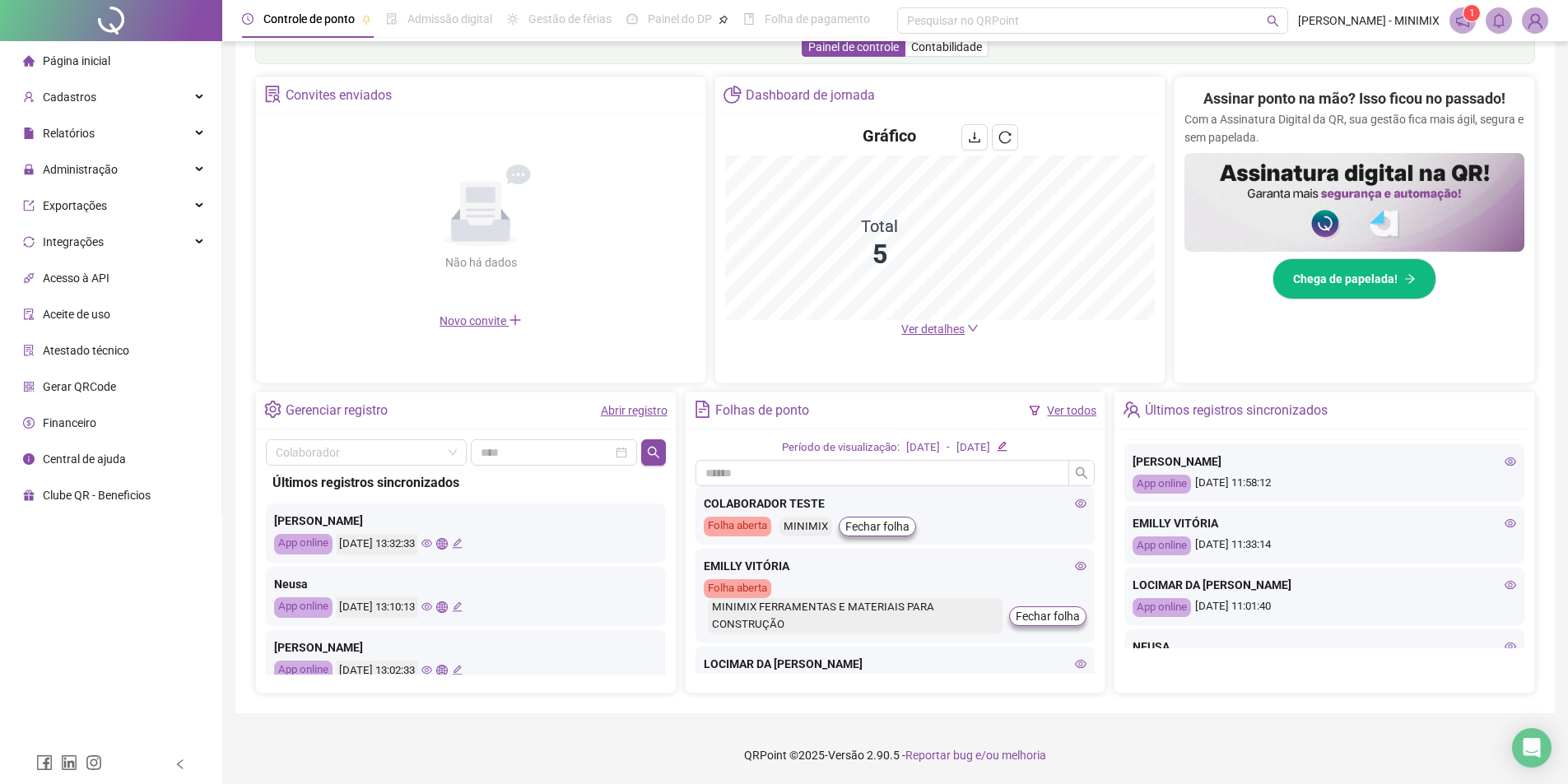
scroll to position [247, 0]
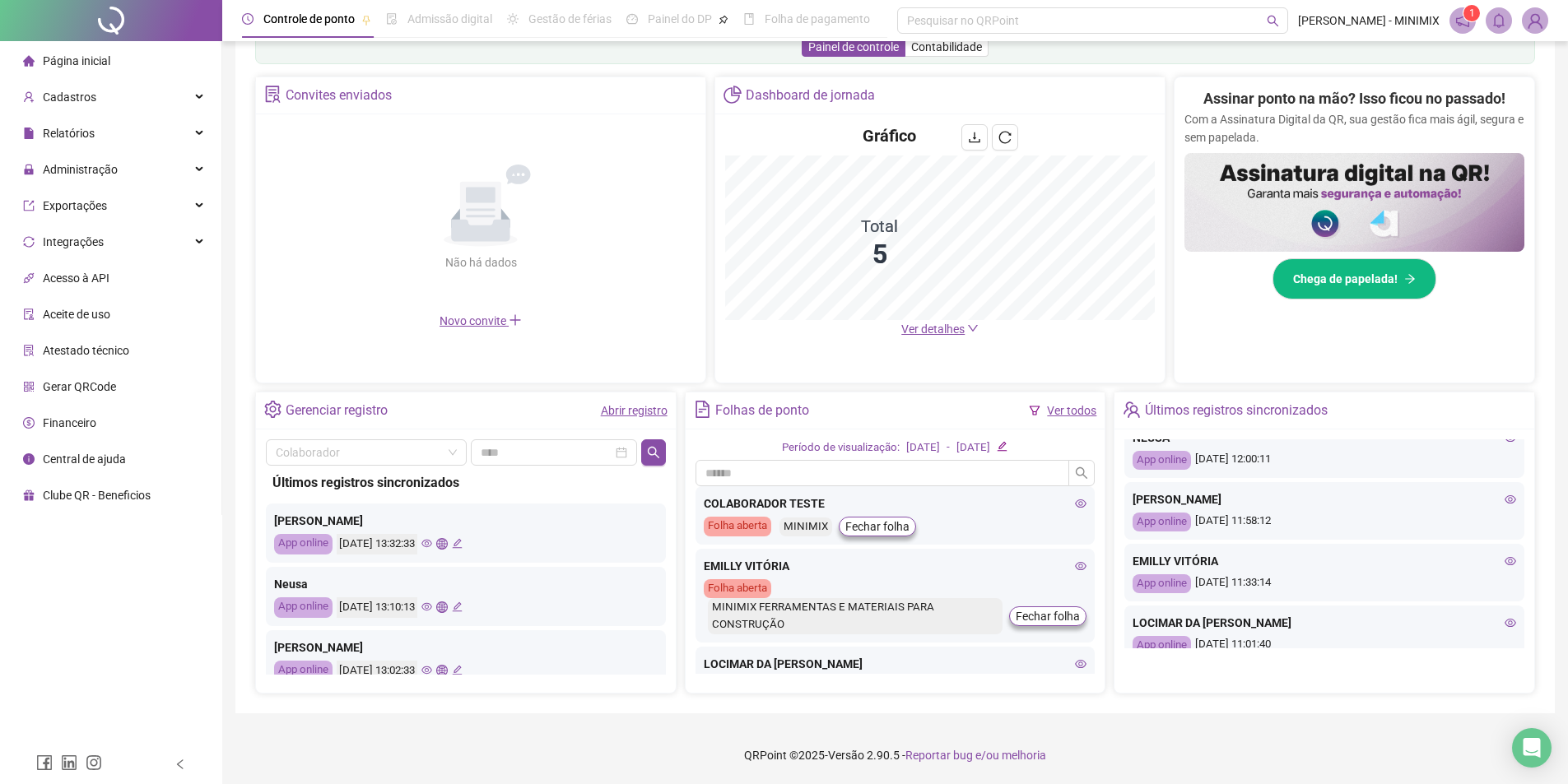
click at [1491, 577] on div "EMILLY VITÓRIA App online [DATE] 11:33:14" at bounding box center [1323, 572] width 400 height 57
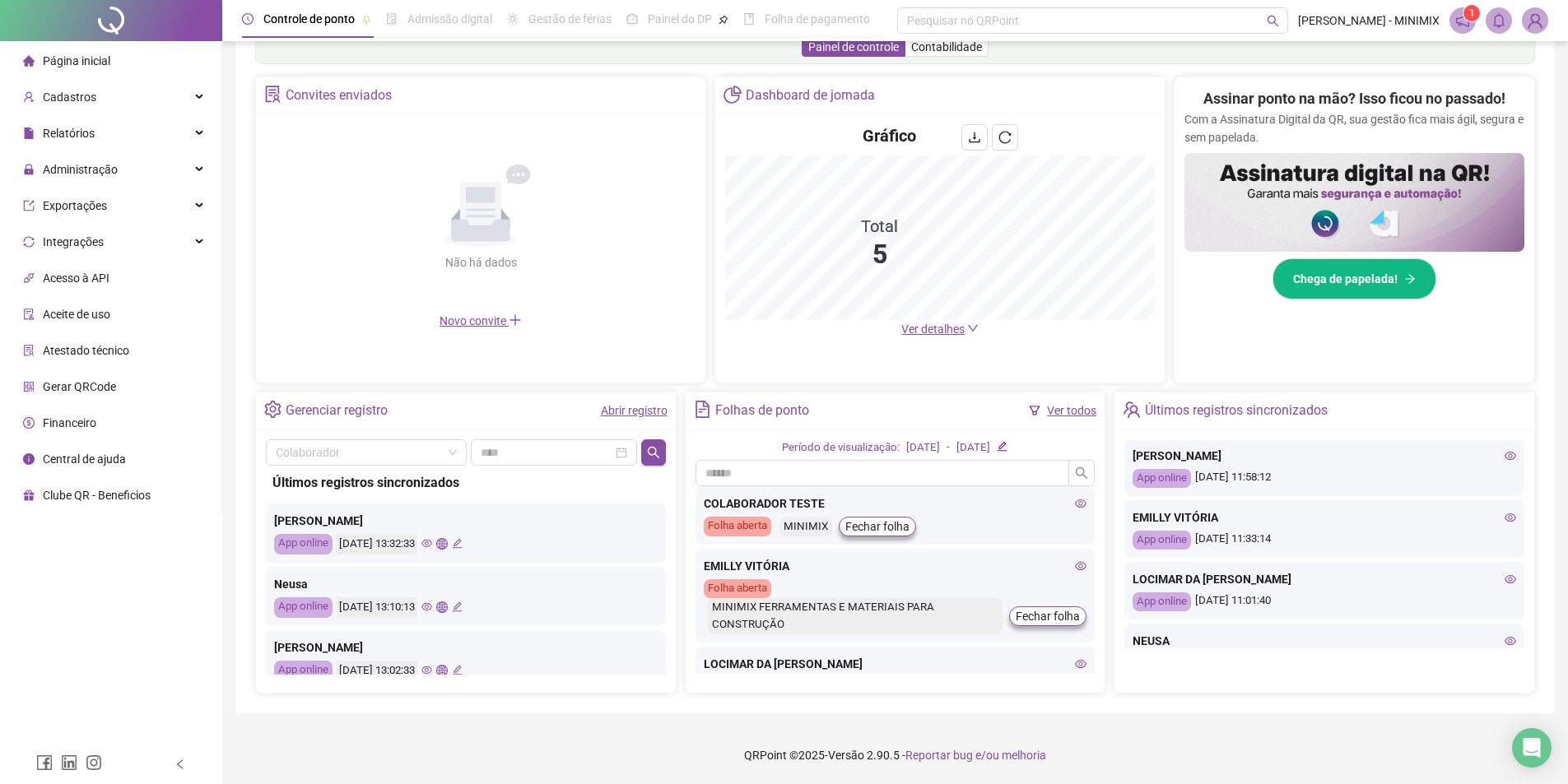
click at [1505, 577] on icon "eye" at bounding box center [1511, 579] width 12 height 12
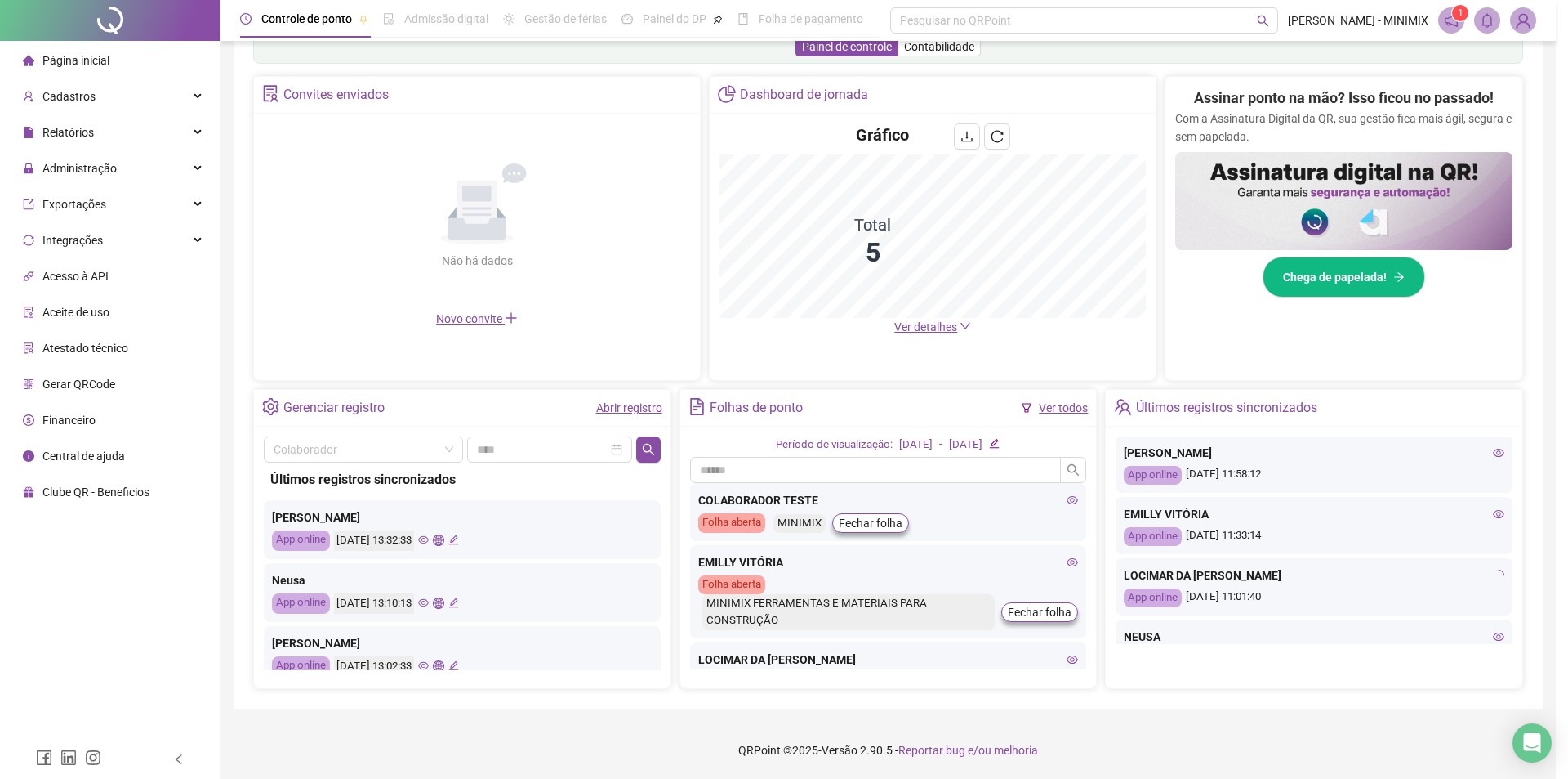
type input "**********"
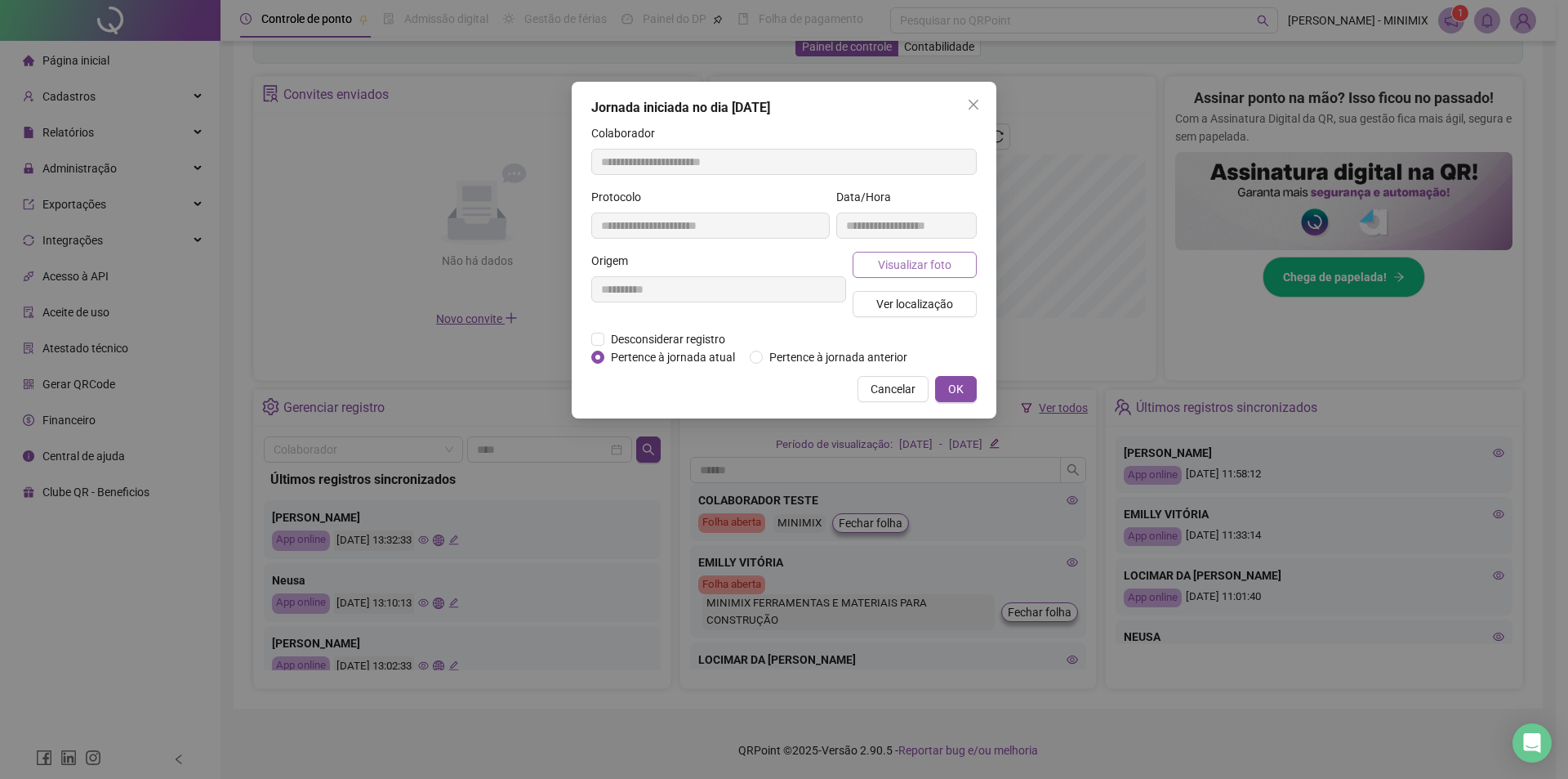
click at [908, 262] on span "Visualizar foto" at bounding box center [915, 265] width 73 height 18
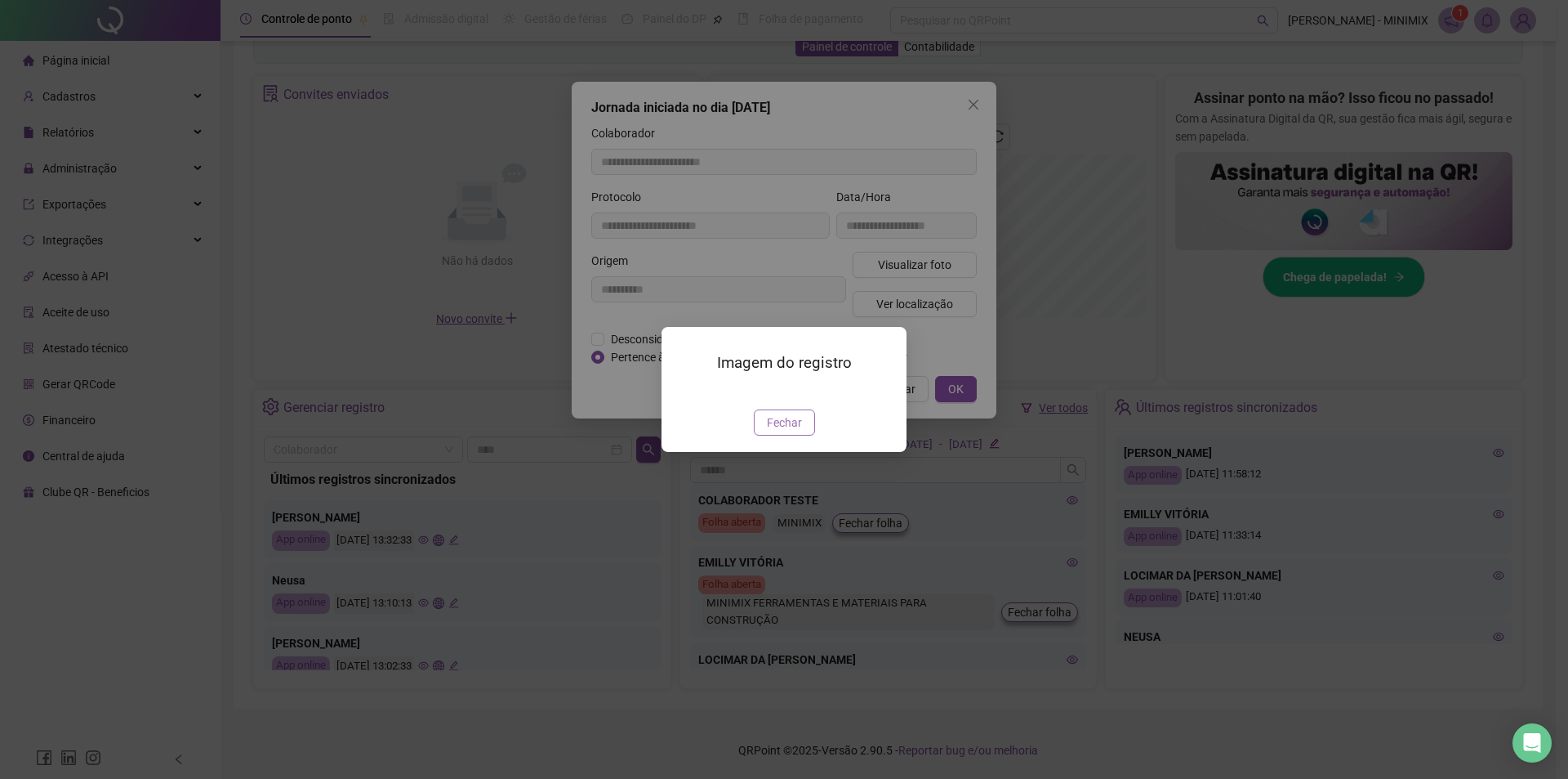
click at [783, 431] on span "Fechar" at bounding box center [784, 422] width 35 height 18
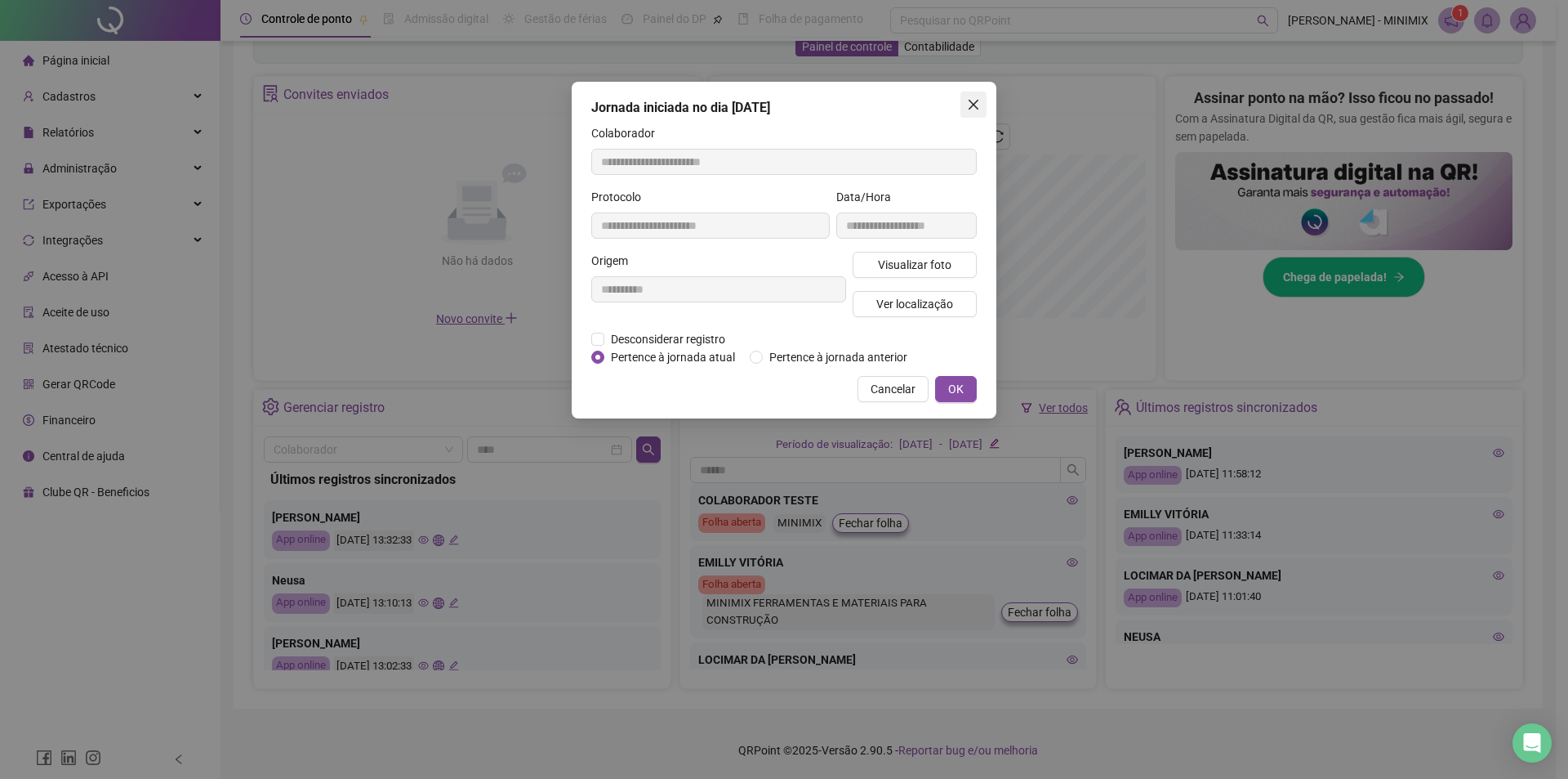
click at [975, 103] on icon "close" at bounding box center [974, 105] width 10 height 10
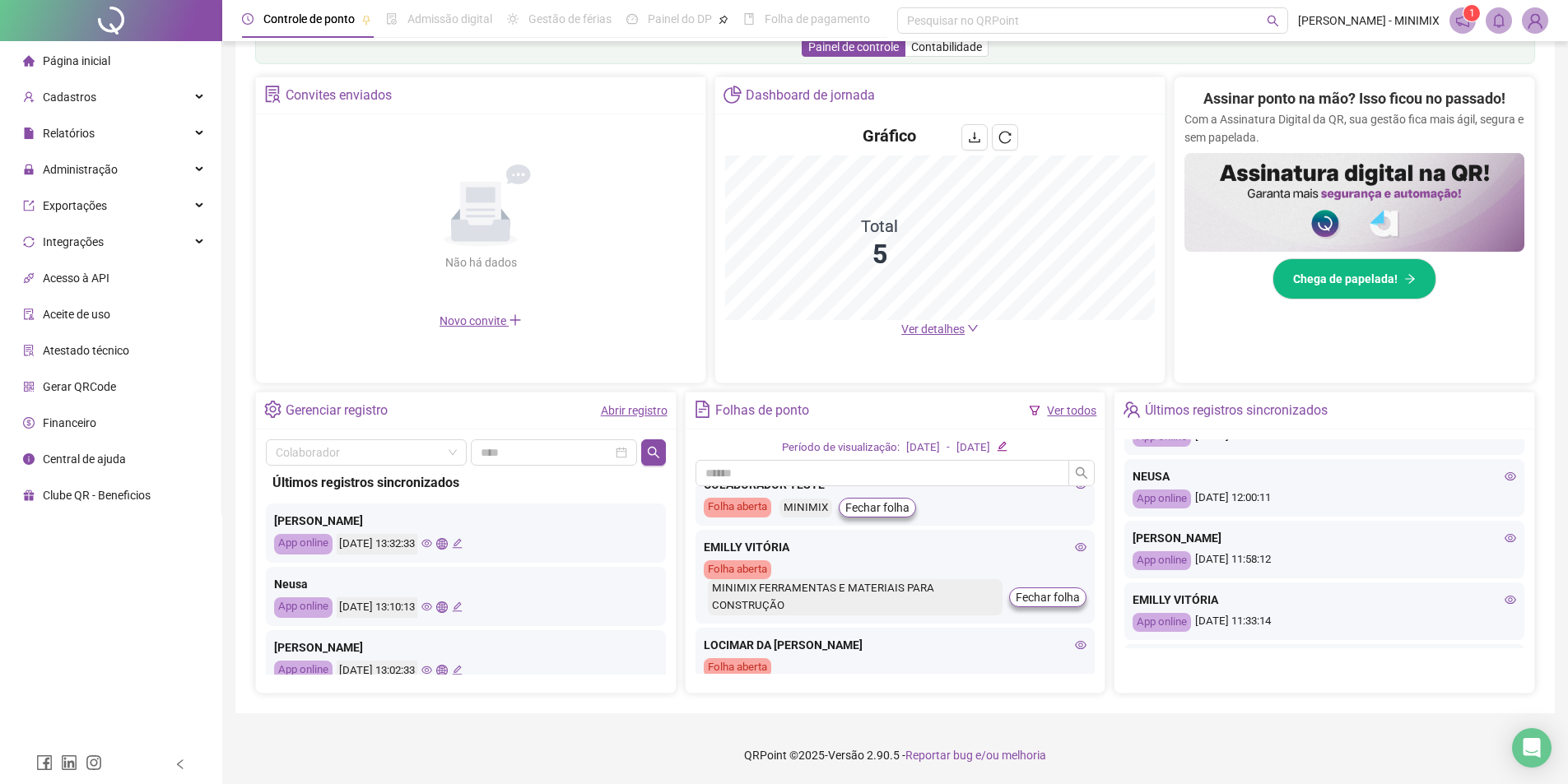
scroll to position [0, 0]
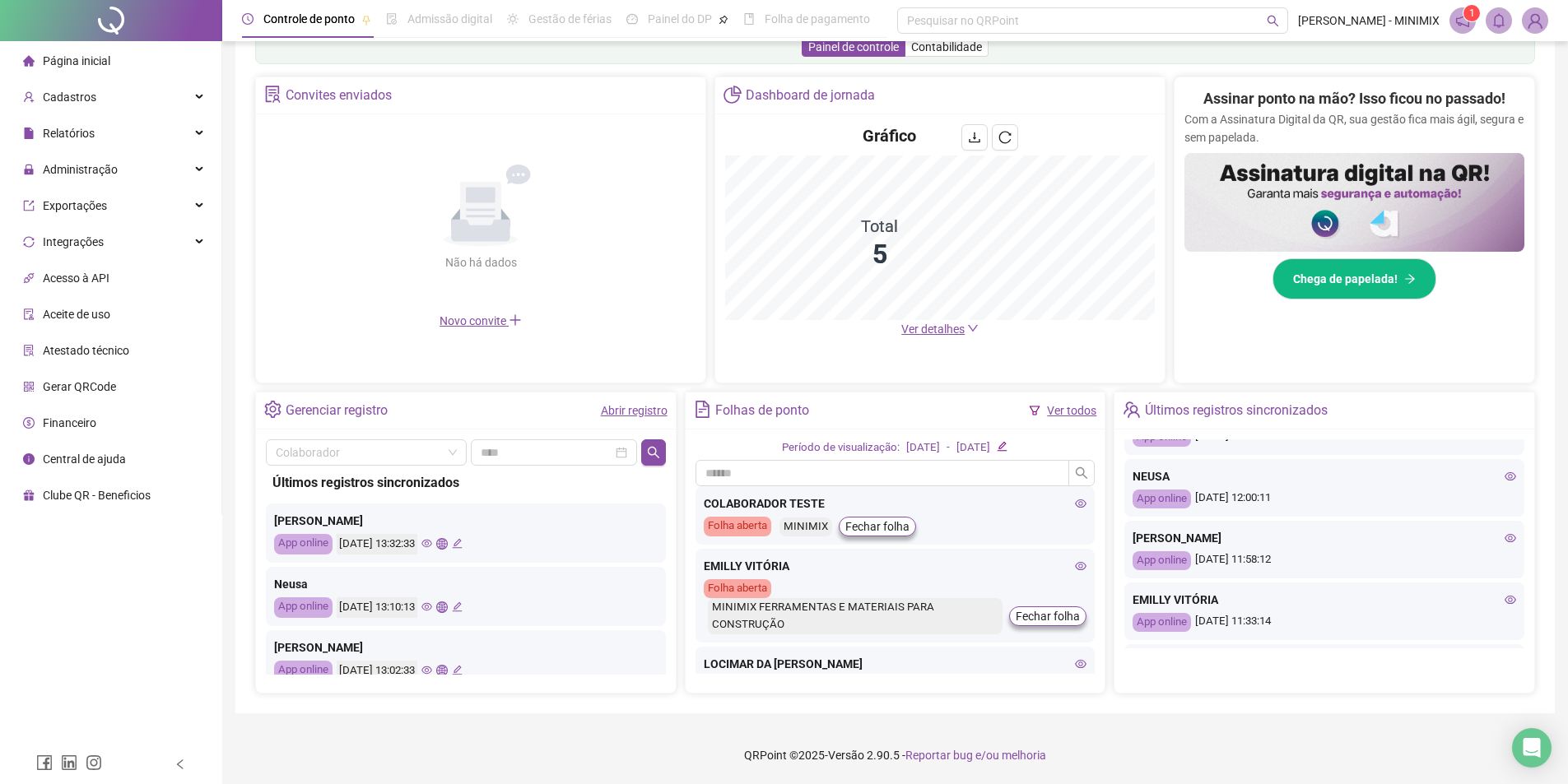
drag, startPoint x: 876, startPoint y: 631, endPoint x: 870, endPoint y: 615, distance: 17.1
click at [874, 629] on div "MINIMIX FERRAMENTAS E MATERIAIS PARA CONSTRUÇÃO" at bounding box center [855, 615] width 295 height 36
click at [868, 609] on div "MINIMIX FERRAMENTAS E MATERIAIS PARA CONSTRUÇÃO" at bounding box center [855, 615] width 295 height 36
click at [1075, 562] on icon "eye" at bounding box center [1081, 566] width 12 height 12
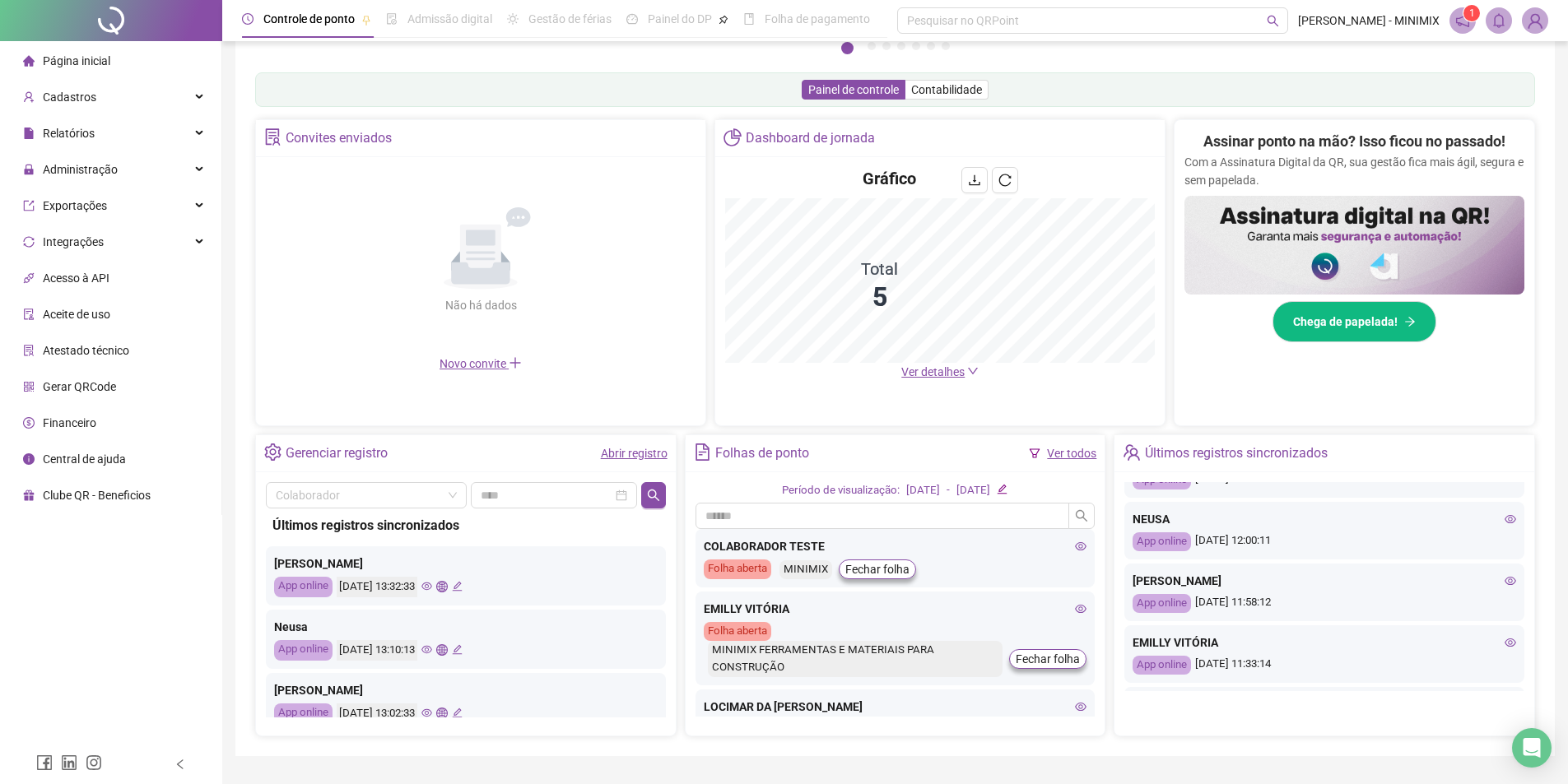
scroll to position [205, 0]
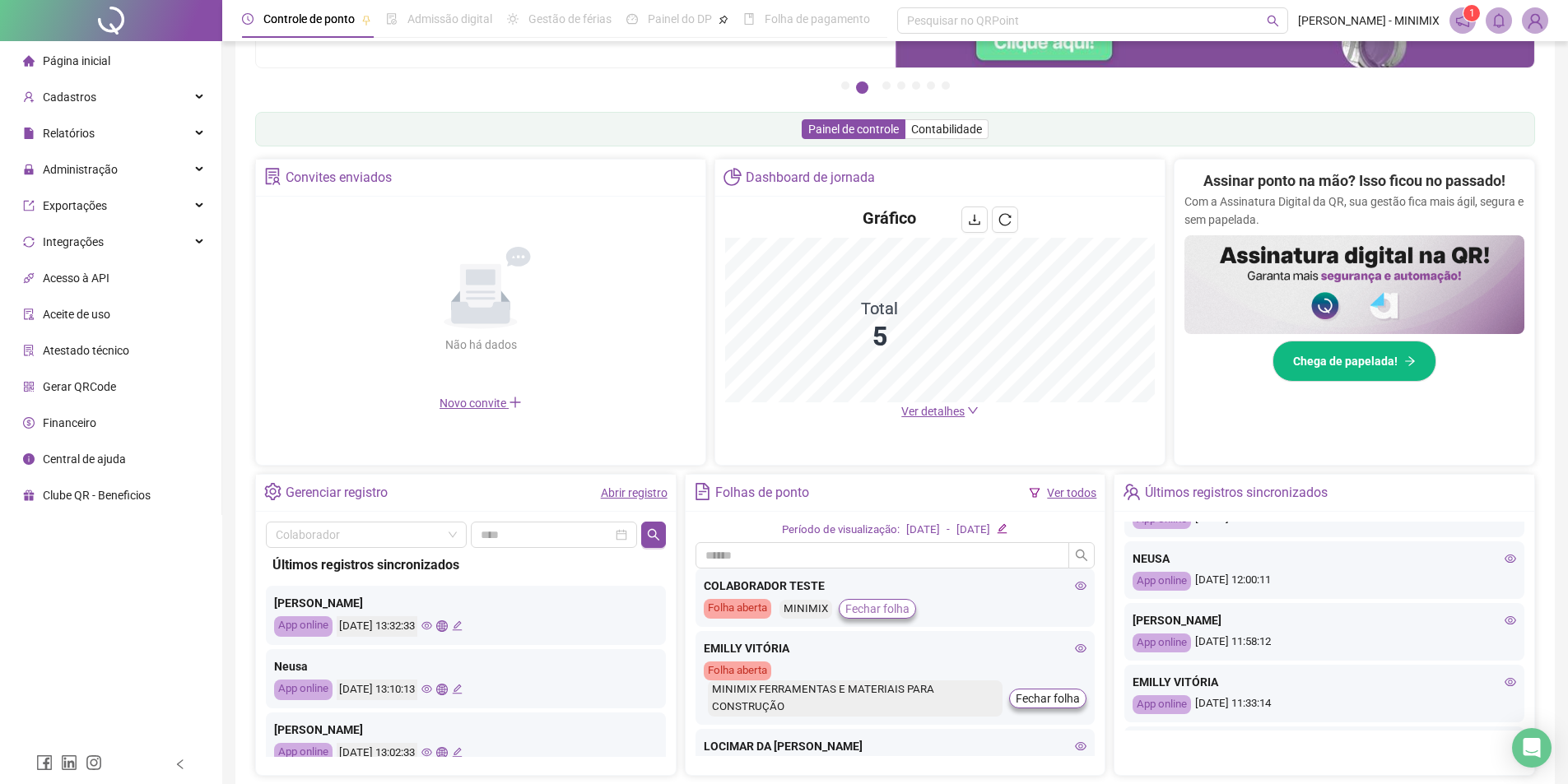
click at [894, 608] on span "Fechar folha" at bounding box center [877, 608] width 64 height 18
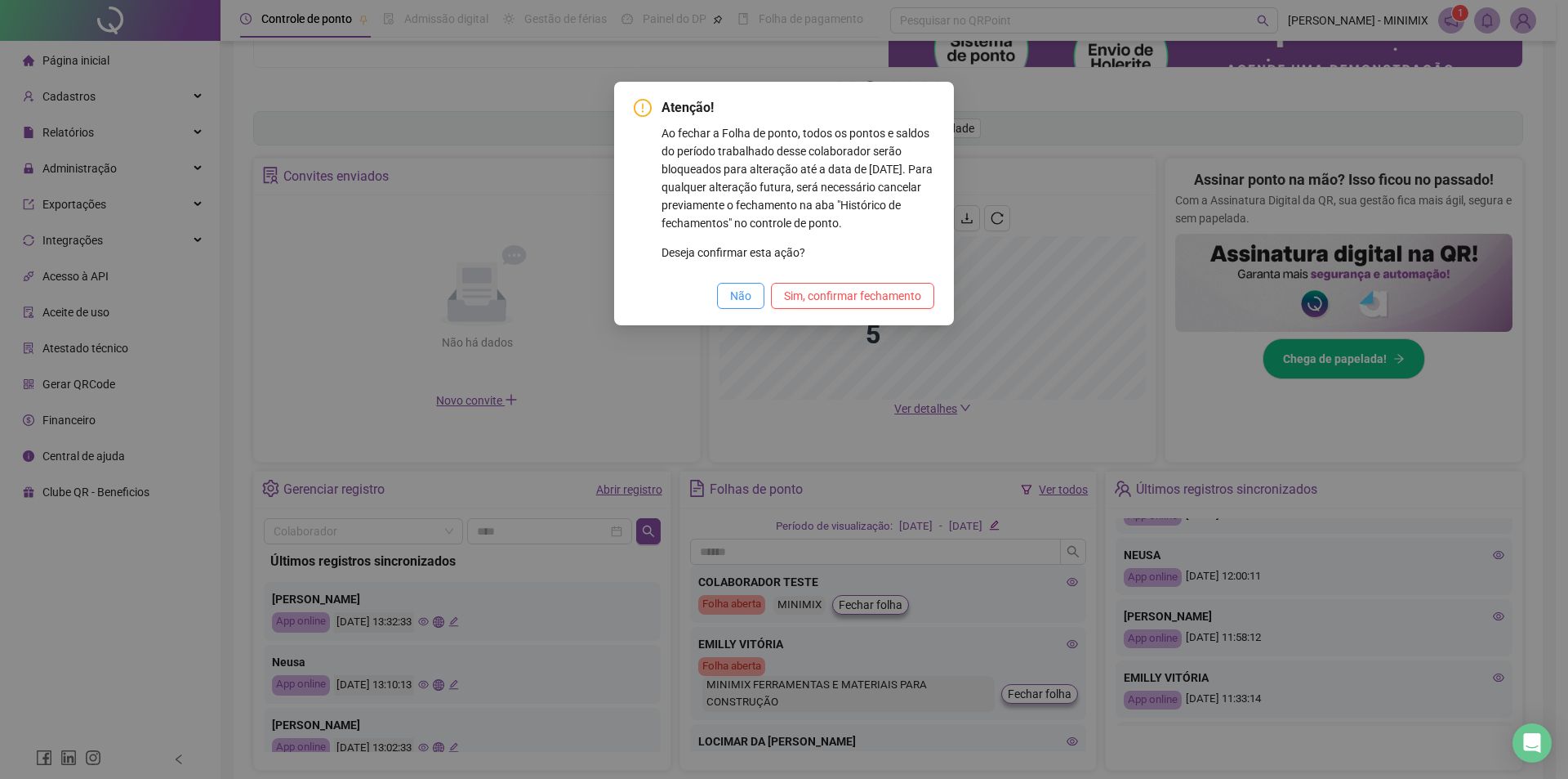
click at [749, 298] on span "Não" at bounding box center [741, 296] width 22 height 18
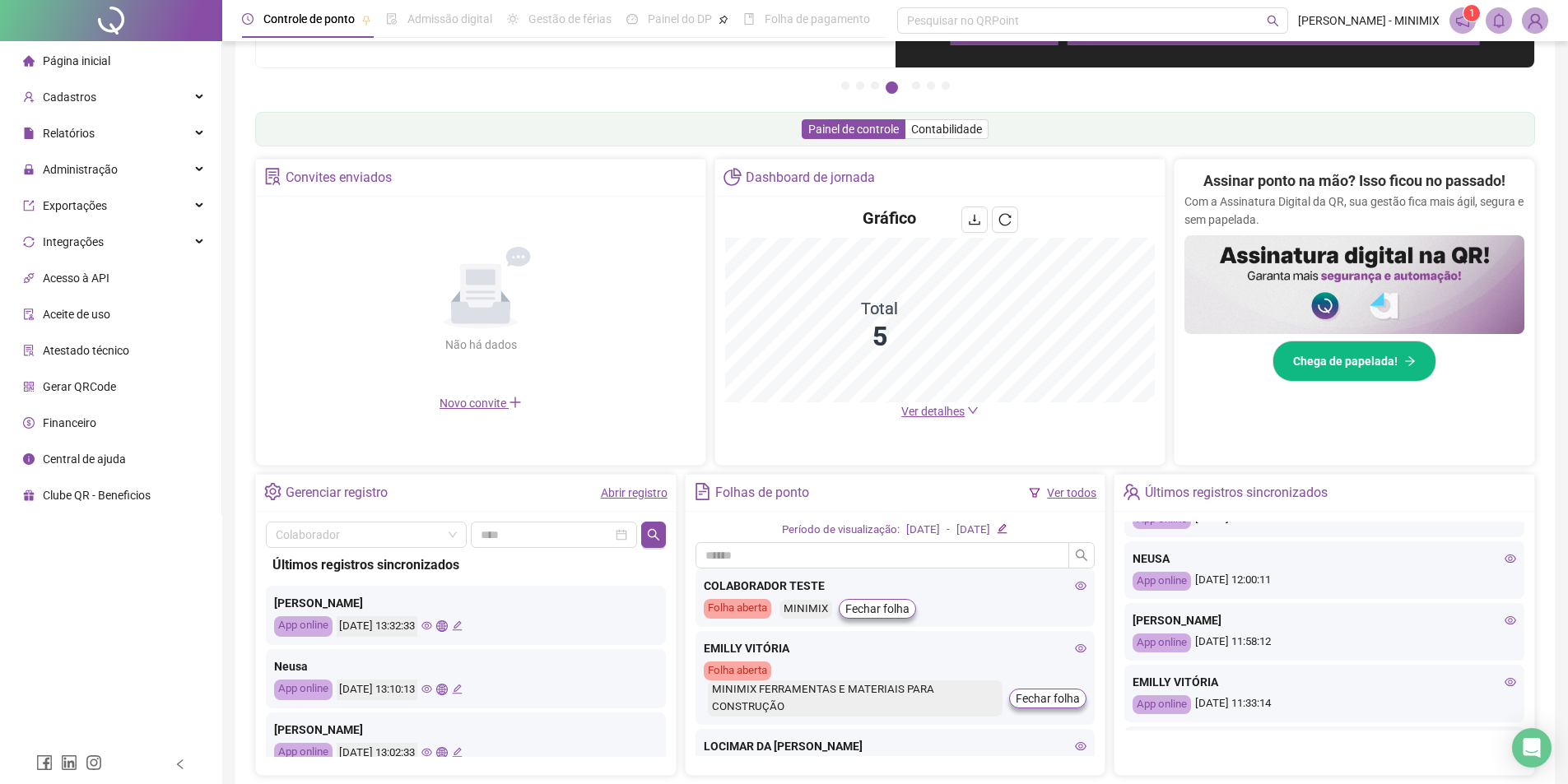
scroll to position [287, 0]
